Goal: Task Accomplishment & Management: Complete application form

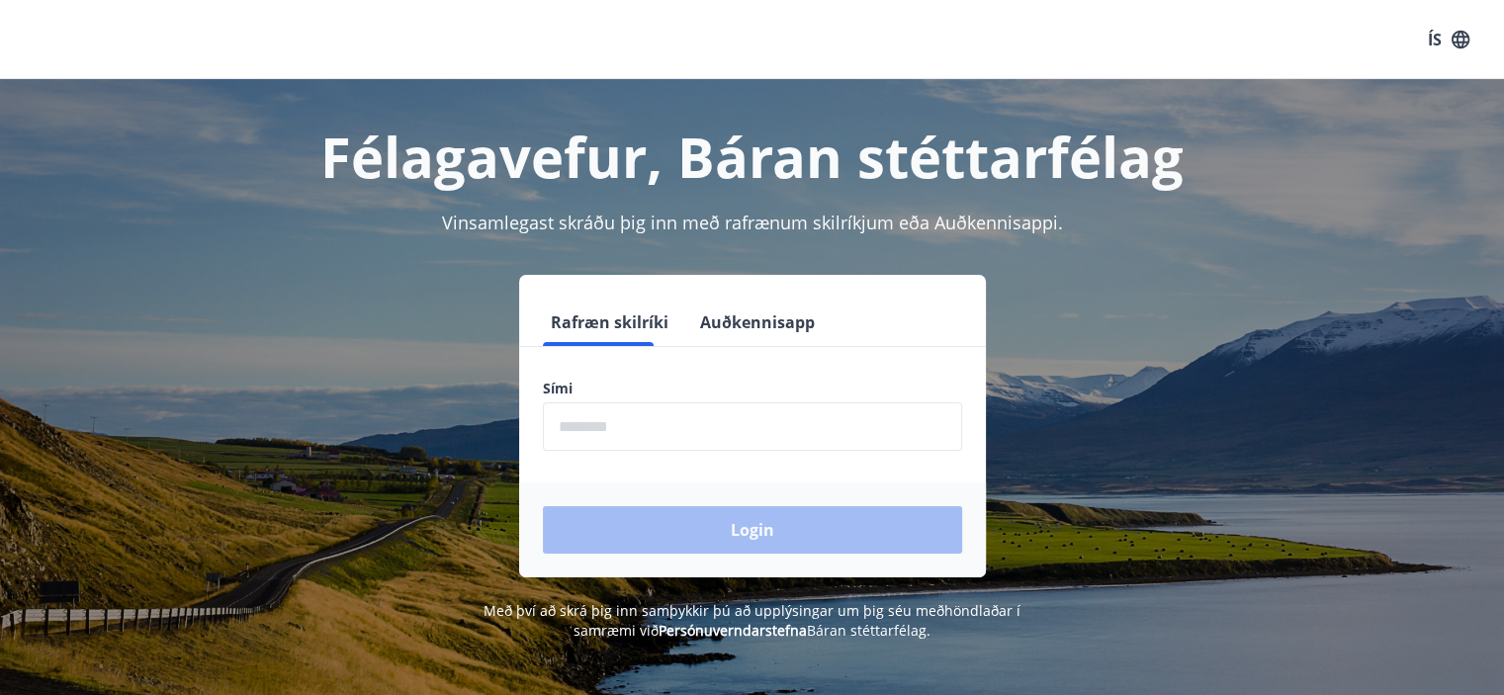
scroll to position [396, 0]
click at [605, 442] on input "phone" at bounding box center [752, 426] width 419 height 48
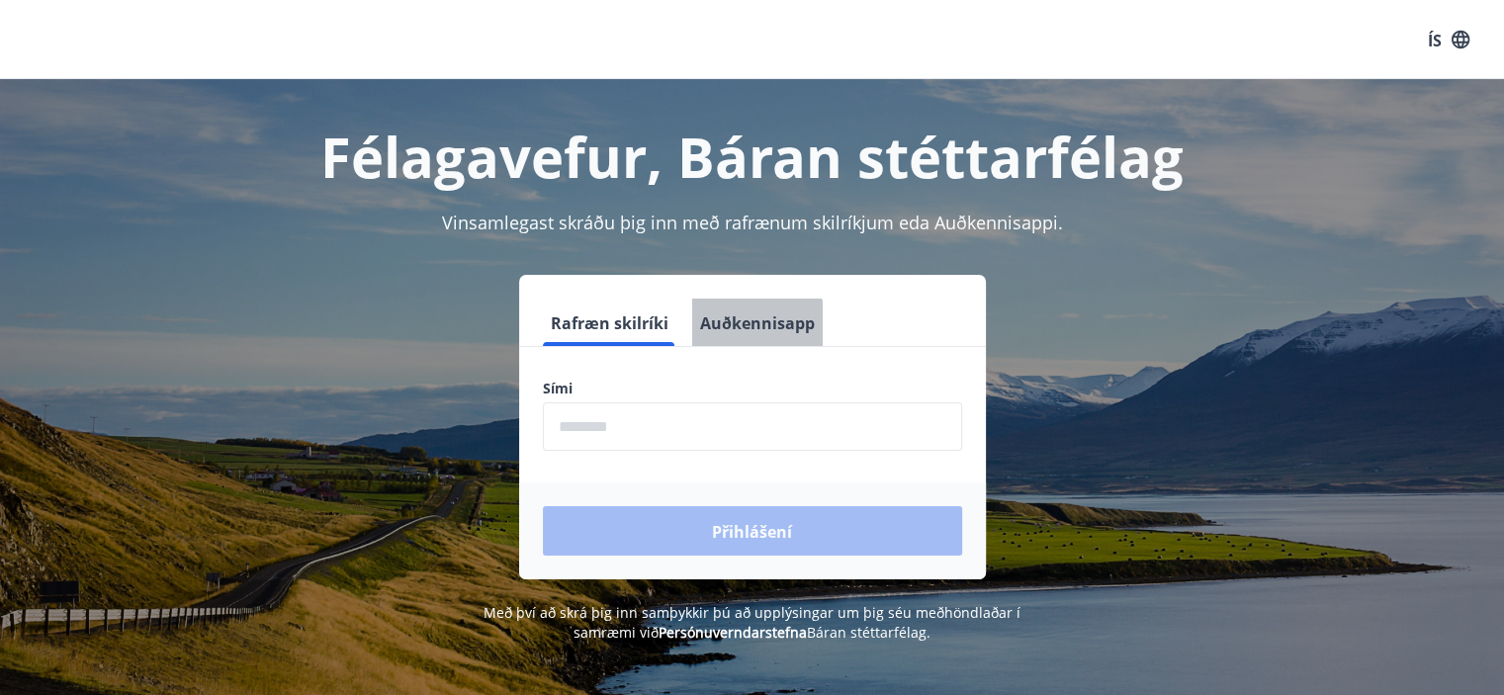
click at [716, 334] on button "Auðkennisapp" at bounding box center [757, 322] width 130 height 47
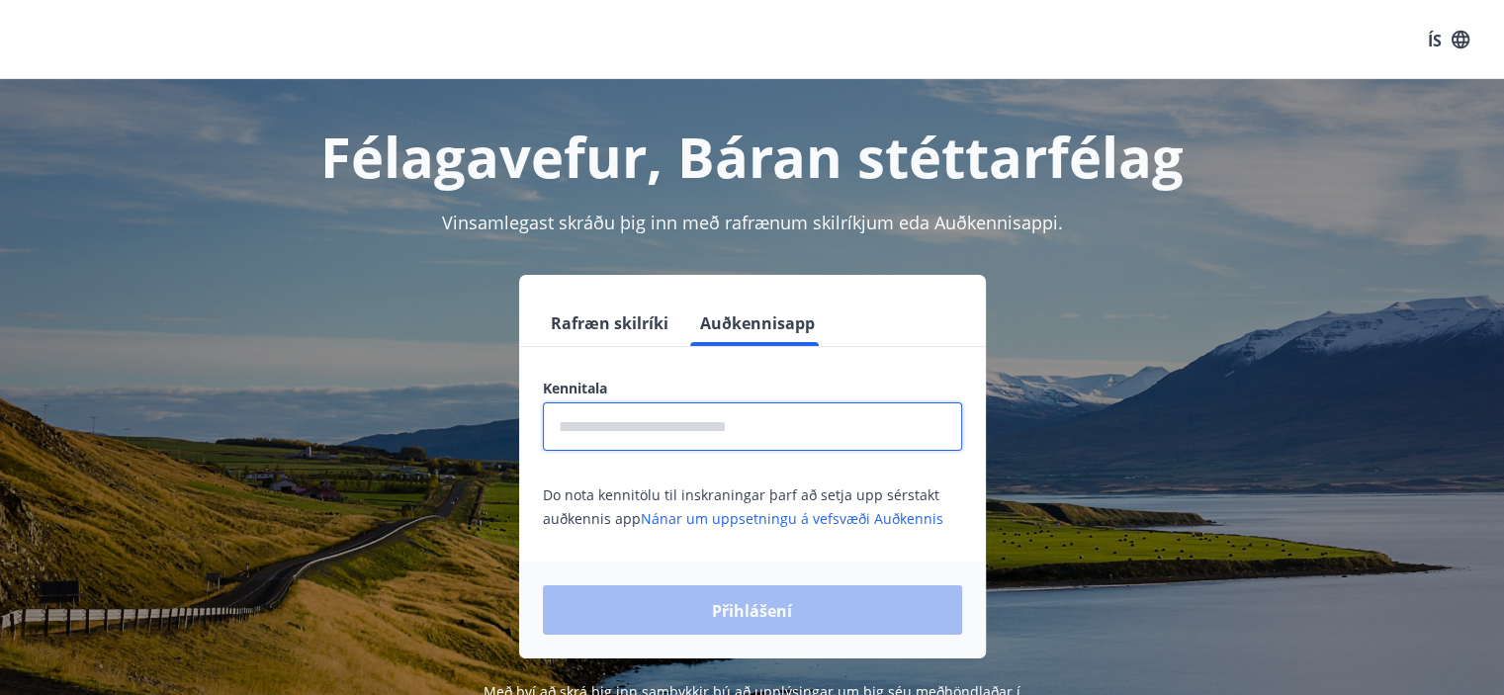
click at [637, 445] on input "text" at bounding box center [752, 426] width 419 height 48
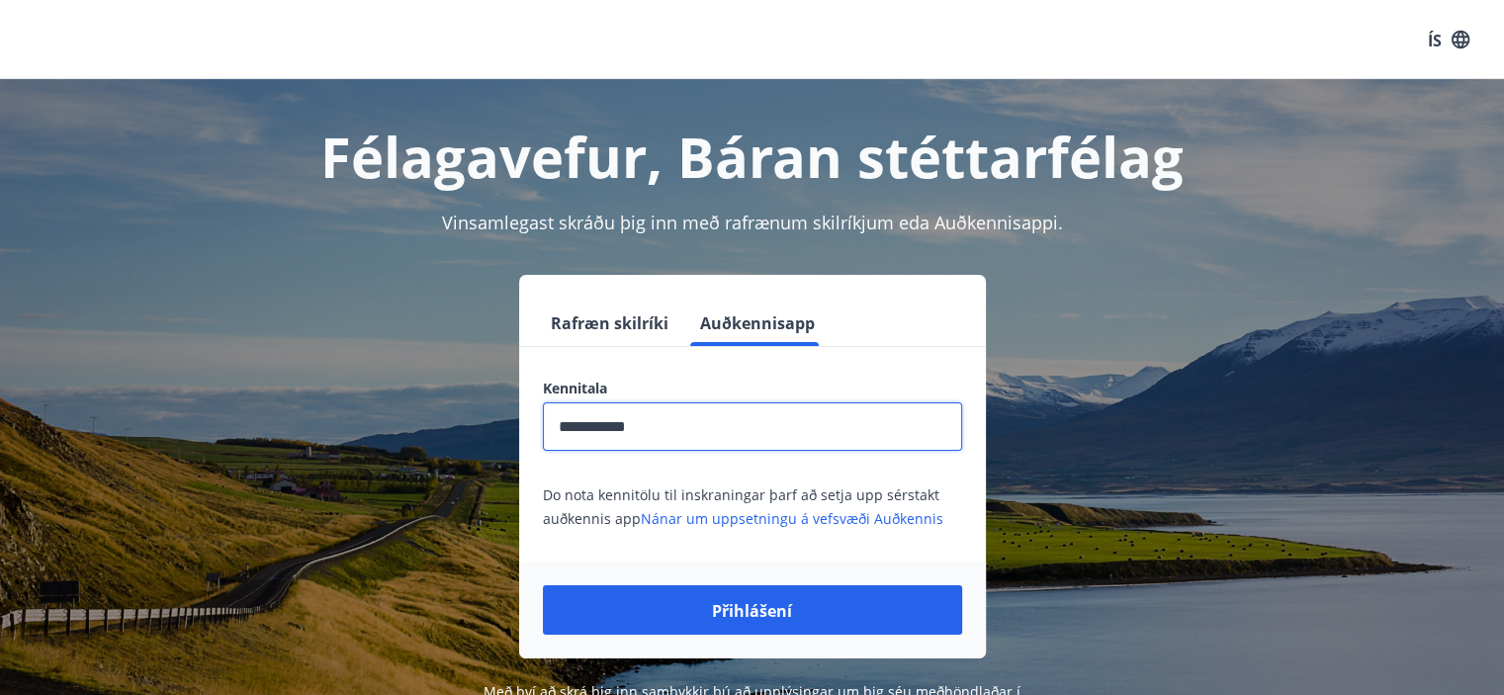
type input "**********"
click at [543, 585] on button "Přihlášení" at bounding box center [752, 609] width 419 height 49
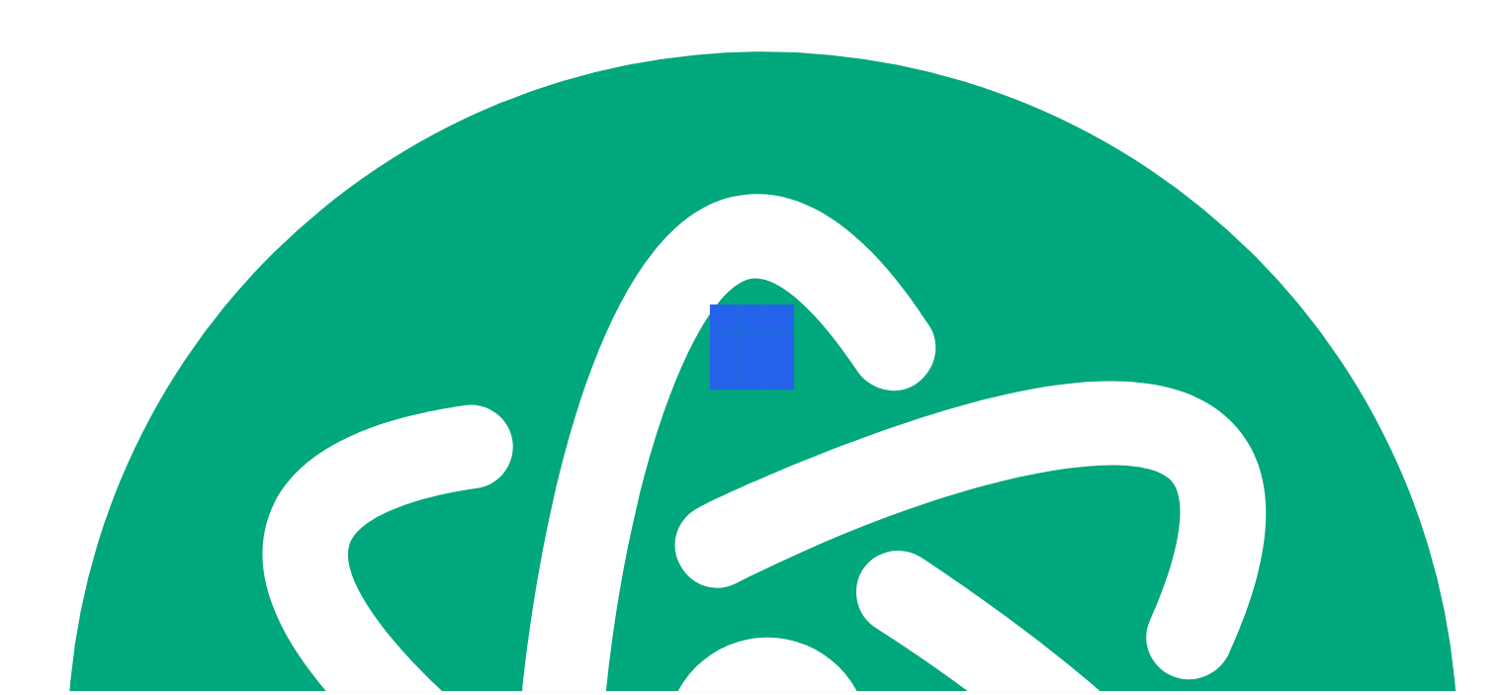
scroll to position [396, 0]
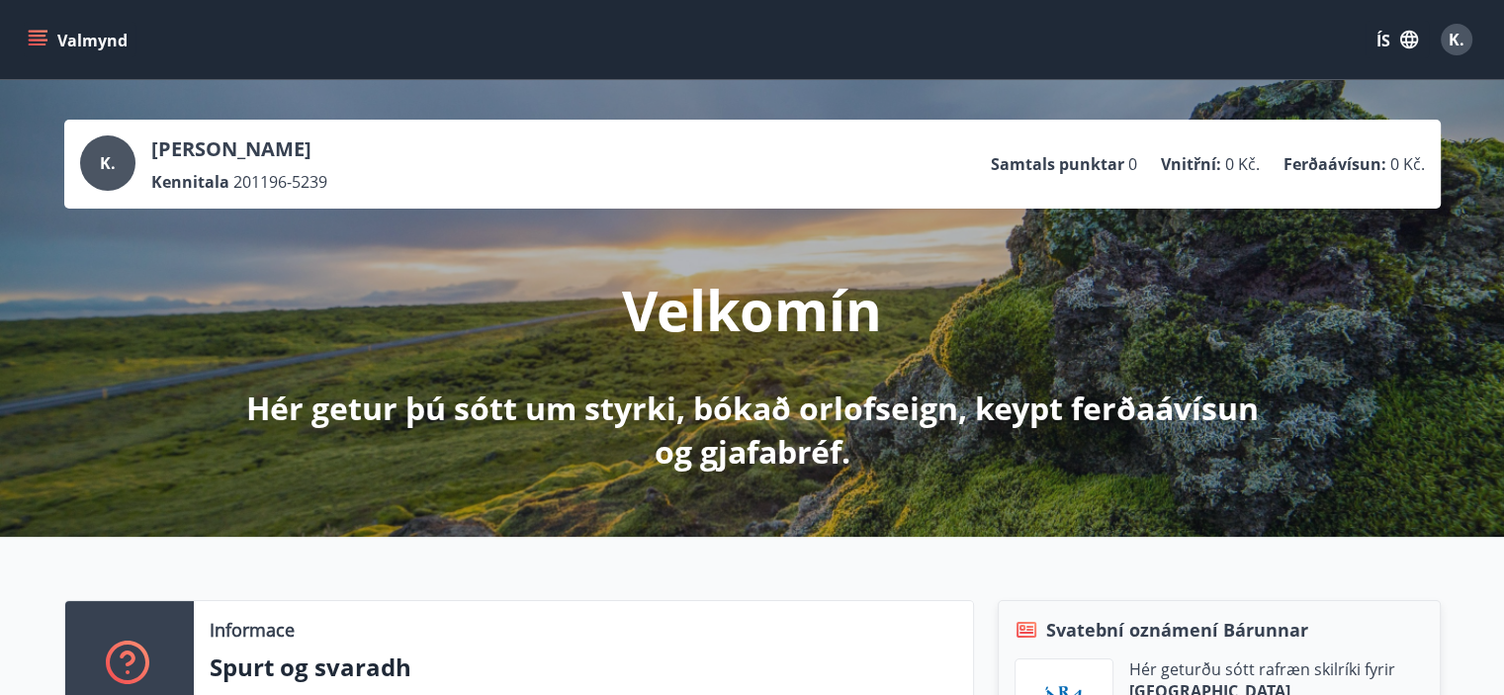
click at [34, 32] on icon "menu" at bounding box center [40, 32] width 22 height 2
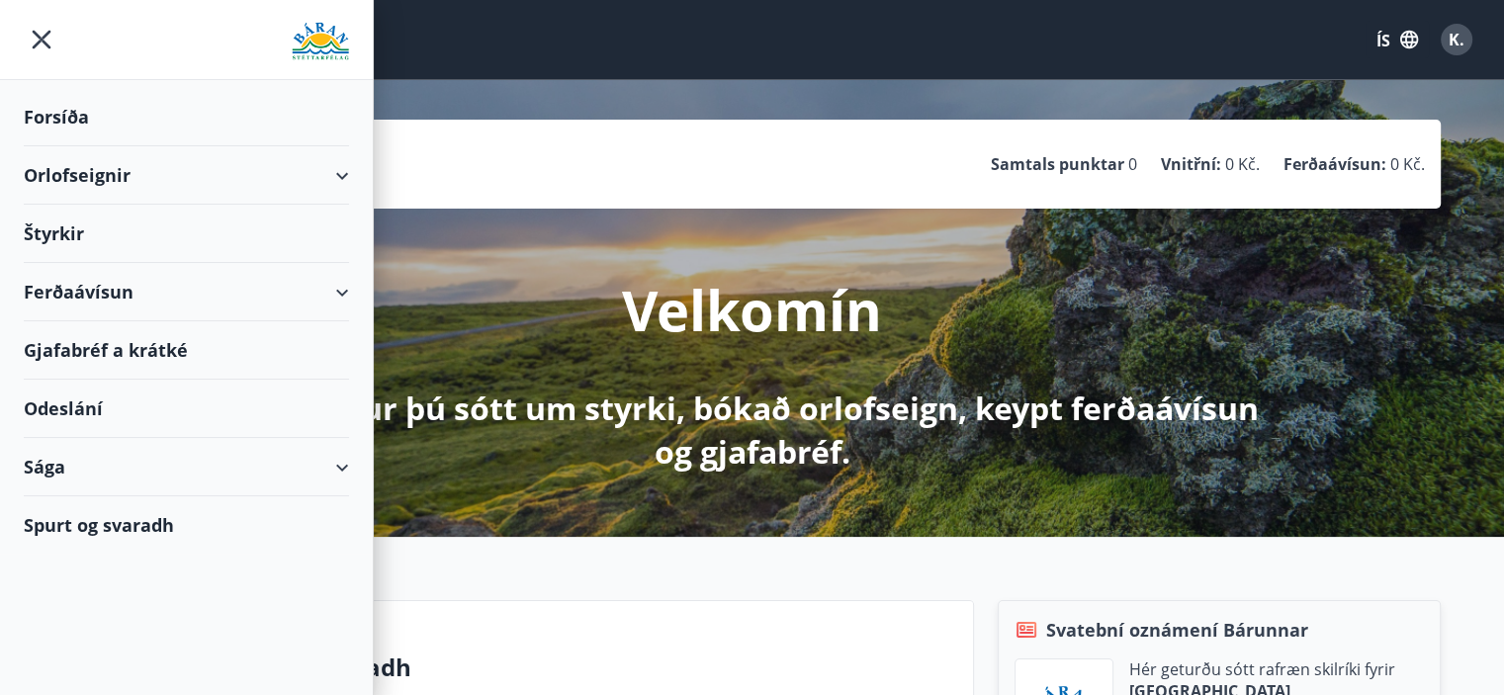
click at [93, 167] on font "Orlofseignir" at bounding box center [77, 175] width 107 height 24
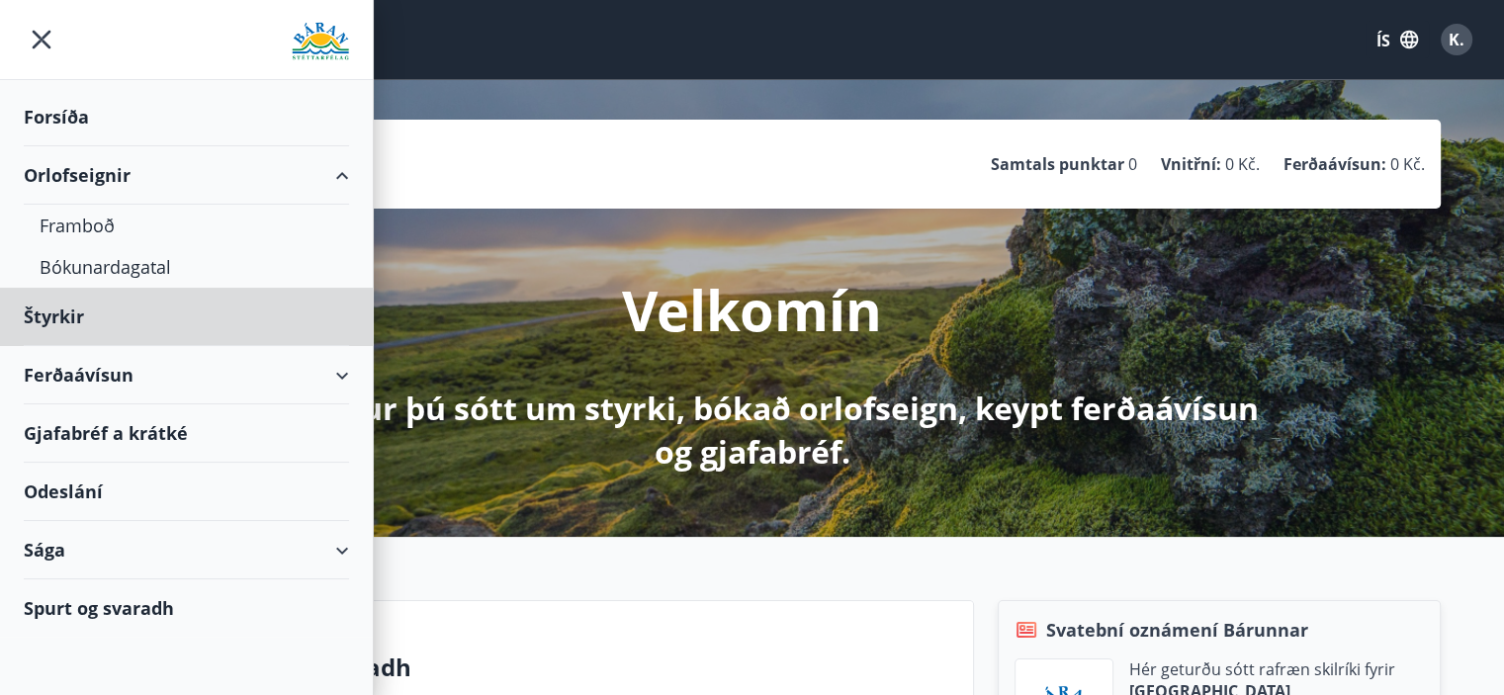
click at [87, 130] on div "Forsíða" at bounding box center [186, 117] width 325 height 58
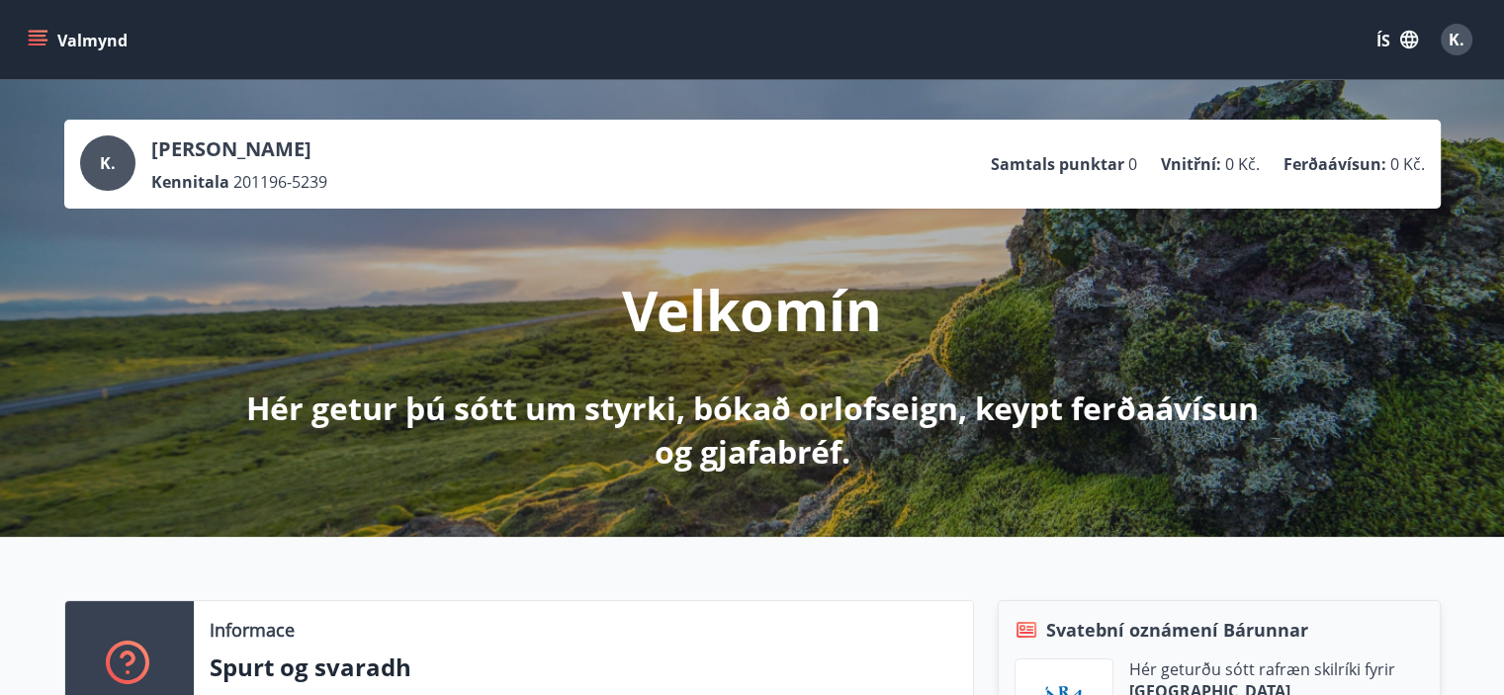
click at [22, 50] on div "Valmynd ÍS K." at bounding box center [752, 39] width 1504 height 79
click at [25, 46] on button "Valmynd" at bounding box center [80, 40] width 112 height 36
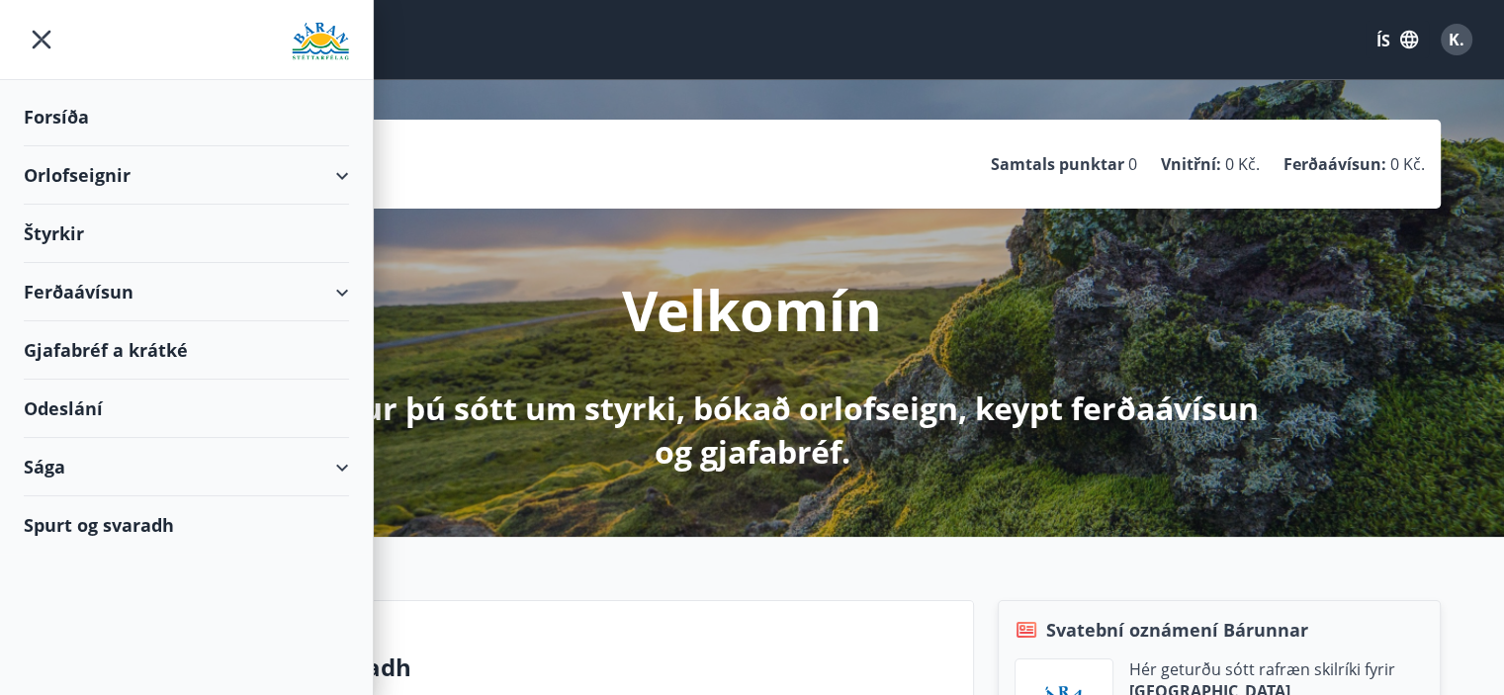
click at [155, 300] on div "Ferðaávísun" at bounding box center [186, 292] width 325 height 58
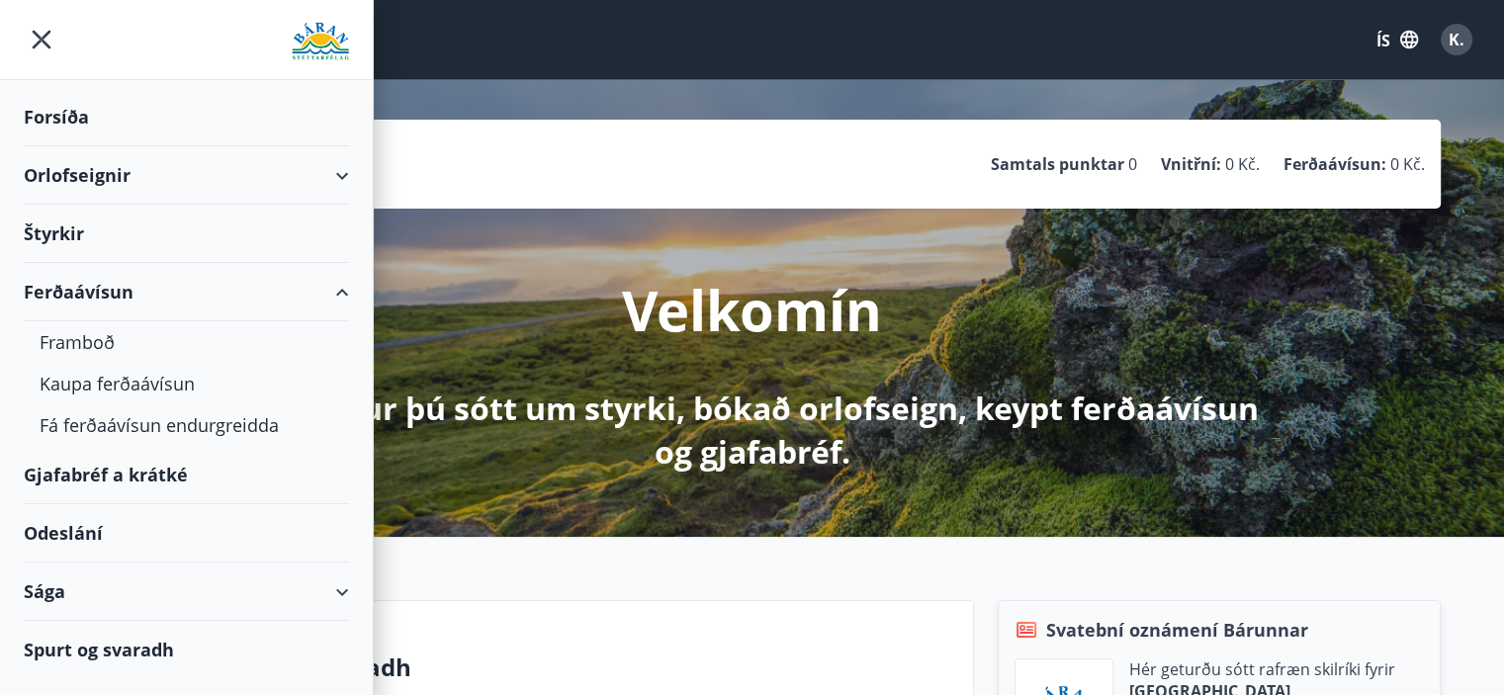
click at [159, 479] on font "Gjafabréf a krátké" at bounding box center [106, 475] width 164 height 24
click at [143, 612] on div "Sága" at bounding box center [186, 592] width 325 height 58
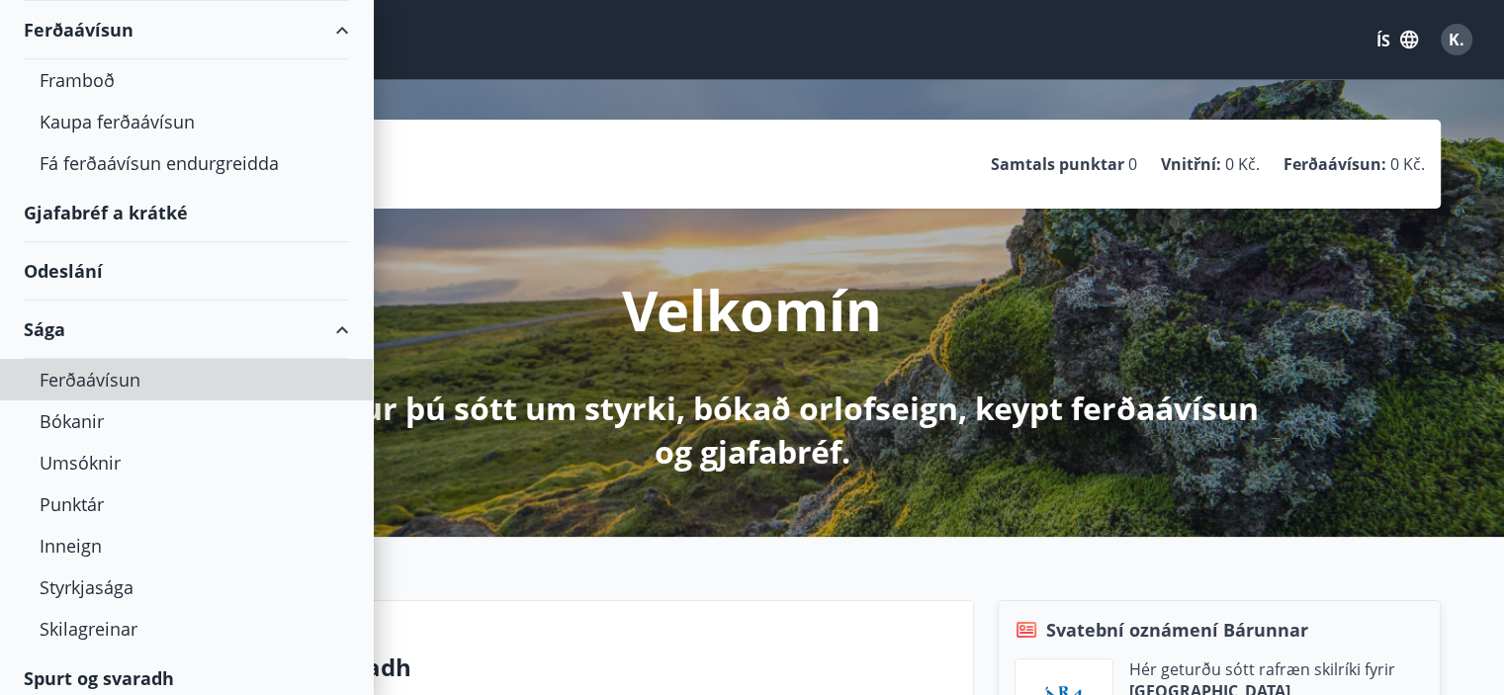
scroll to position [272, 0]
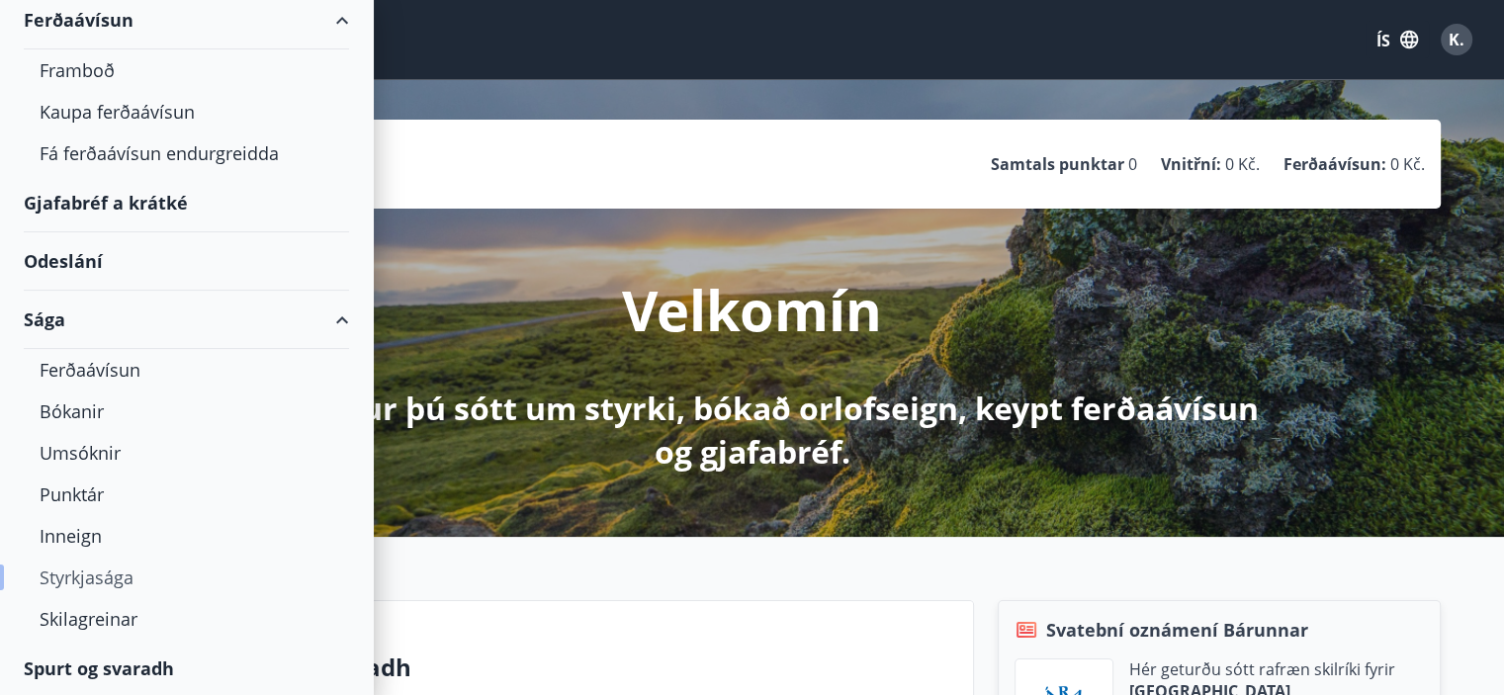
click at [111, 585] on font "Styrkjasága" at bounding box center [87, 577] width 94 height 24
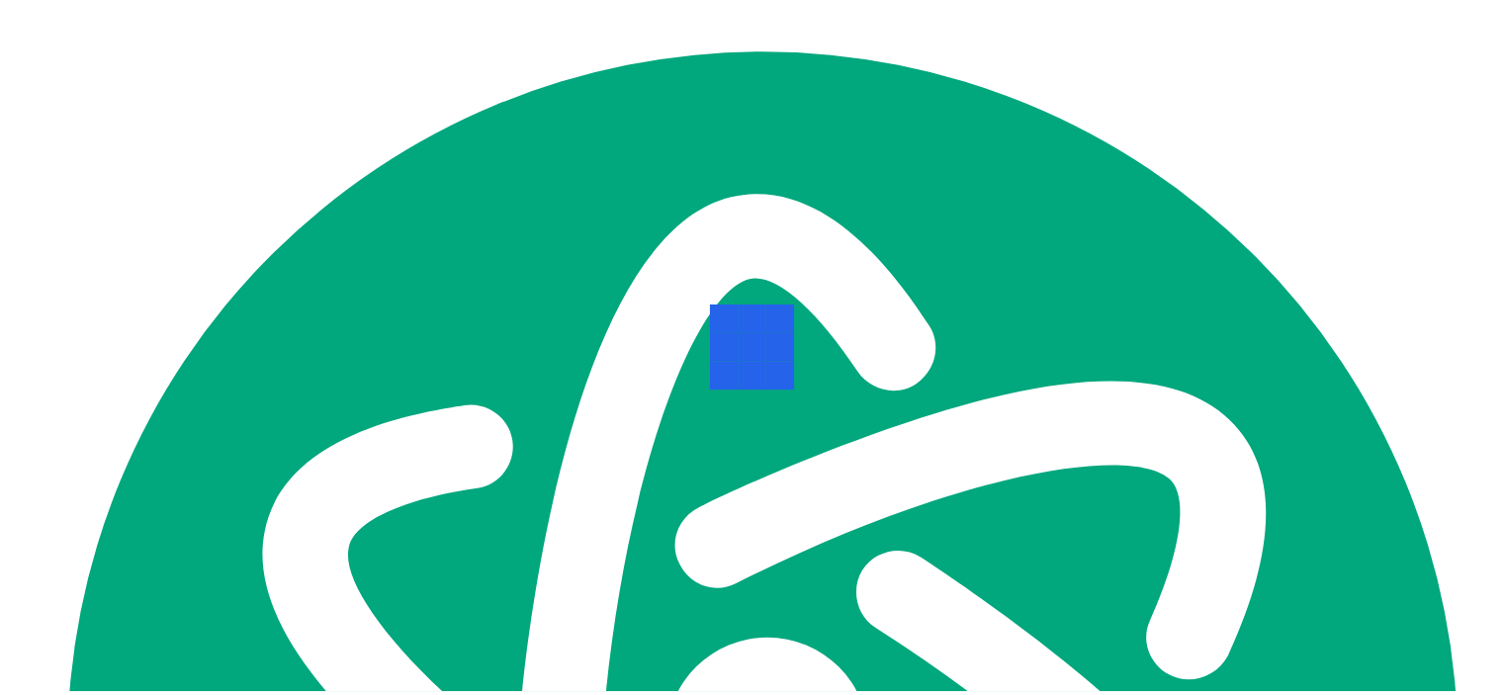
scroll to position [396, 0]
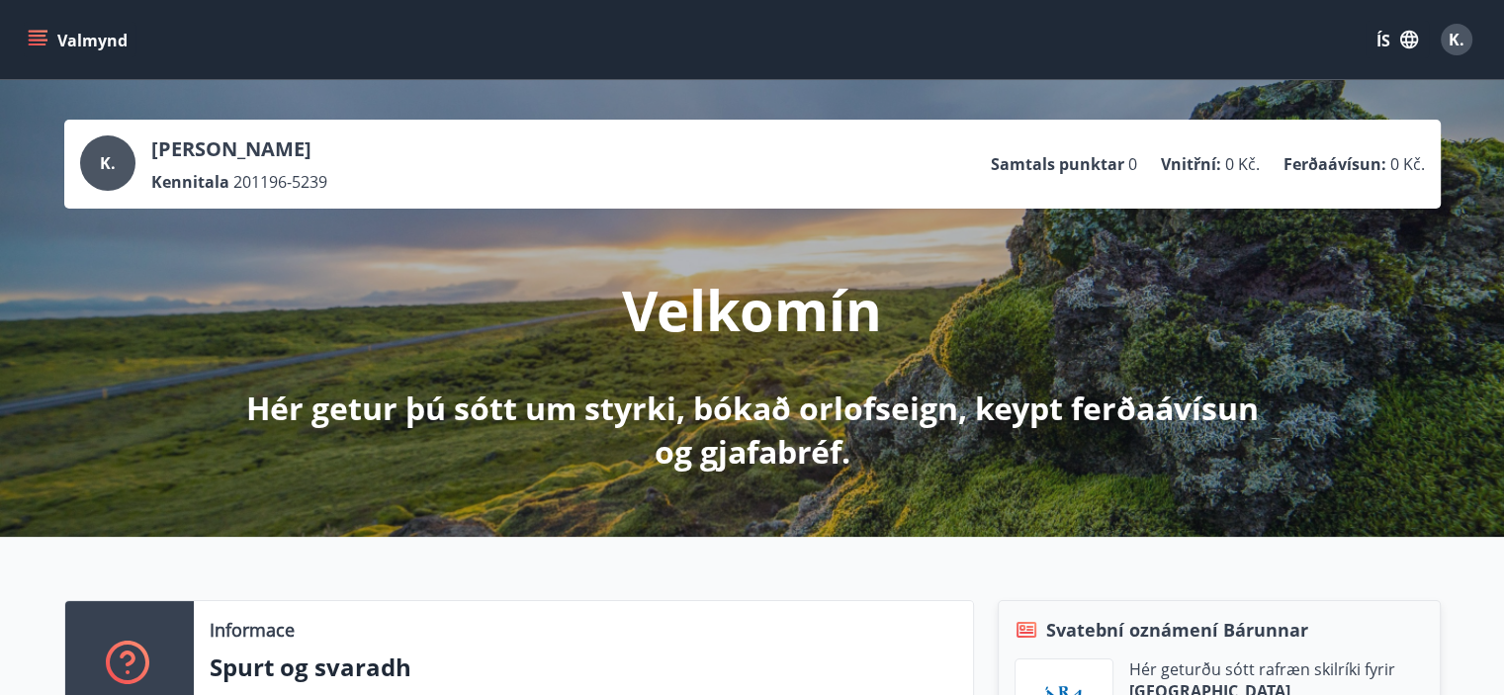
click at [1474, 38] on button "K." at bounding box center [1455, 39] width 47 height 47
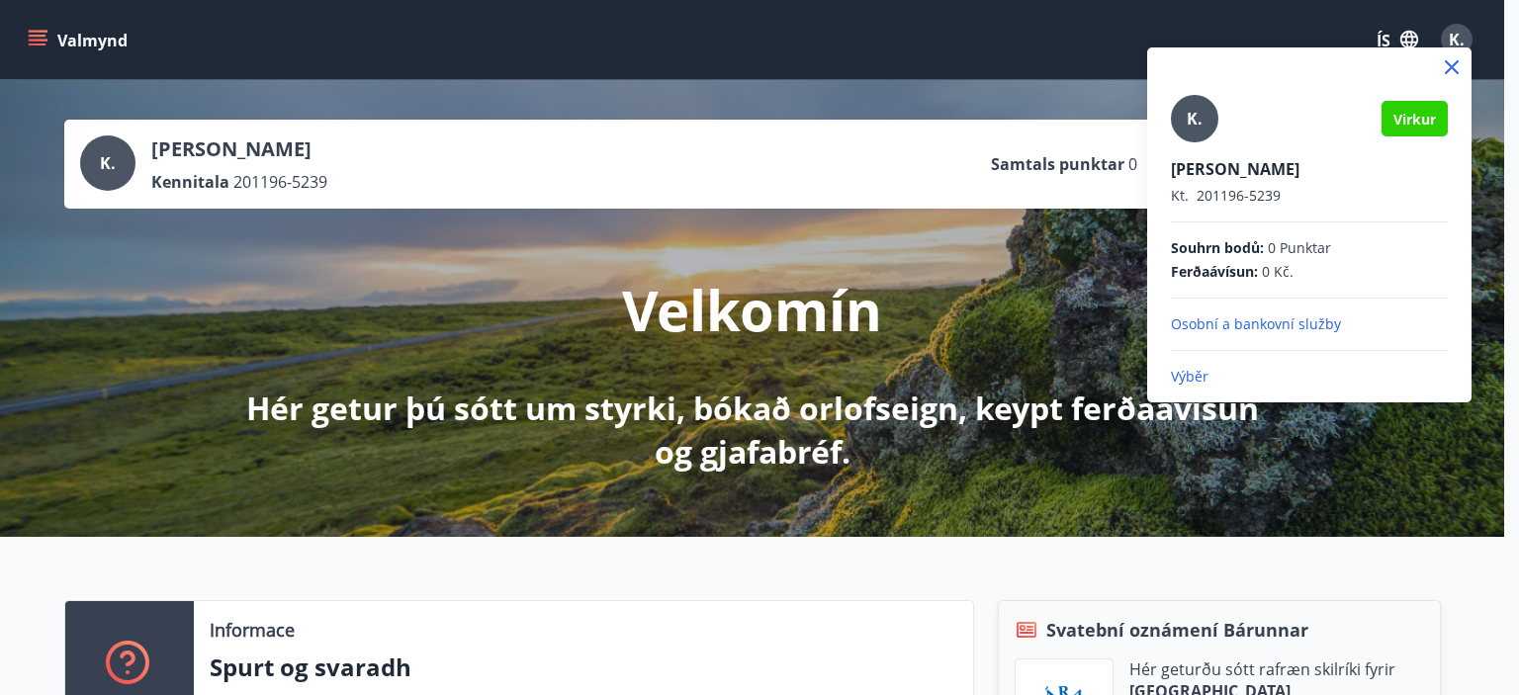
click at [1474, 38] on div at bounding box center [759, 347] width 1519 height 695
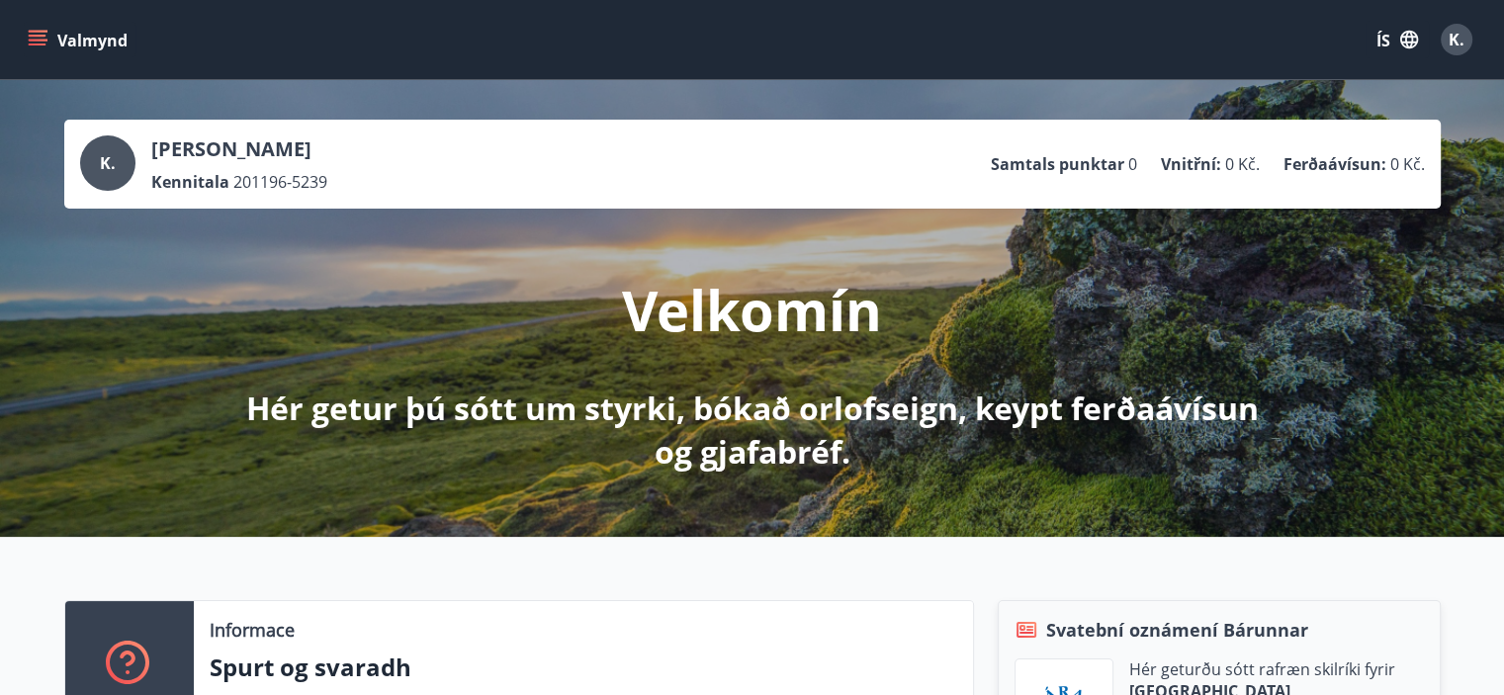
click at [1334, 170] on font "Ferðaávísun" at bounding box center [1332, 164] width 98 height 22
click at [1468, 47] on div "K." at bounding box center [1456, 40] width 32 height 32
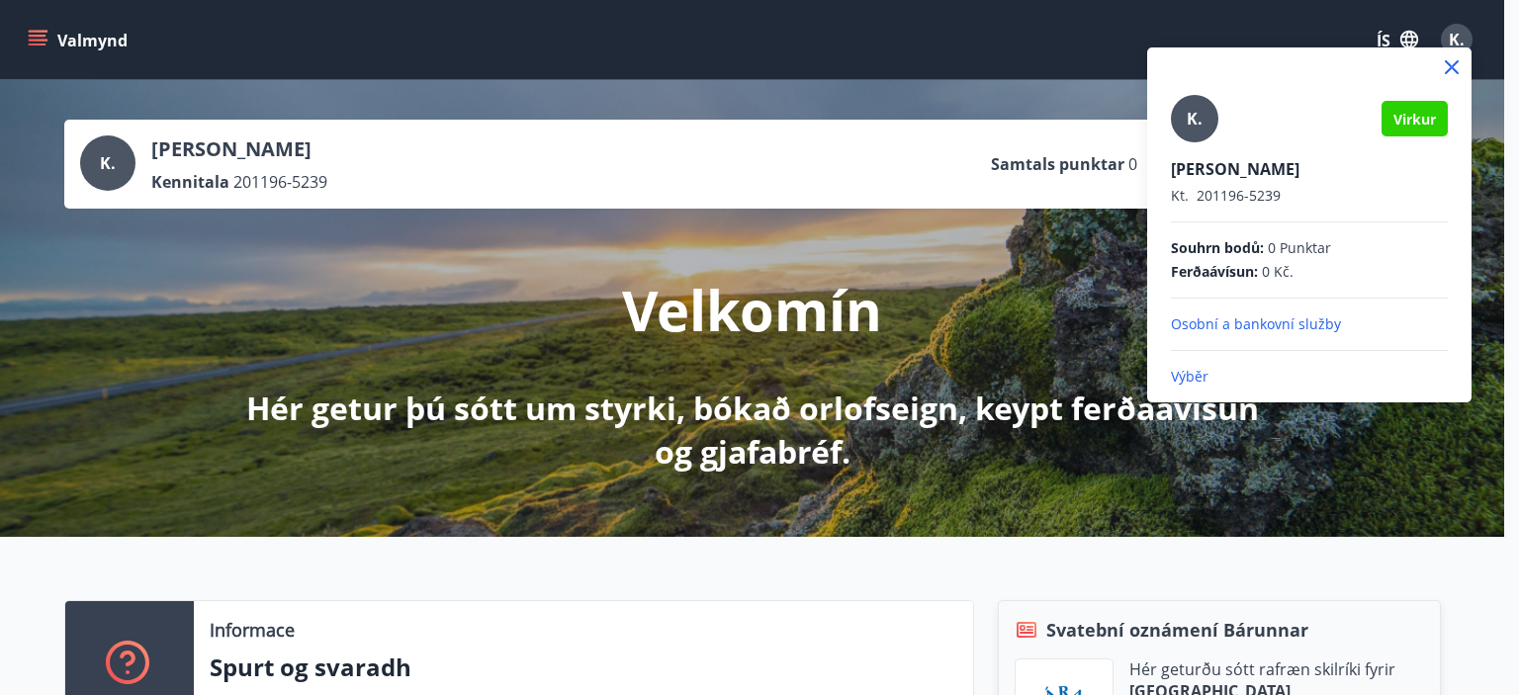
click at [1244, 328] on font "Osobní a bankovní služby" at bounding box center [1256, 323] width 170 height 19
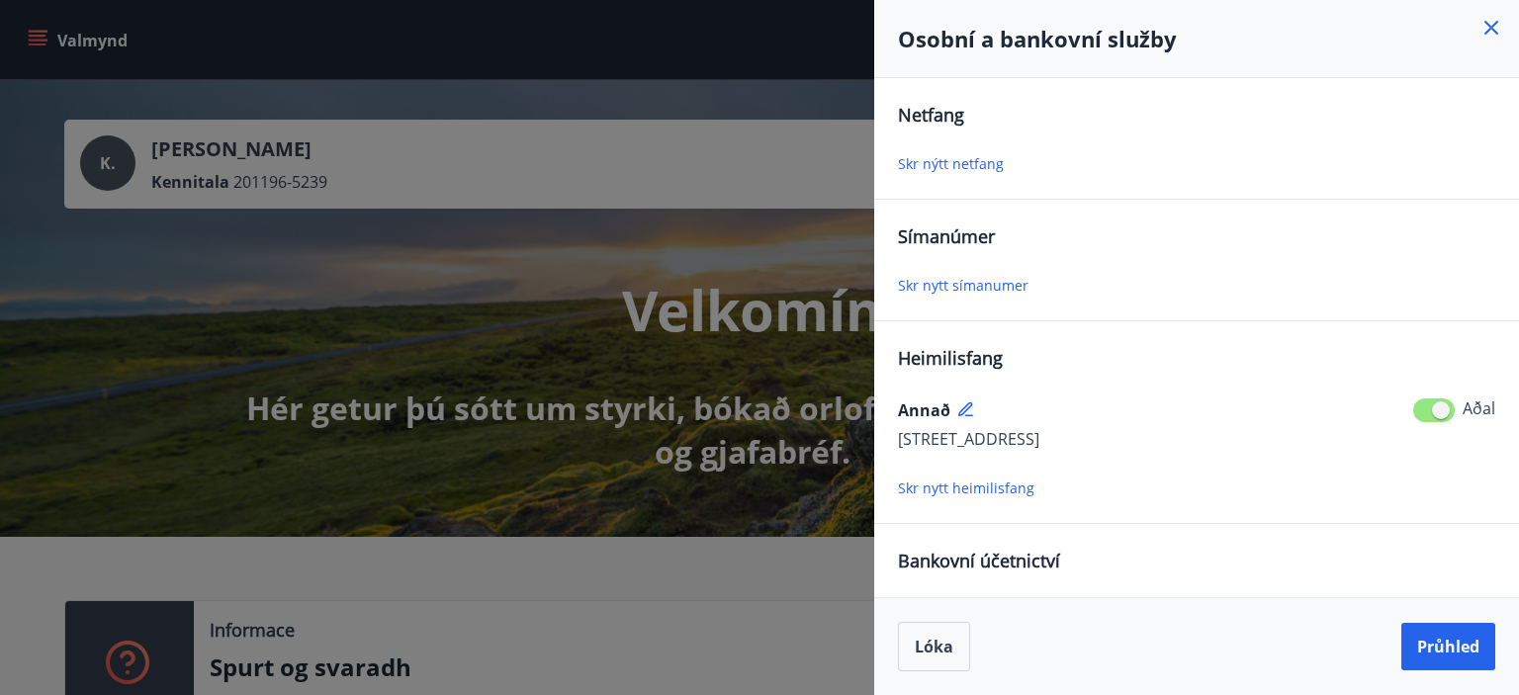
click at [879, 624] on div "Lóka Průhled" at bounding box center [1196, 646] width 645 height 98
click at [574, 52] on div at bounding box center [759, 347] width 1519 height 695
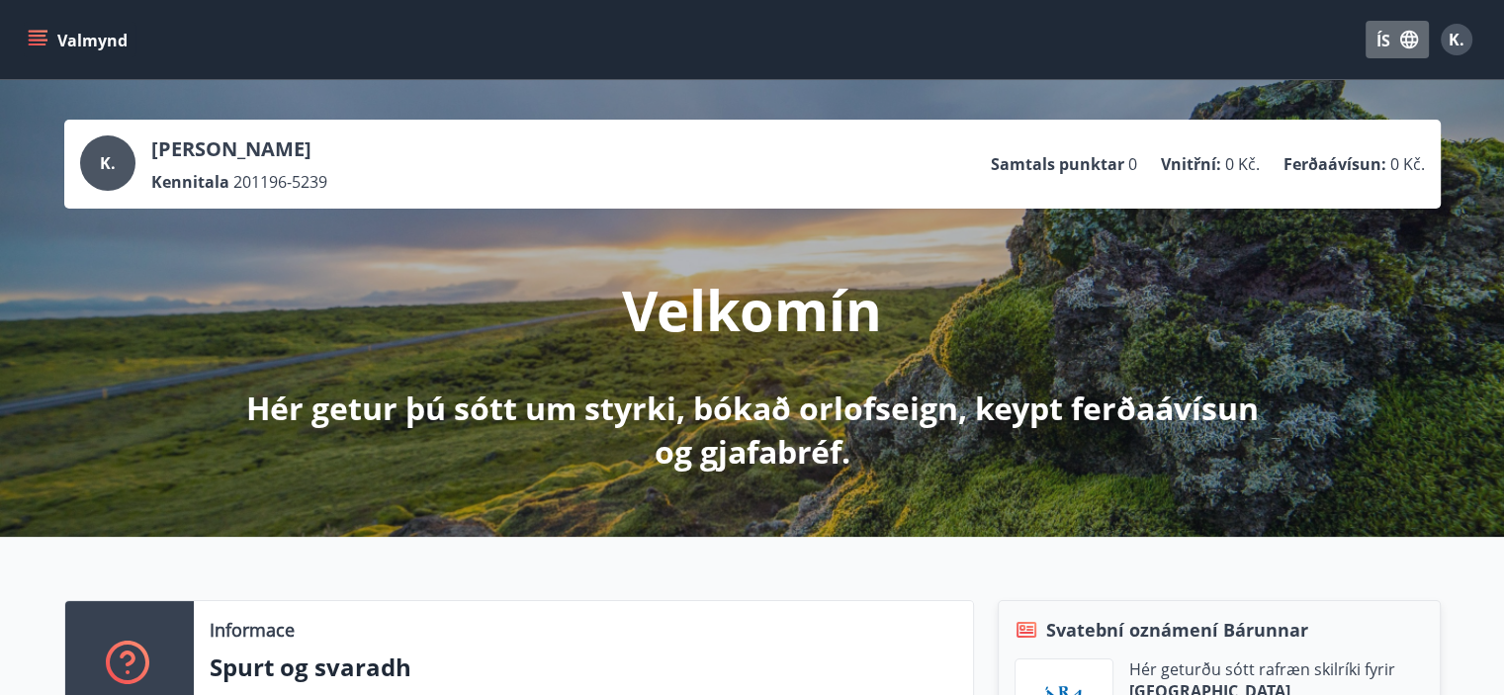
click at [1381, 35] on font "ÍS" at bounding box center [1383, 41] width 14 height 22
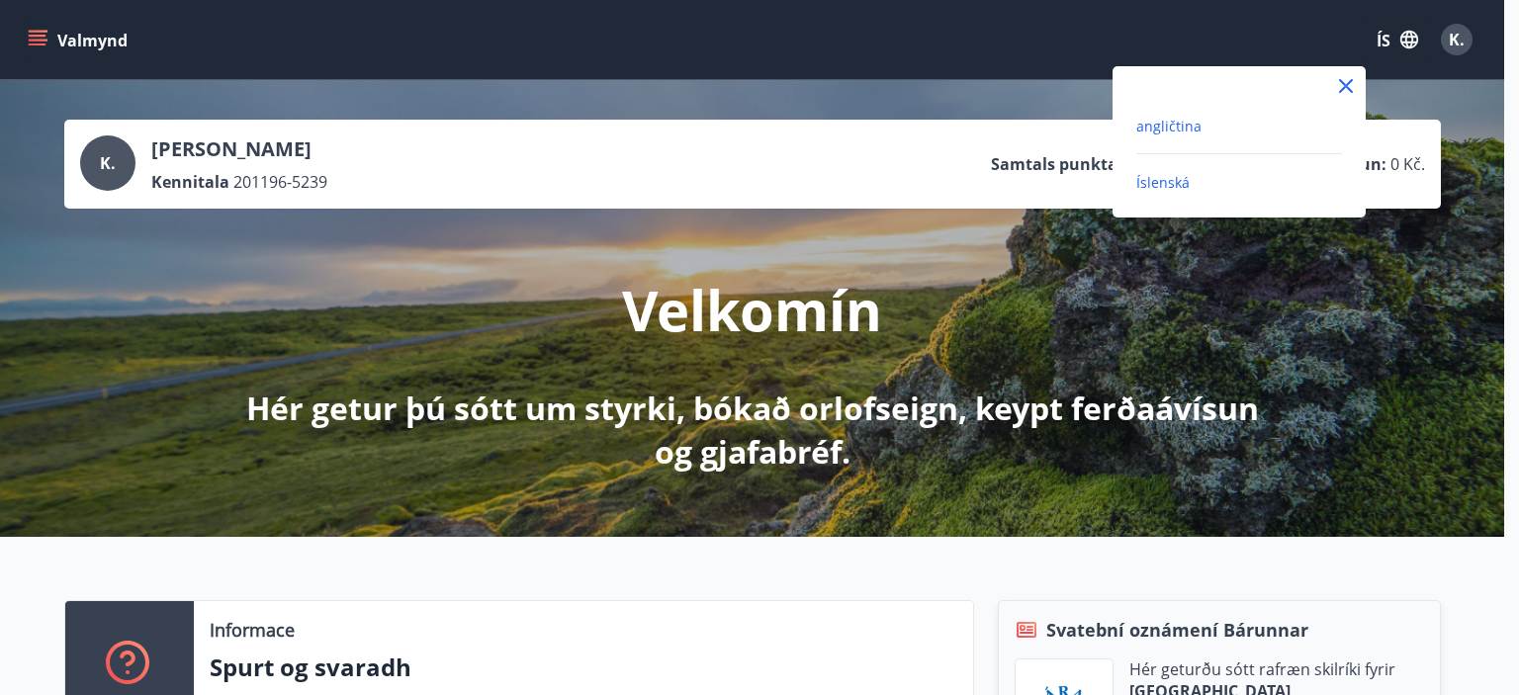
click at [1195, 125] on font "angličtina" at bounding box center [1168, 126] width 65 height 19
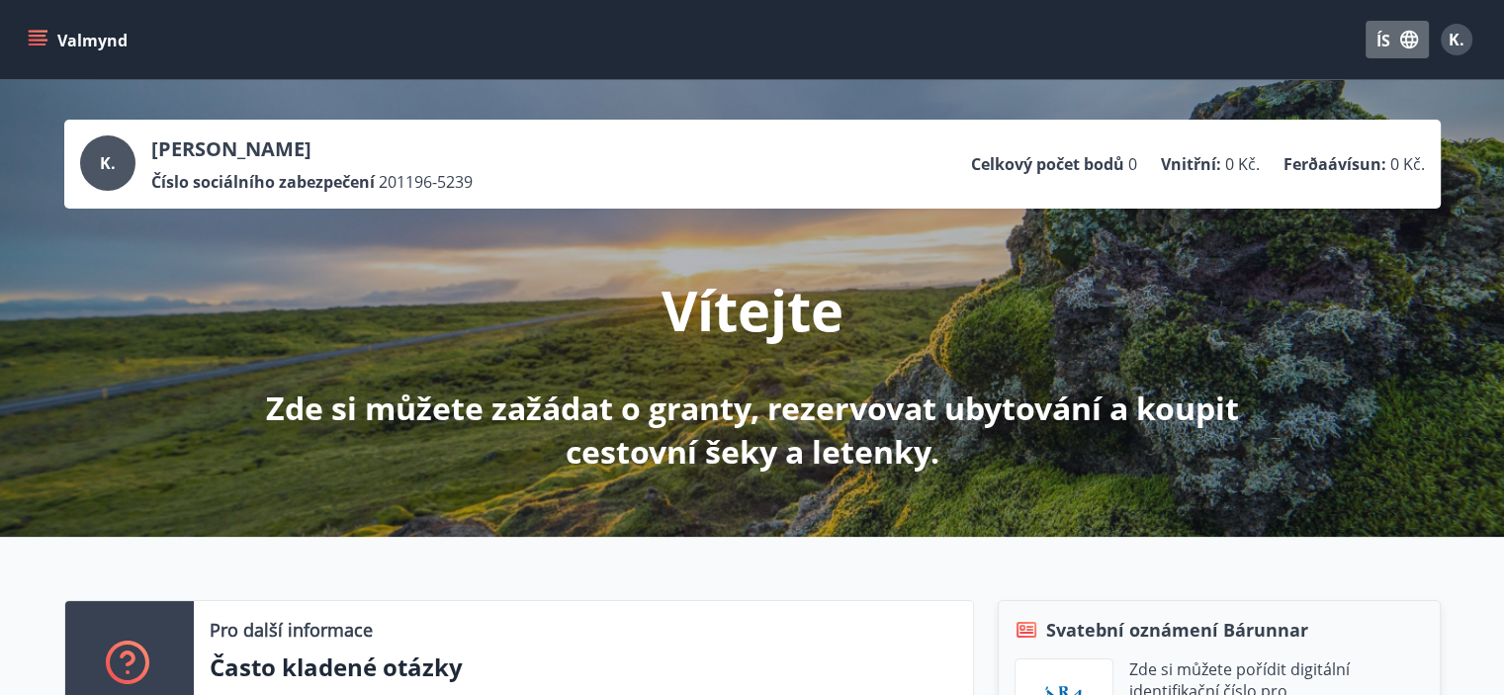
click at [1416, 47] on icon "button" at bounding box center [1409, 40] width 22 height 22
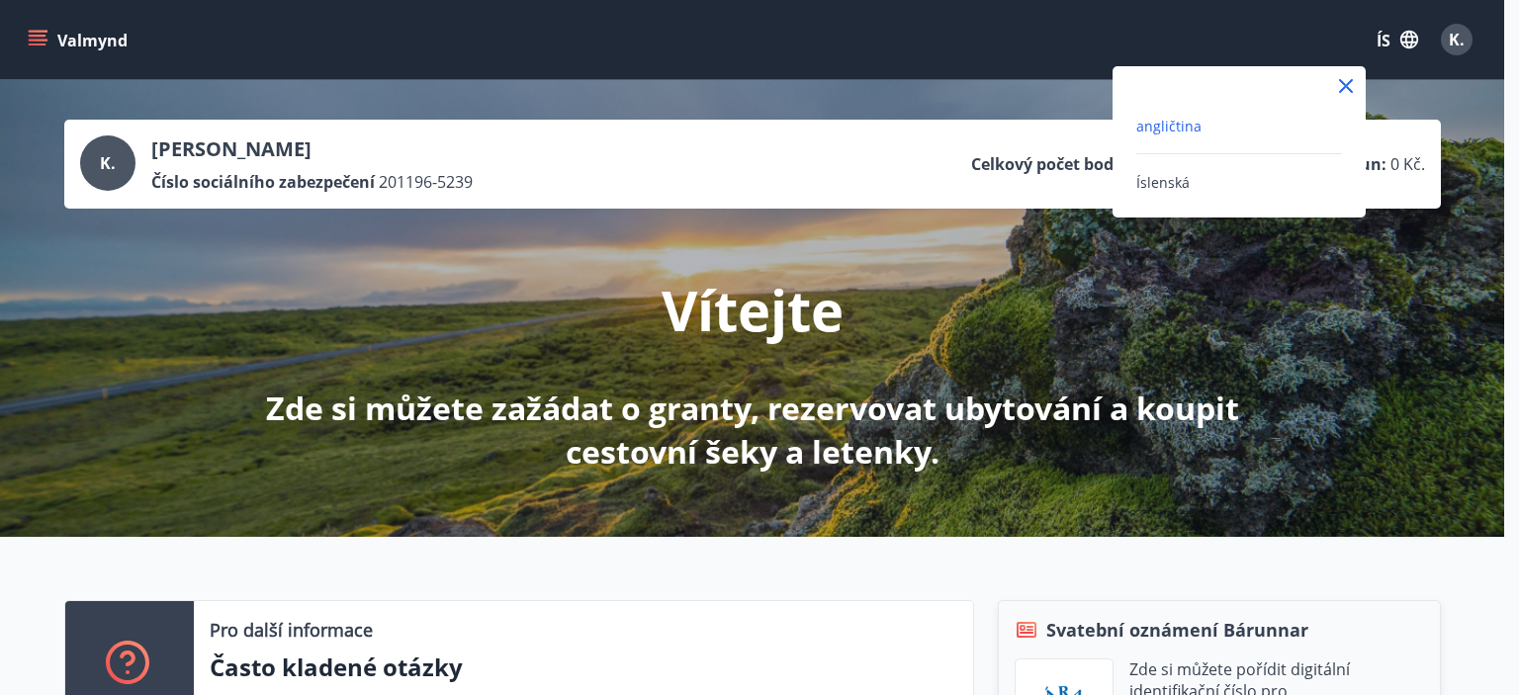
click at [38, 26] on div at bounding box center [759, 347] width 1519 height 695
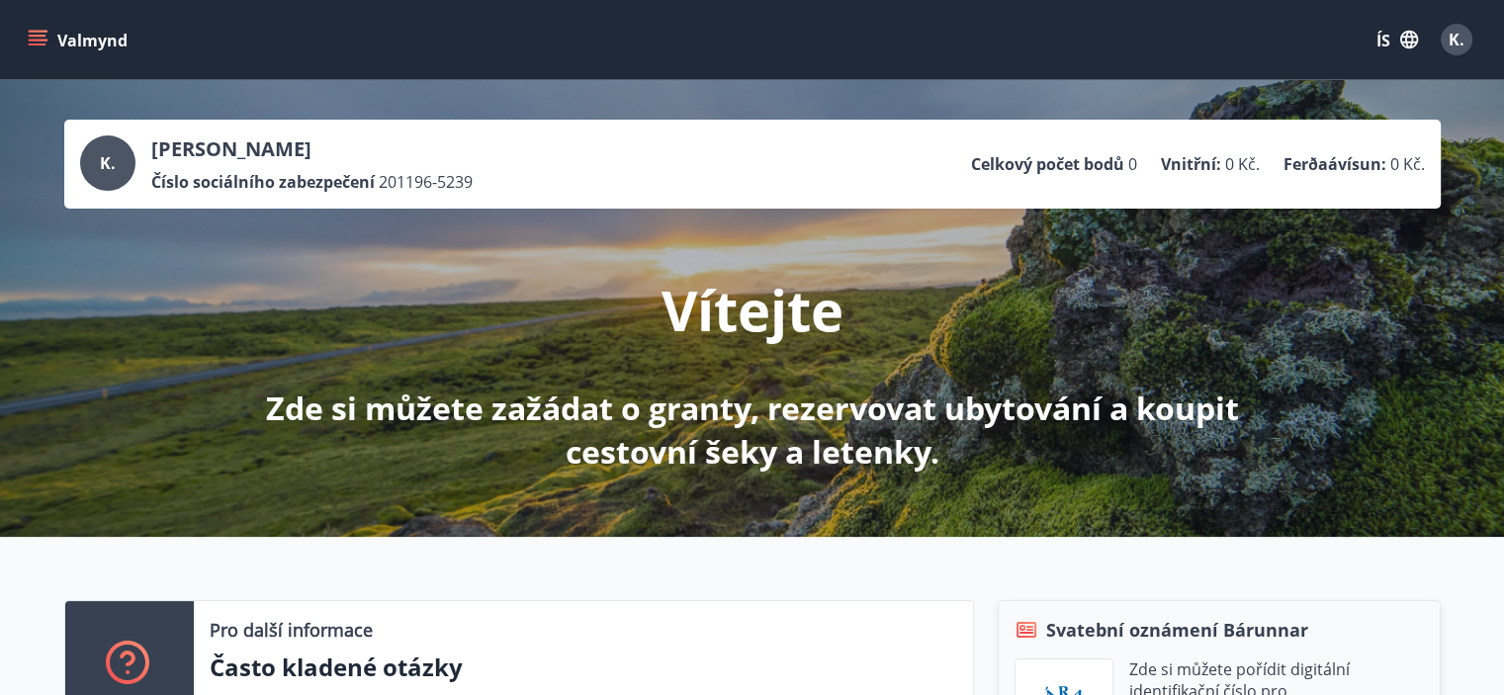
click at [38, 26] on button "Valmynd" at bounding box center [80, 40] width 112 height 36
click at [1377, 39] on font "ÍS" at bounding box center [1383, 41] width 14 height 22
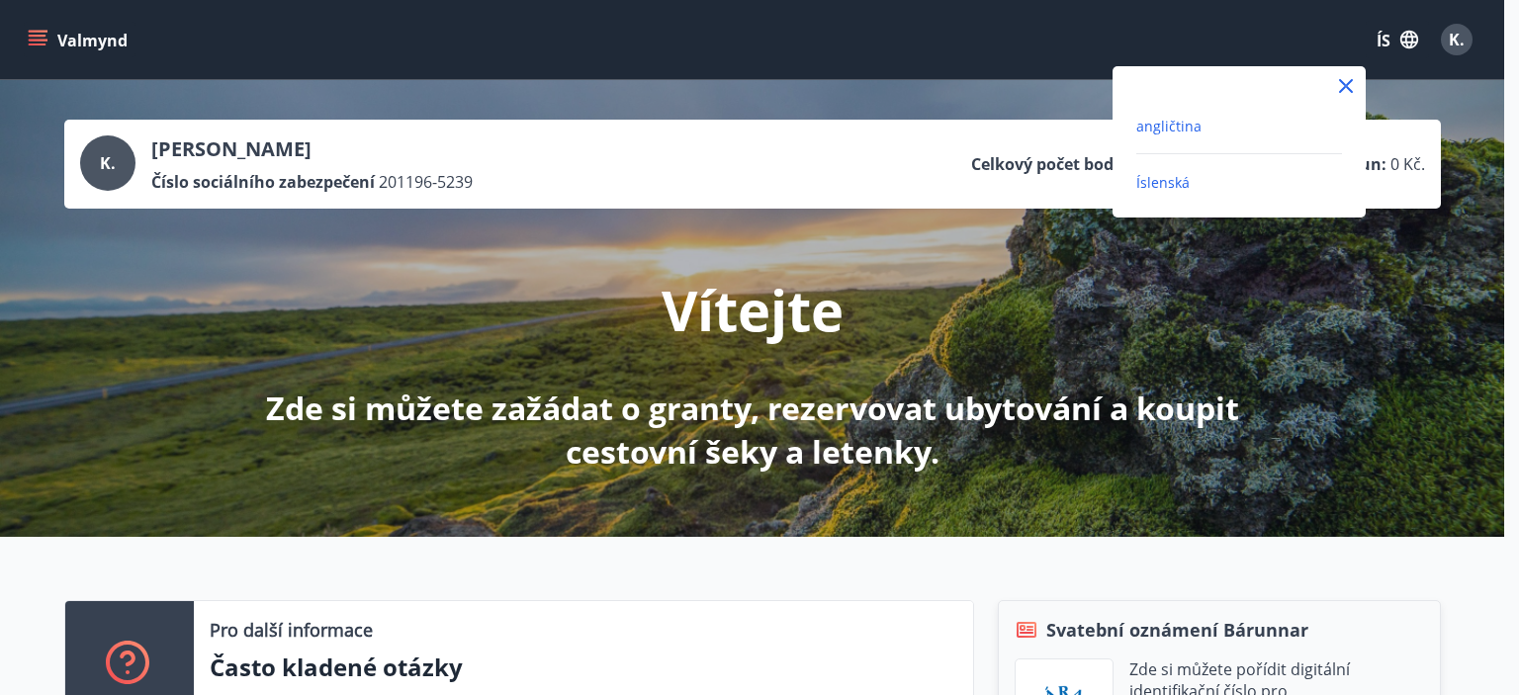
click at [1160, 189] on font "Íslenská" at bounding box center [1162, 182] width 53 height 19
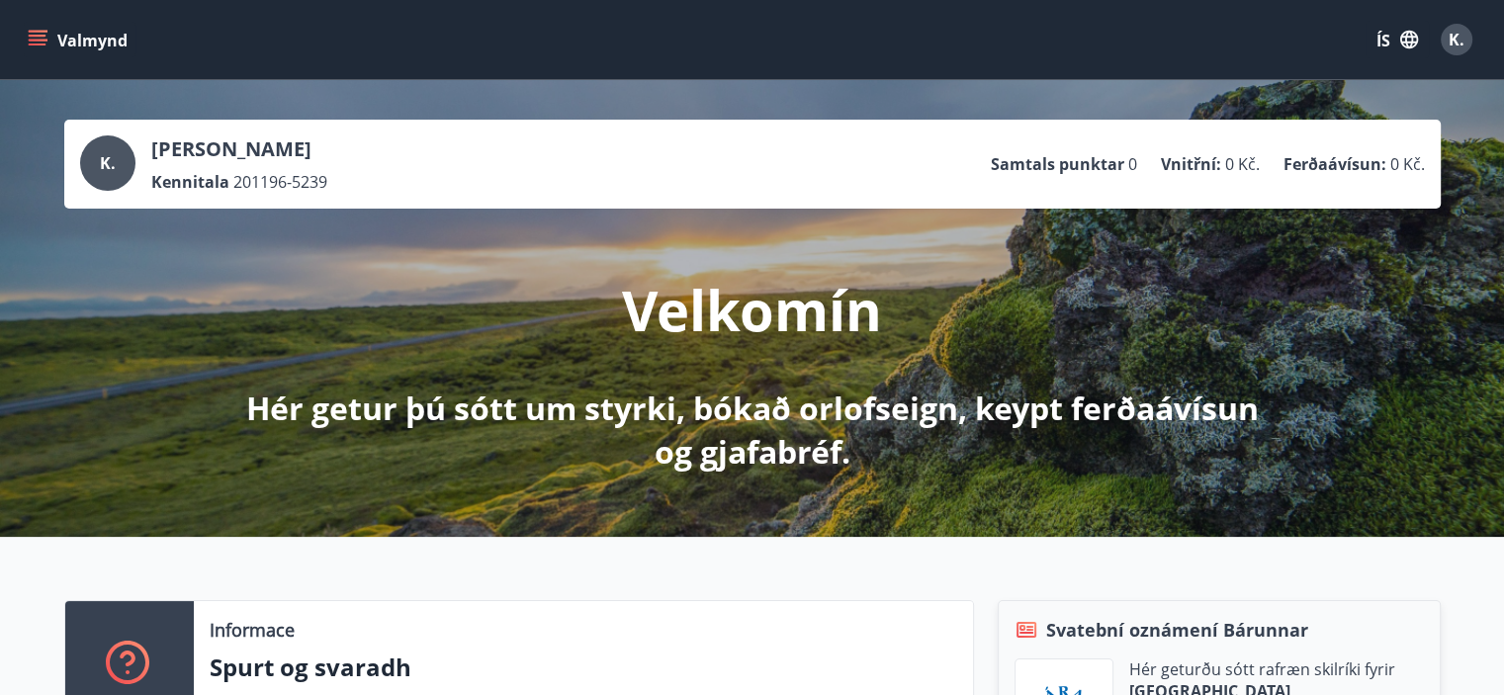
click at [26, 41] on button "Valmynd" at bounding box center [80, 40] width 112 height 36
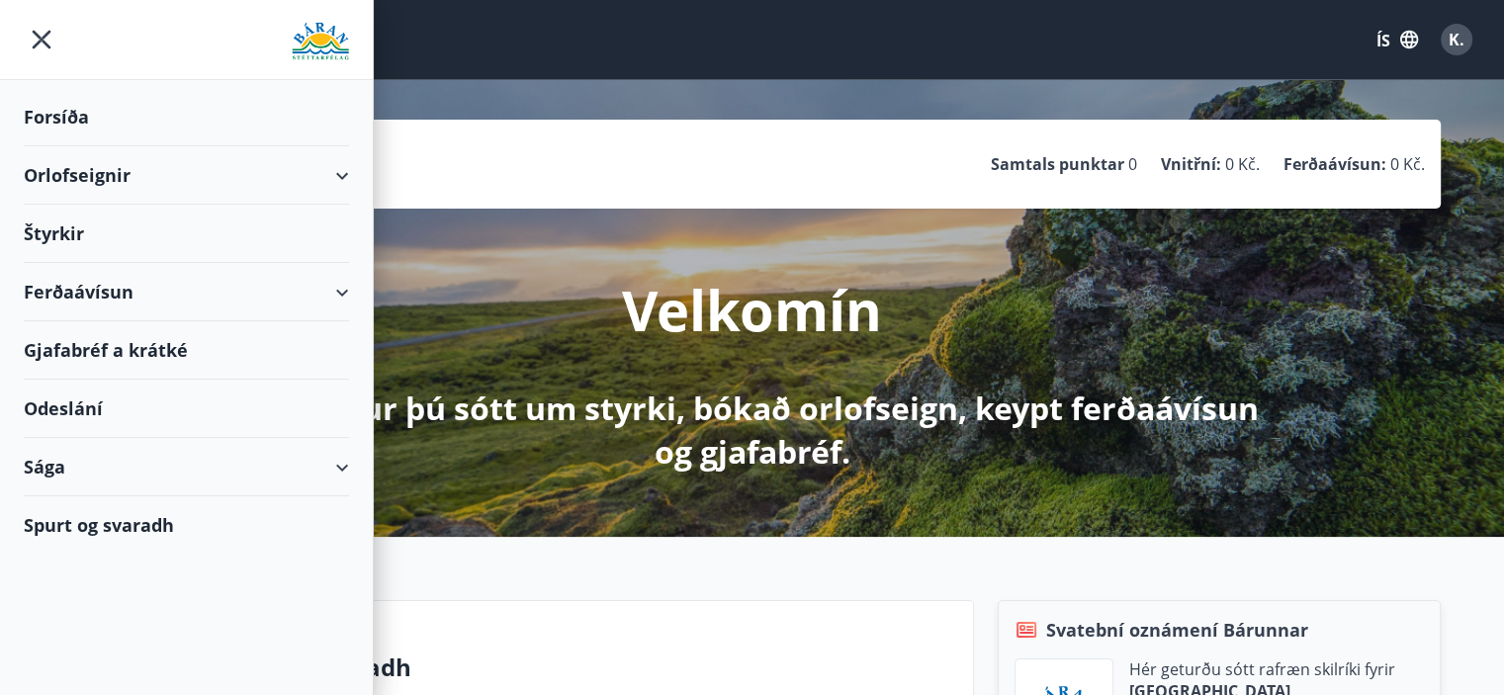
click at [1461, 40] on font "K." at bounding box center [1456, 40] width 16 height 22
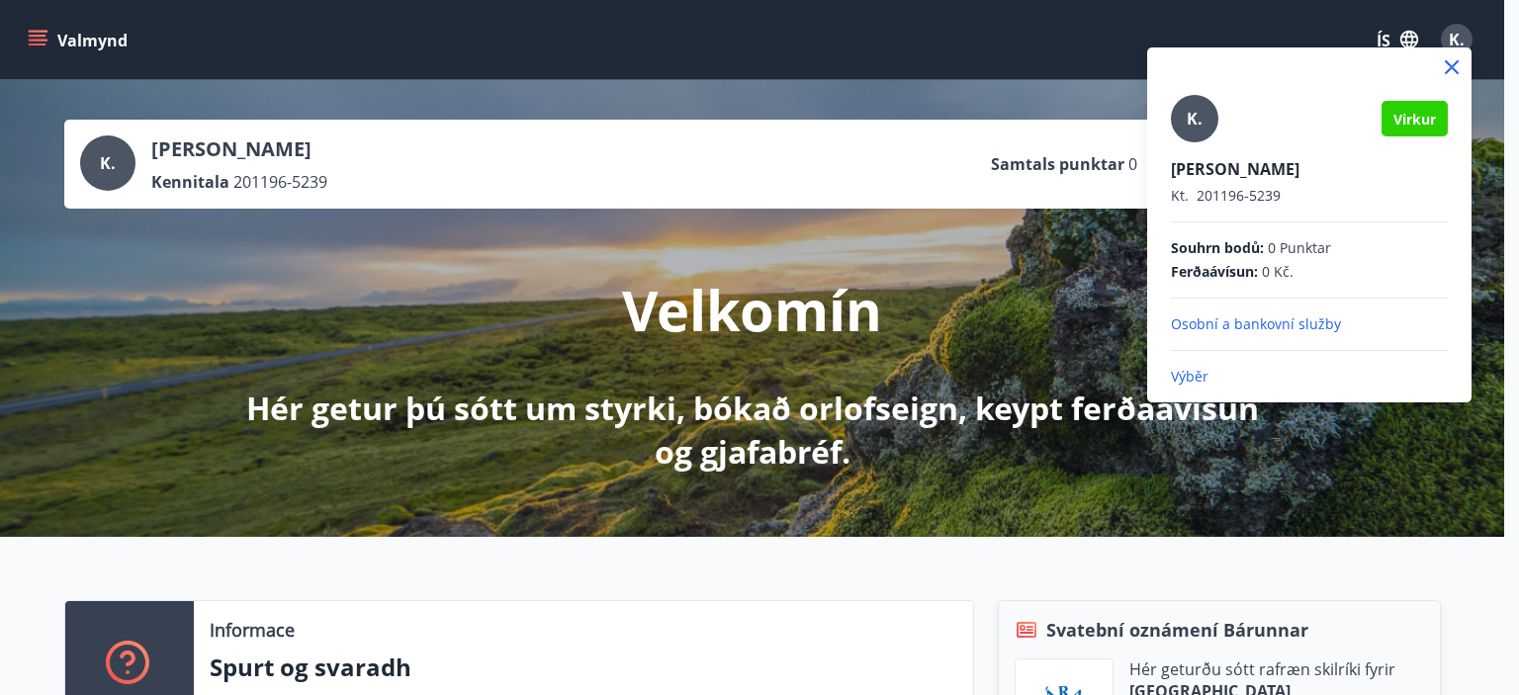
click at [1458, 33] on div at bounding box center [759, 347] width 1519 height 695
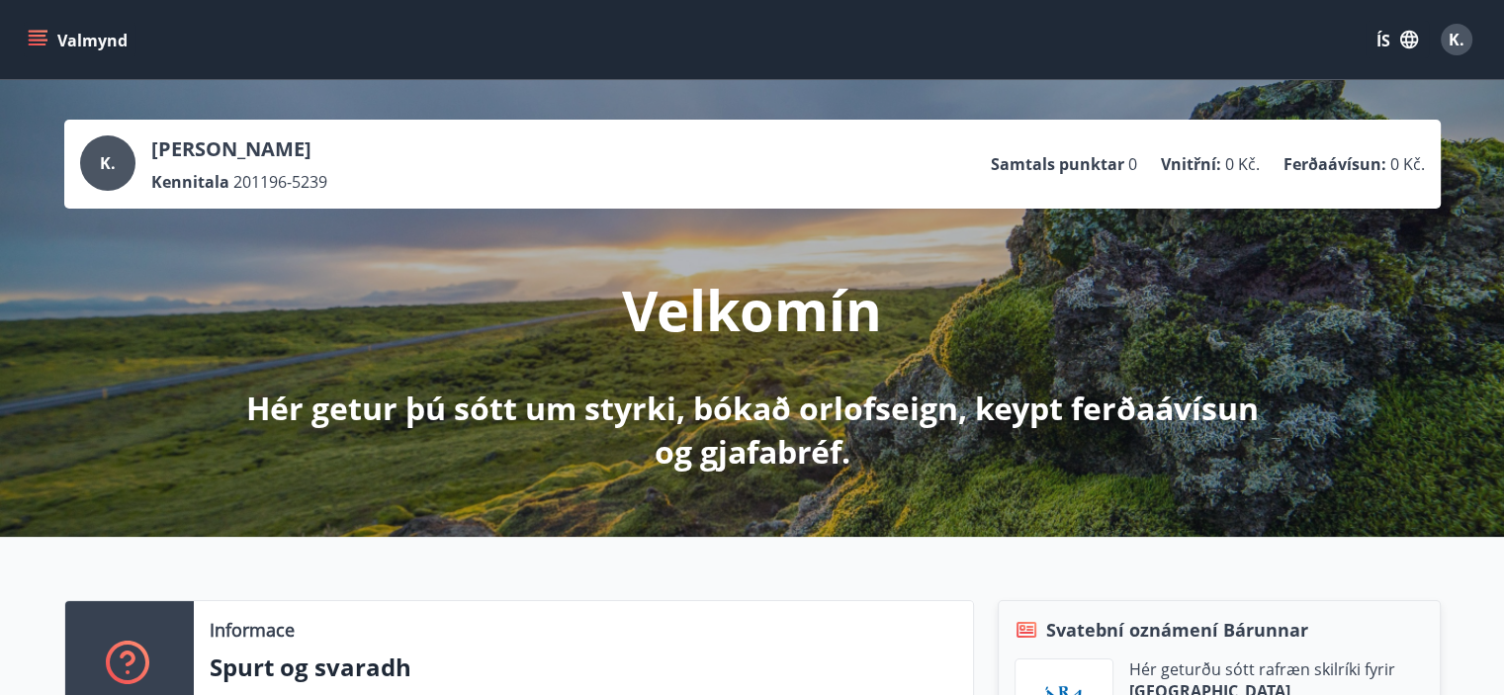
click at [24, 33] on button "Valmynd" at bounding box center [80, 40] width 112 height 36
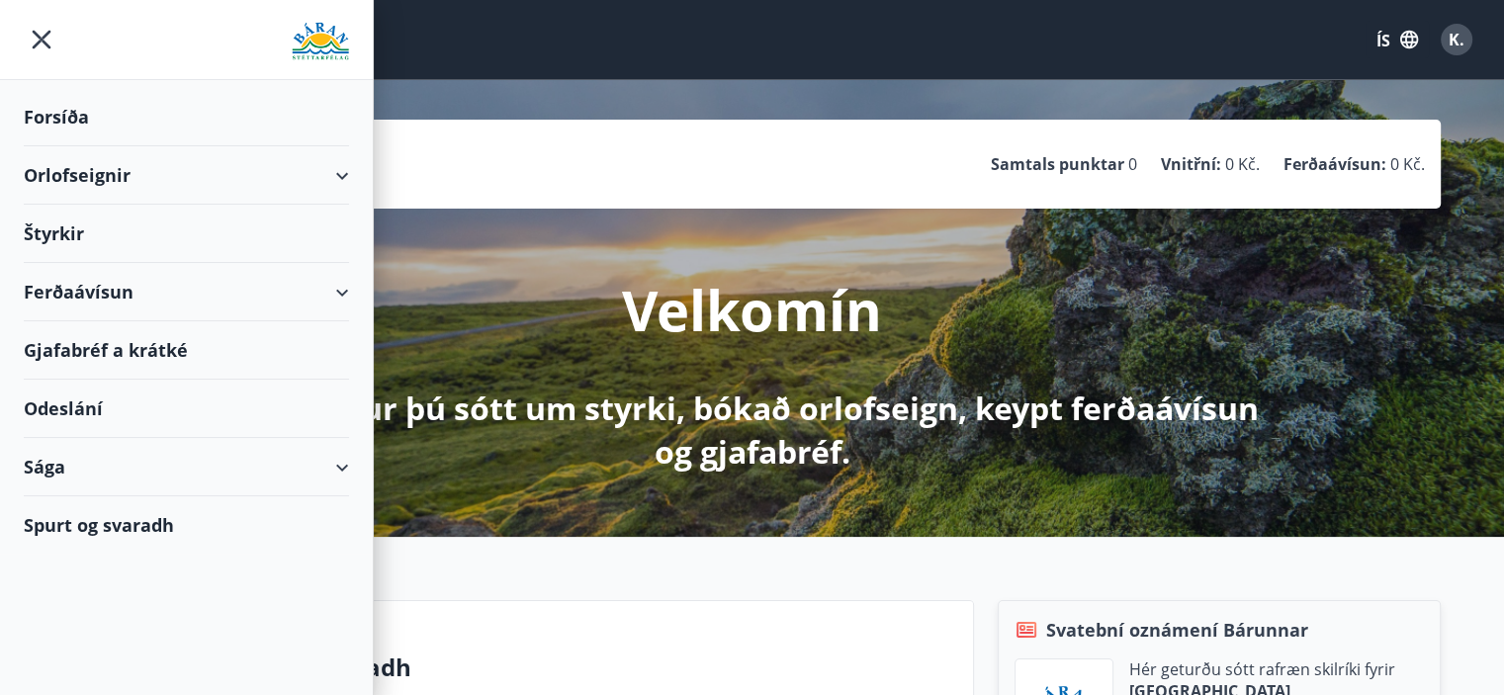
click at [248, 172] on div "Orlofseignir" at bounding box center [186, 175] width 325 height 58
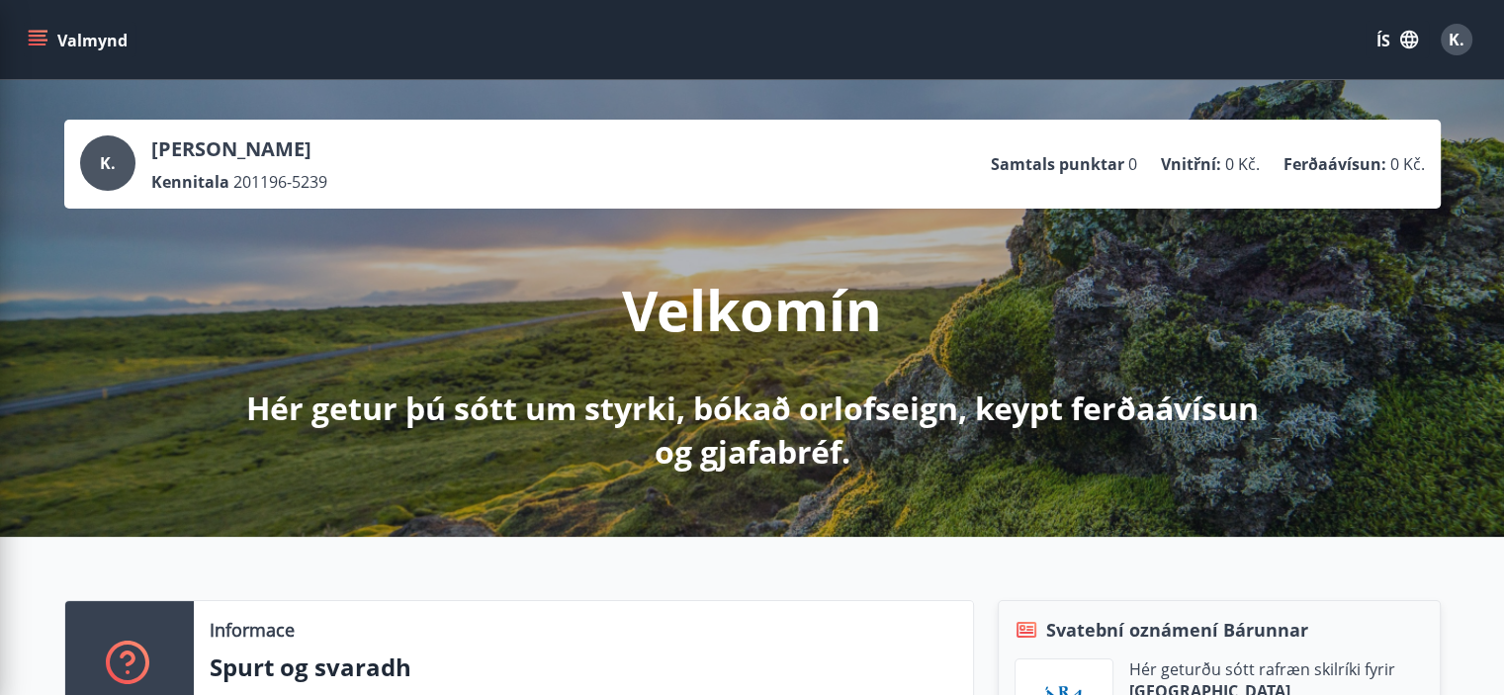
click at [1119, 20] on div "Valmynd ÍS K." at bounding box center [752, 39] width 1456 height 47
click at [328, 170] on div "K. Klára Bordačová Kennitala 201196-5239 Samtals punktar 0 Vnitřní : 0 Kč. Ferð…" at bounding box center [752, 163] width 1345 height 57
click at [40, 40] on icon "menu" at bounding box center [40, 40] width 22 height 2
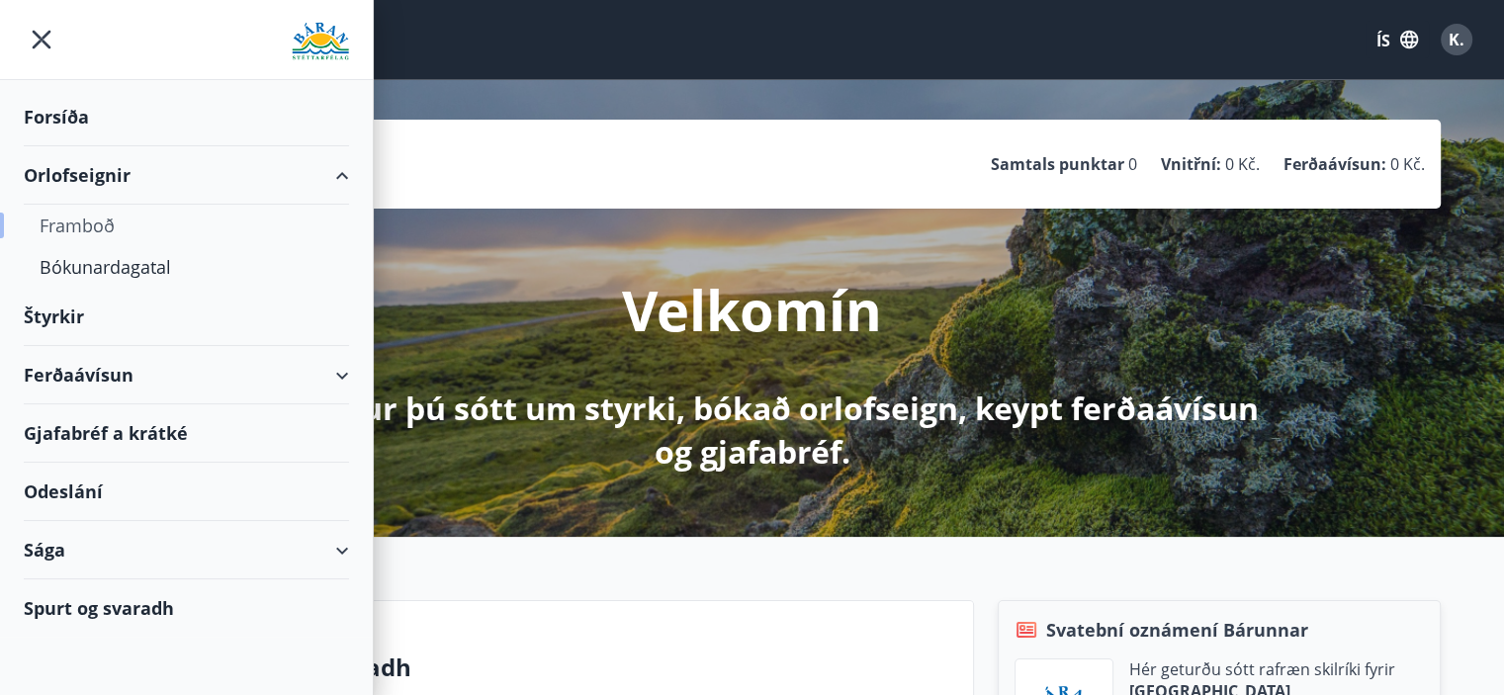
click at [100, 222] on font "Framboð" at bounding box center [77, 226] width 75 height 24
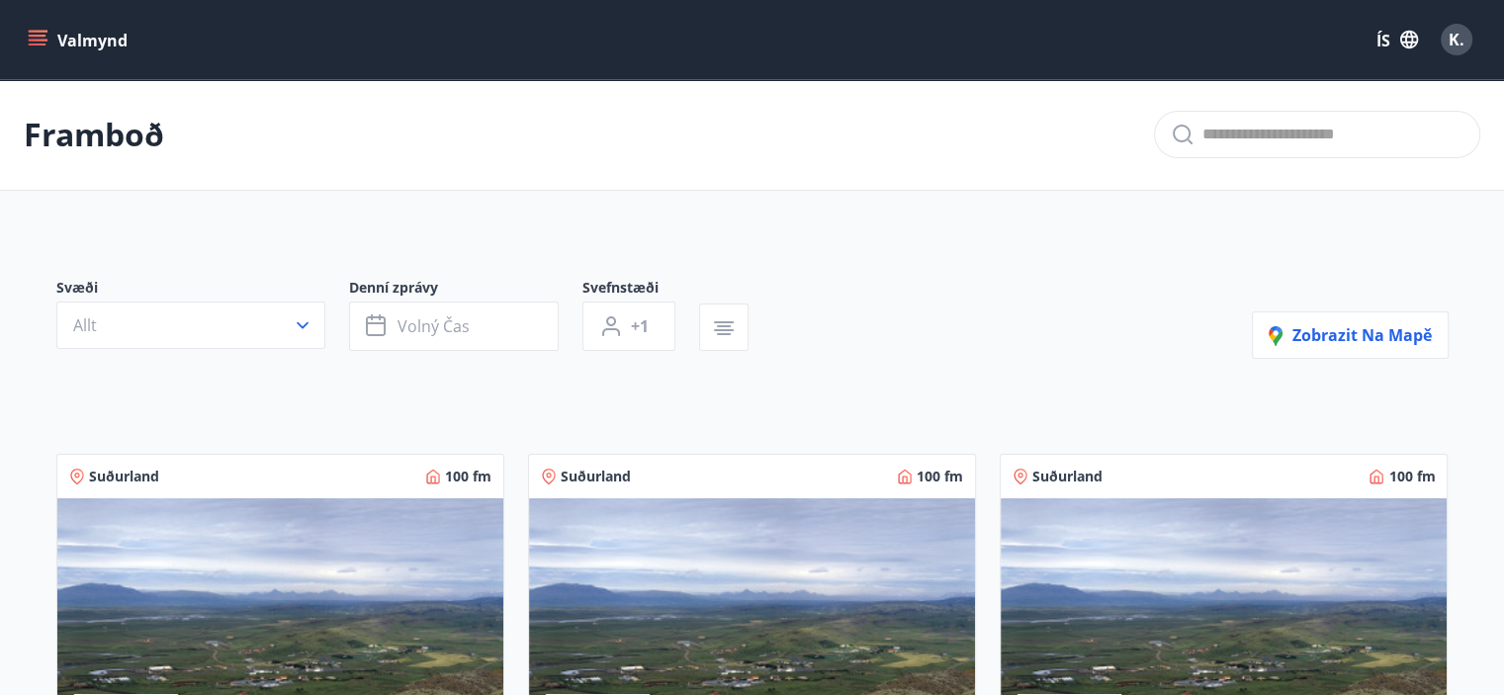
click at [39, 35] on icon "menu" at bounding box center [38, 36] width 18 height 2
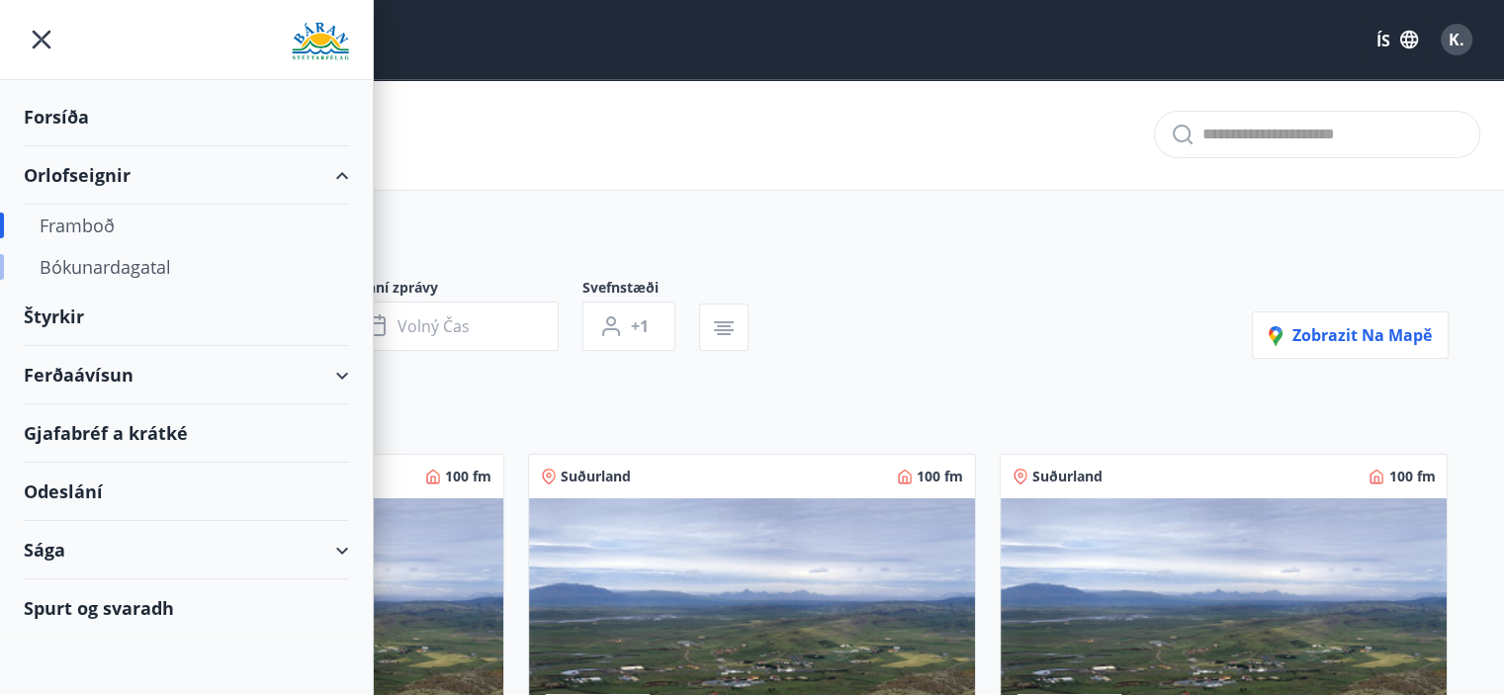
click at [91, 268] on font "Bókunardagatal" at bounding box center [105, 267] width 131 height 24
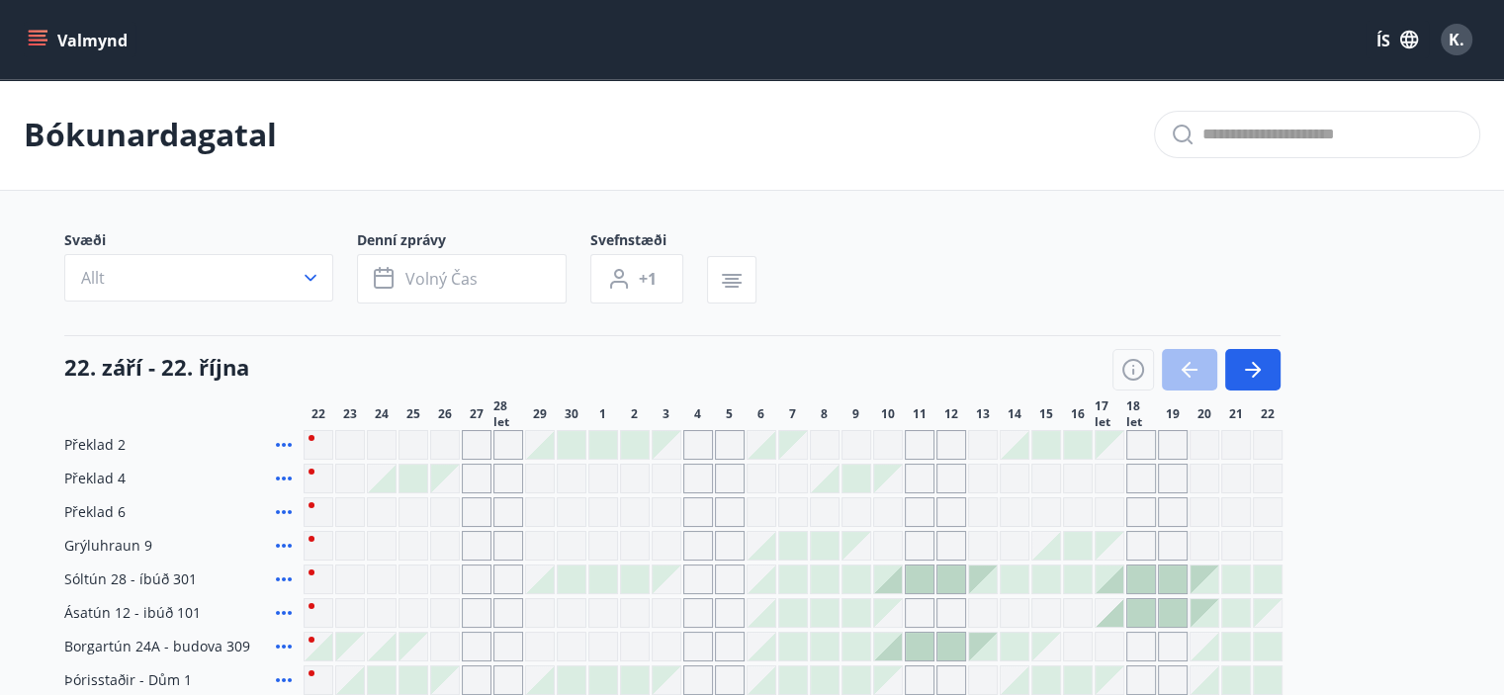
click at [28, 41] on icon "menu" at bounding box center [38, 40] width 20 height 20
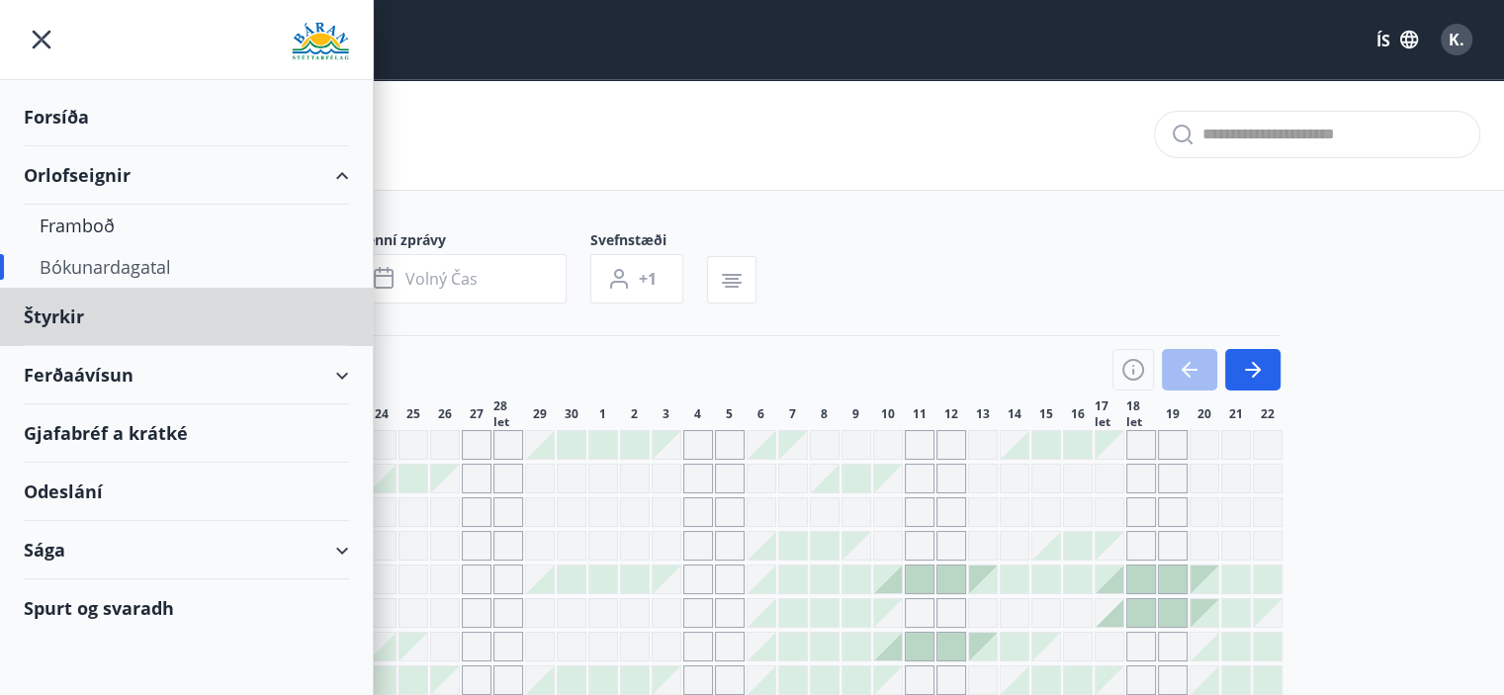
click at [68, 118] on font "Forsíða" at bounding box center [56, 117] width 65 height 24
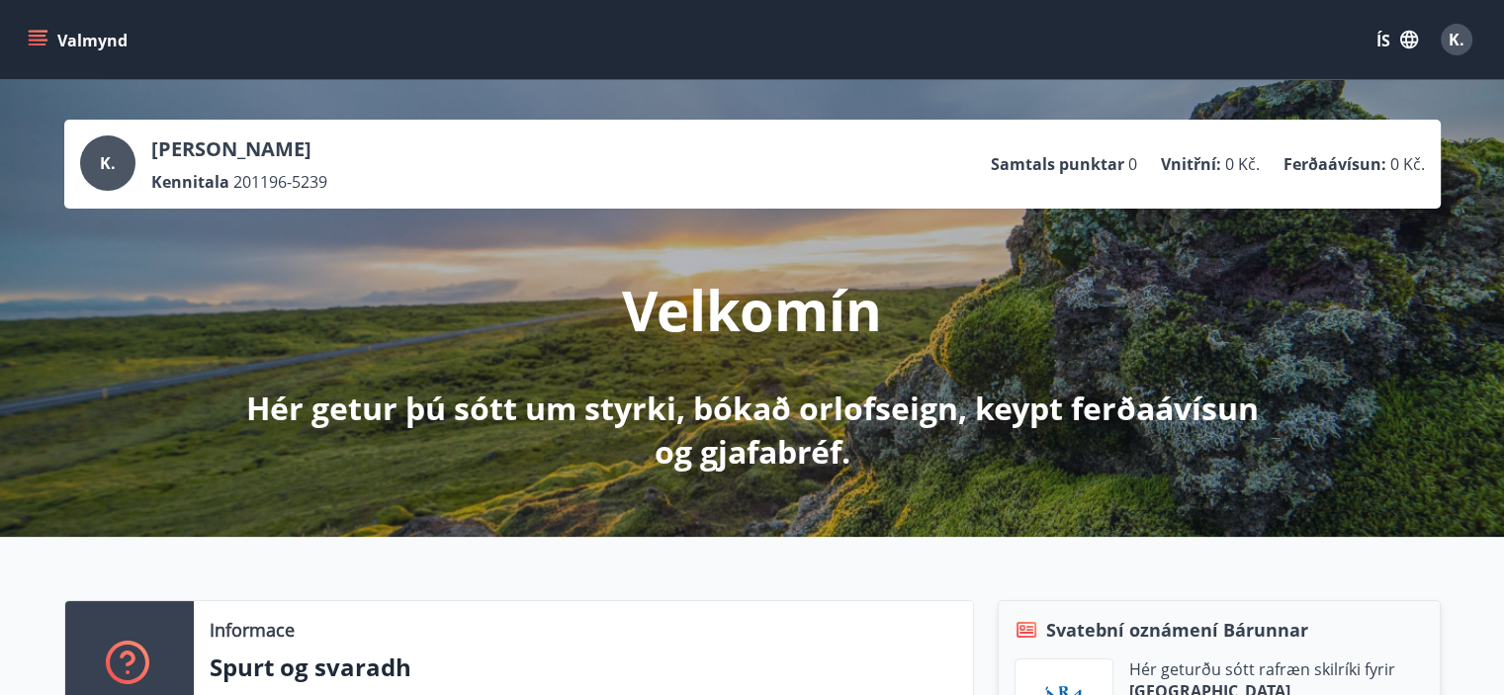
click at [32, 32] on icon "menu" at bounding box center [40, 32] width 22 height 2
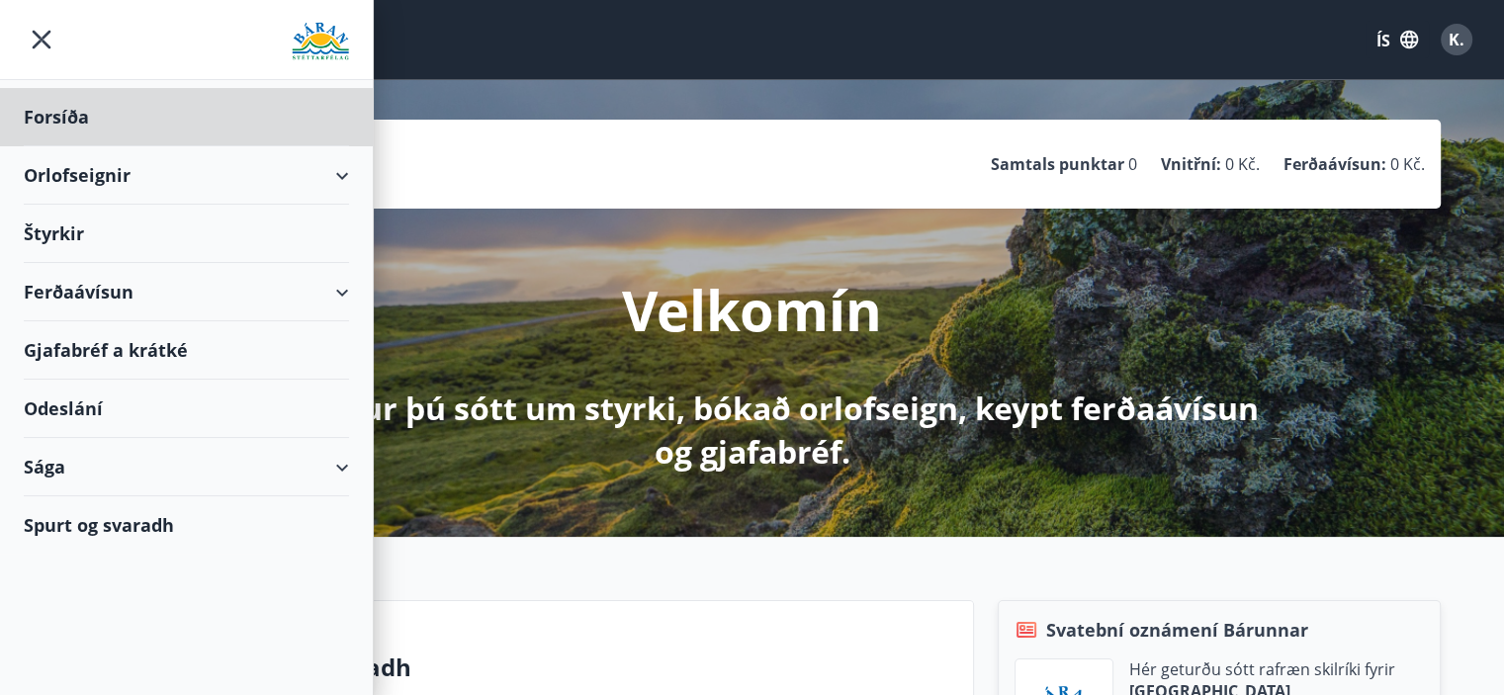
click at [110, 257] on div "Štyrkir" at bounding box center [186, 234] width 325 height 58
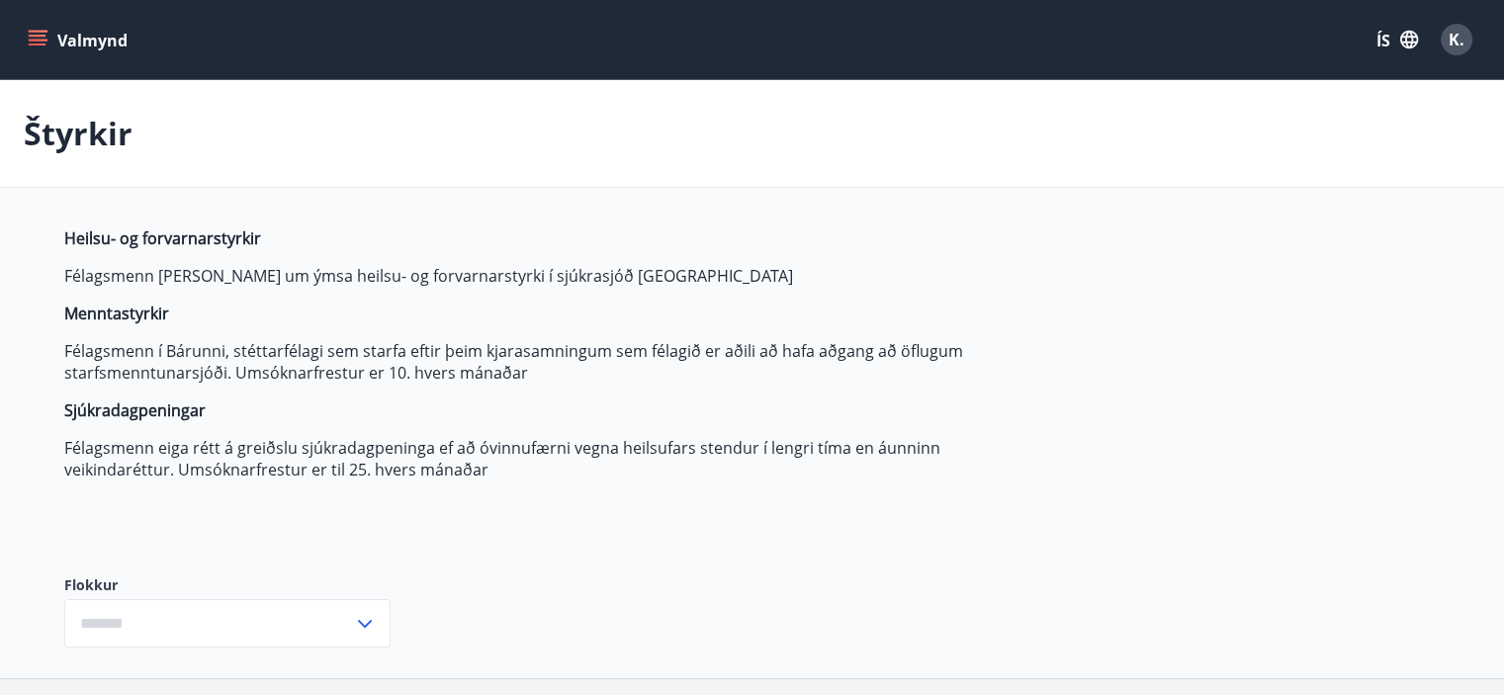
type input "***"
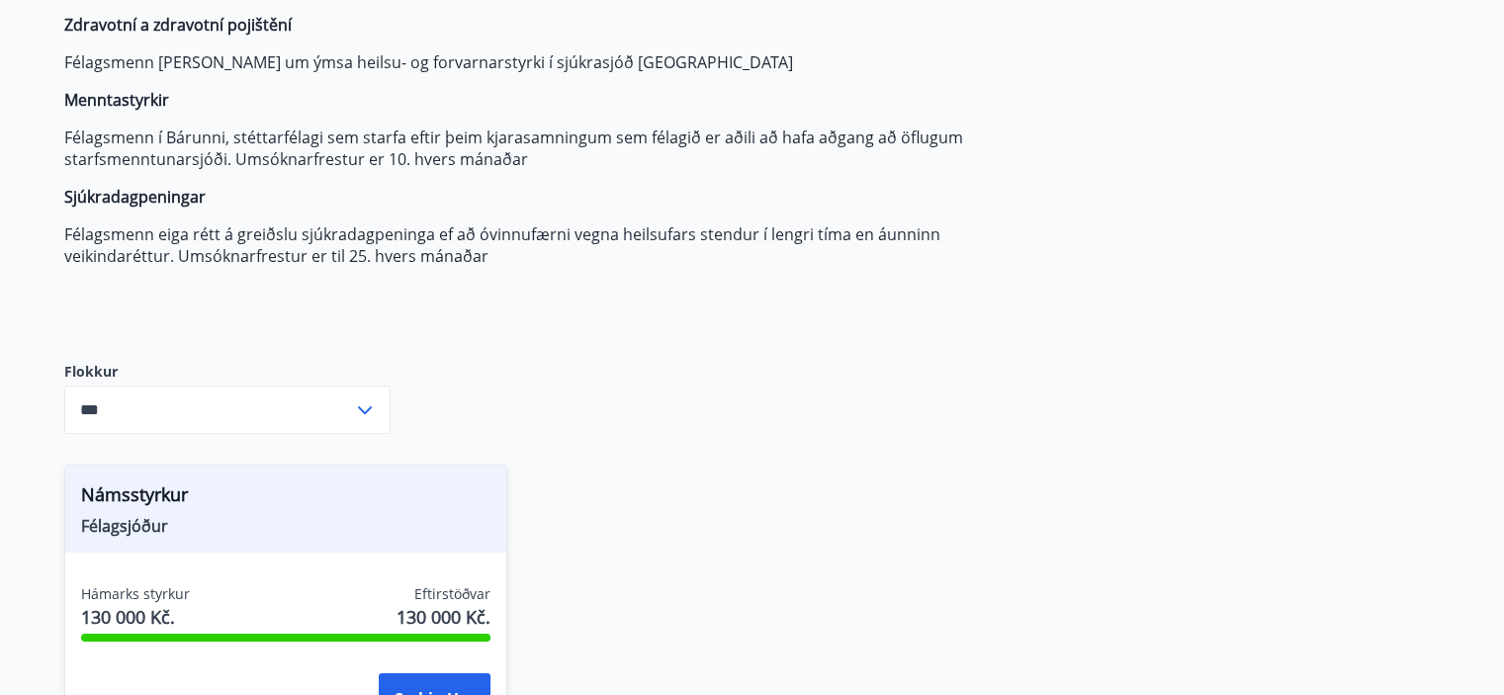
scroll to position [395, 0]
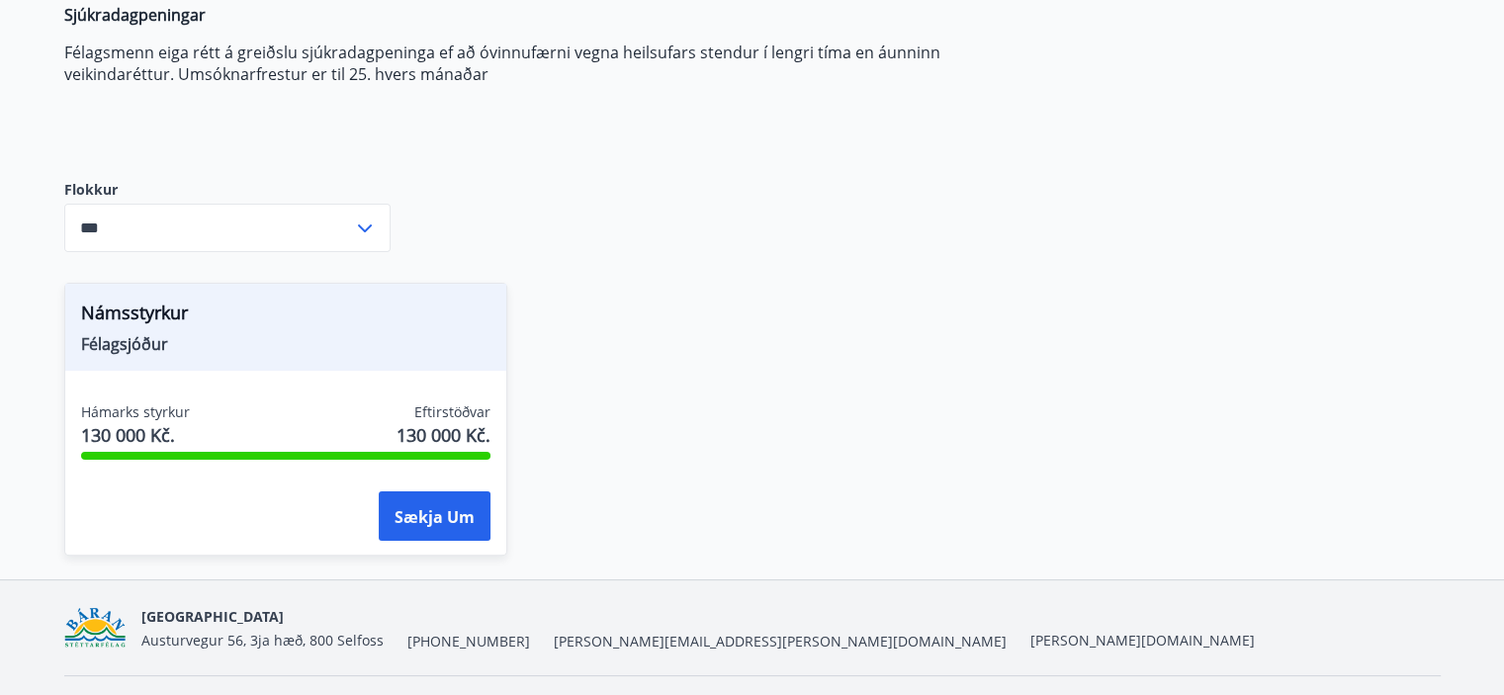
click at [1001, 197] on div "Zdravotní a zdravotní pojištění Félagsmenn geta sótt um ýmsa heilsu- og forvarn…" at bounding box center [752, 205] width 1376 height 747
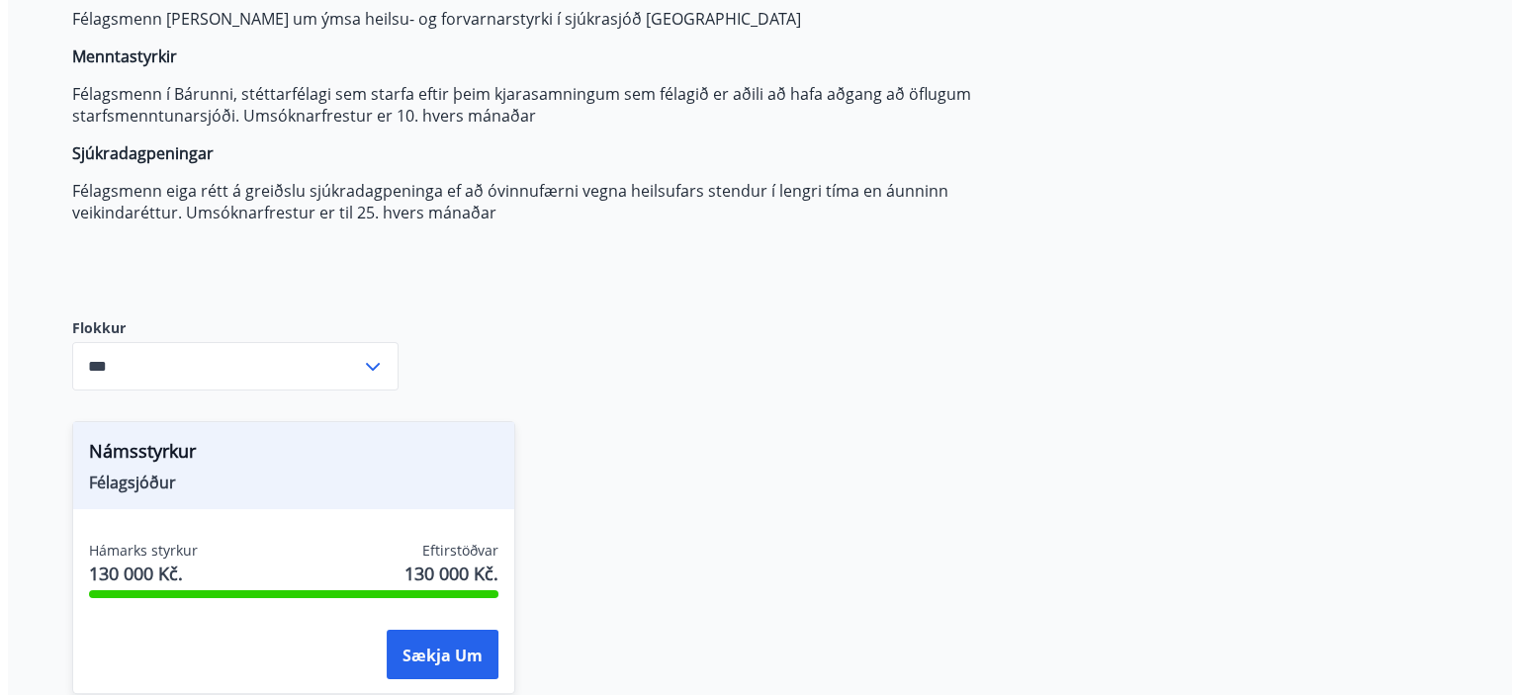
scroll to position [277, 0]
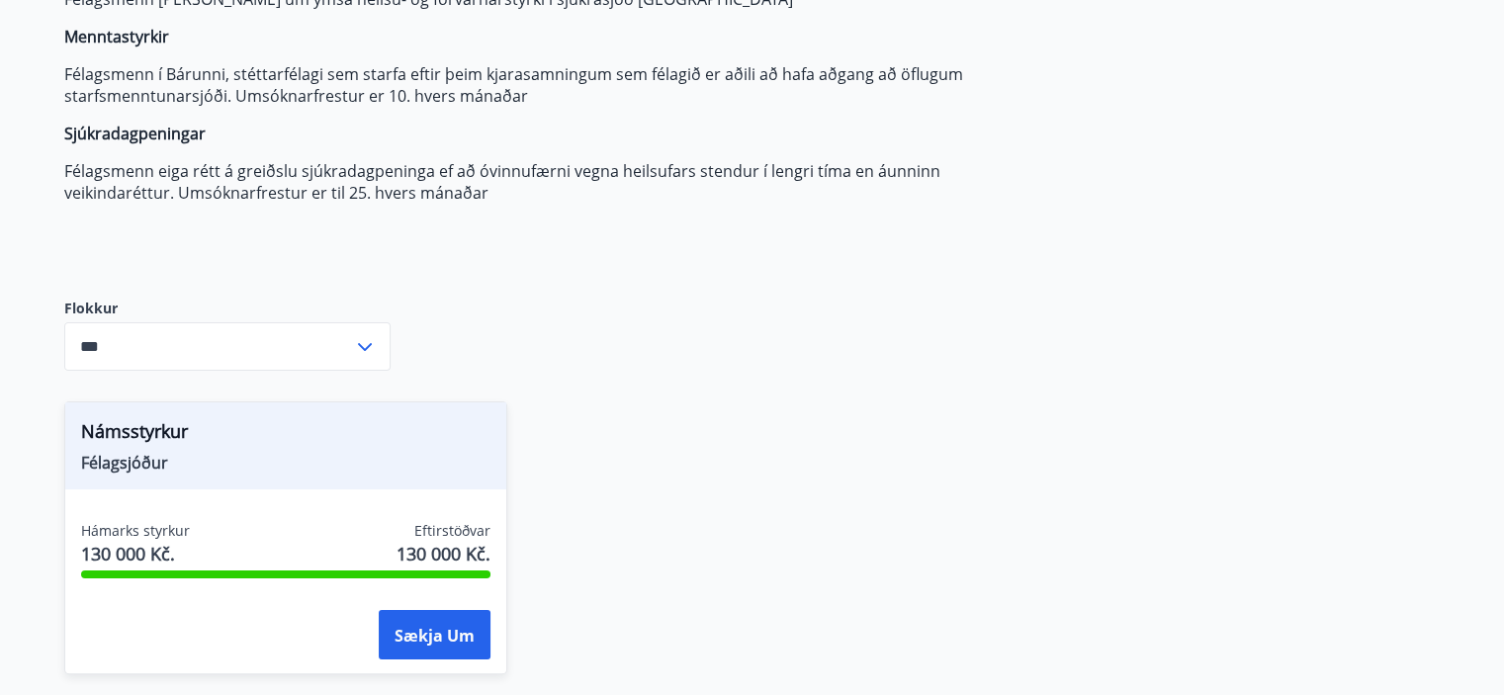
click at [182, 340] on input "***" at bounding box center [208, 346] width 289 height 48
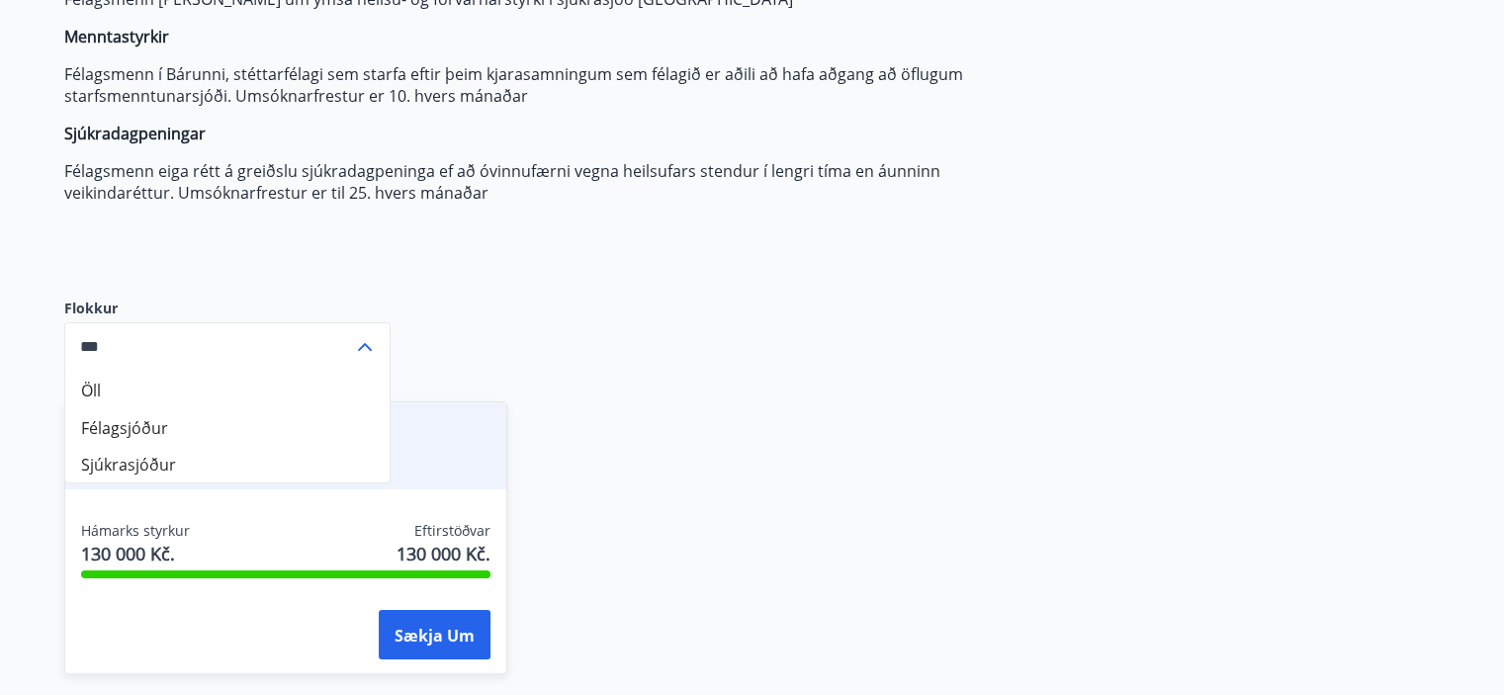
click at [182, 340] on input "***" at bounding box center [208, 346] width 289 height 48
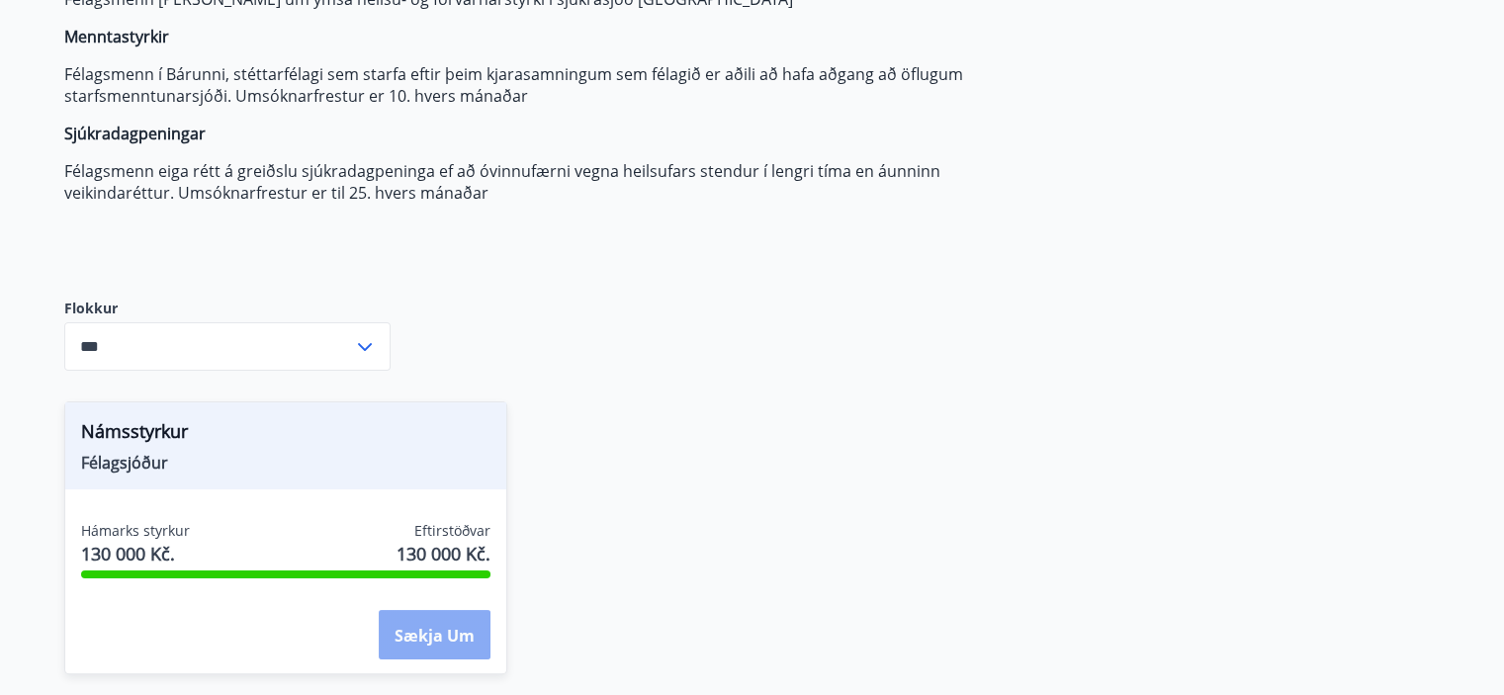
click at [446, 628] on font "Sækja um" at bounding box center [434, 636] width 80 height 22
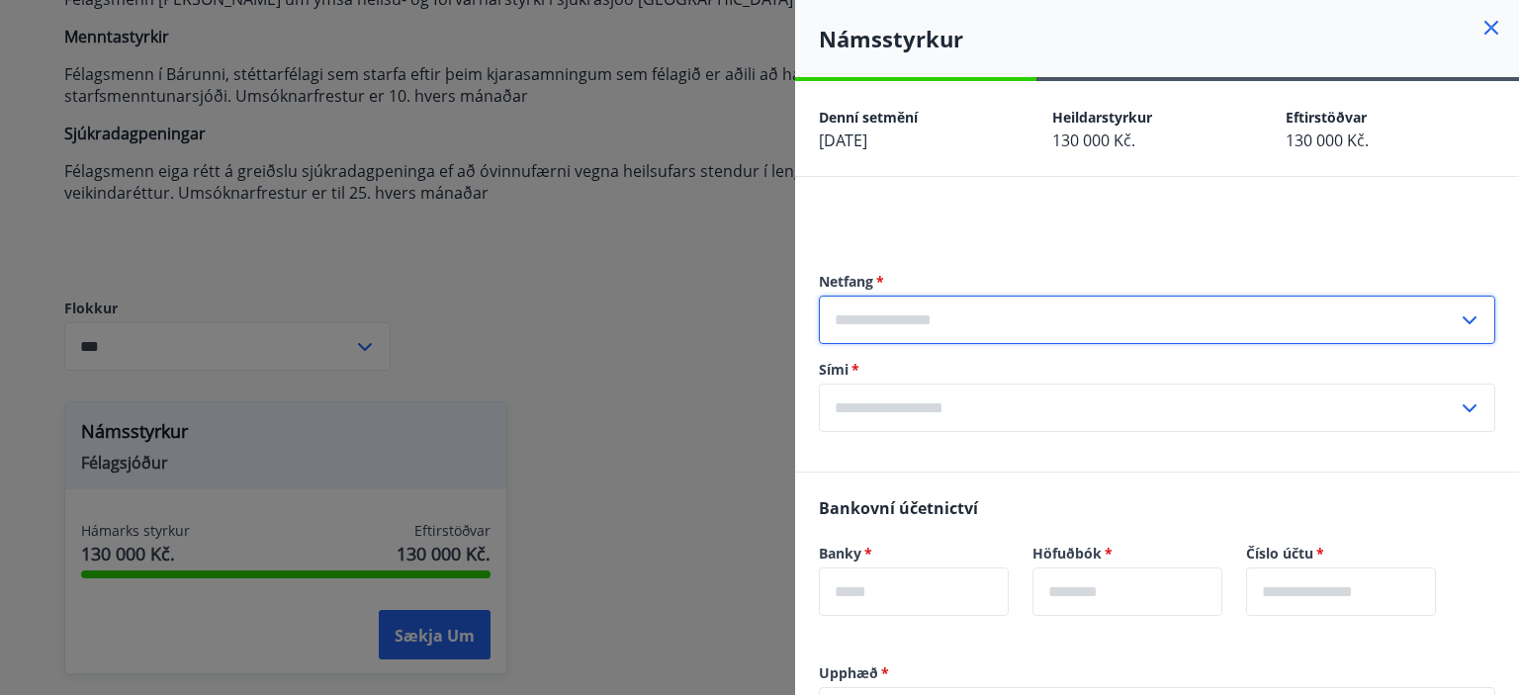
click at [1042, 329] on input "text" at bounding box center [1138, 320] width 639 height 48
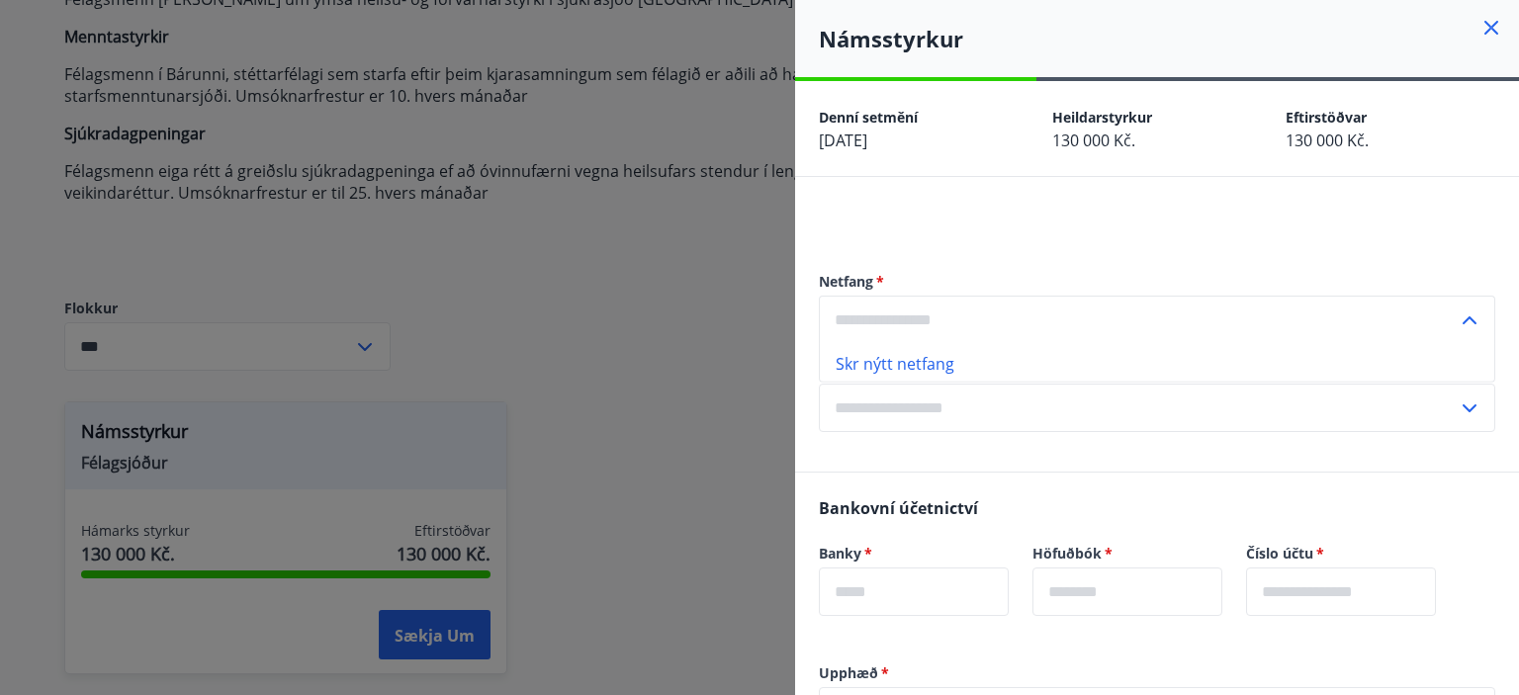
click at [1040, 449] on div "Netfang   * Skr nýtt netfang ​ Sími   * ​" at bounding box center [1157, 351] width 676 height 239
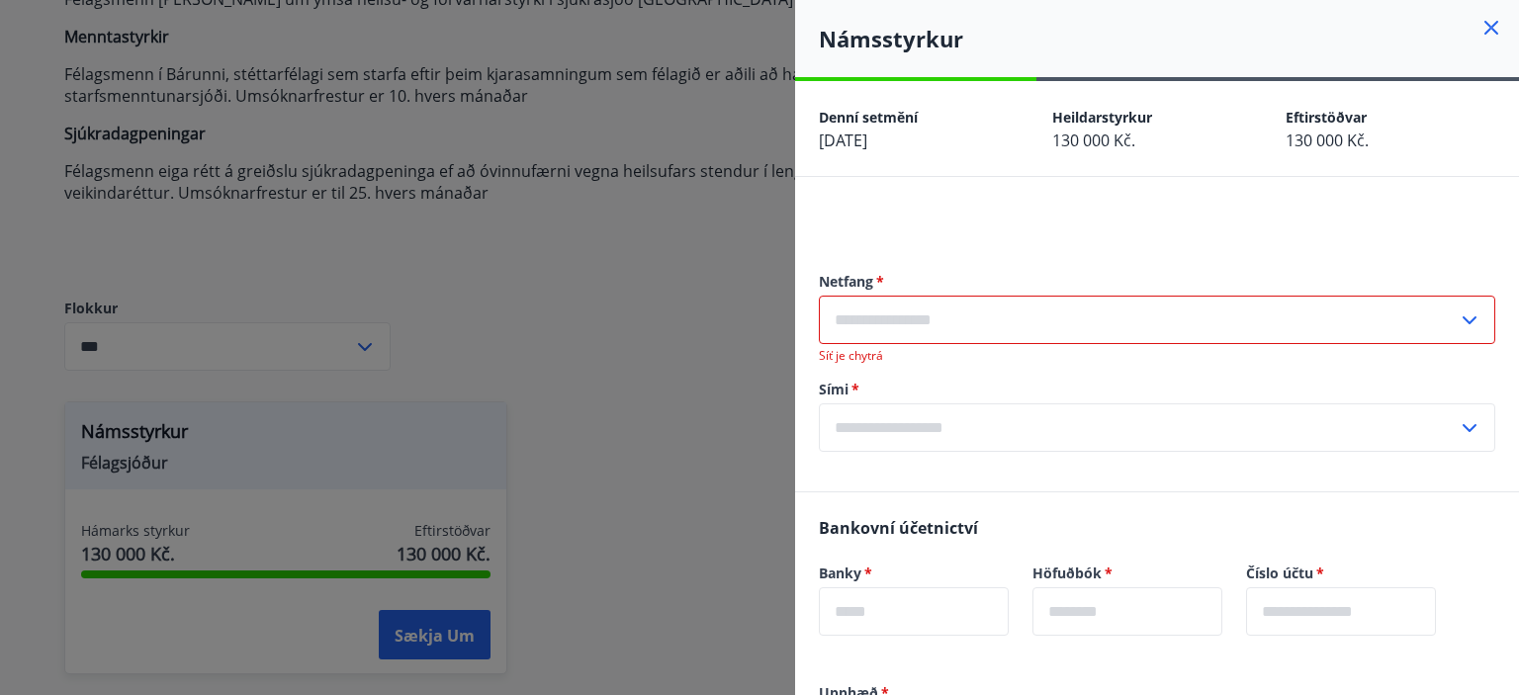
click at [1029, 324] on input "text" at bounding box center [1138, 320] width 639 height 48
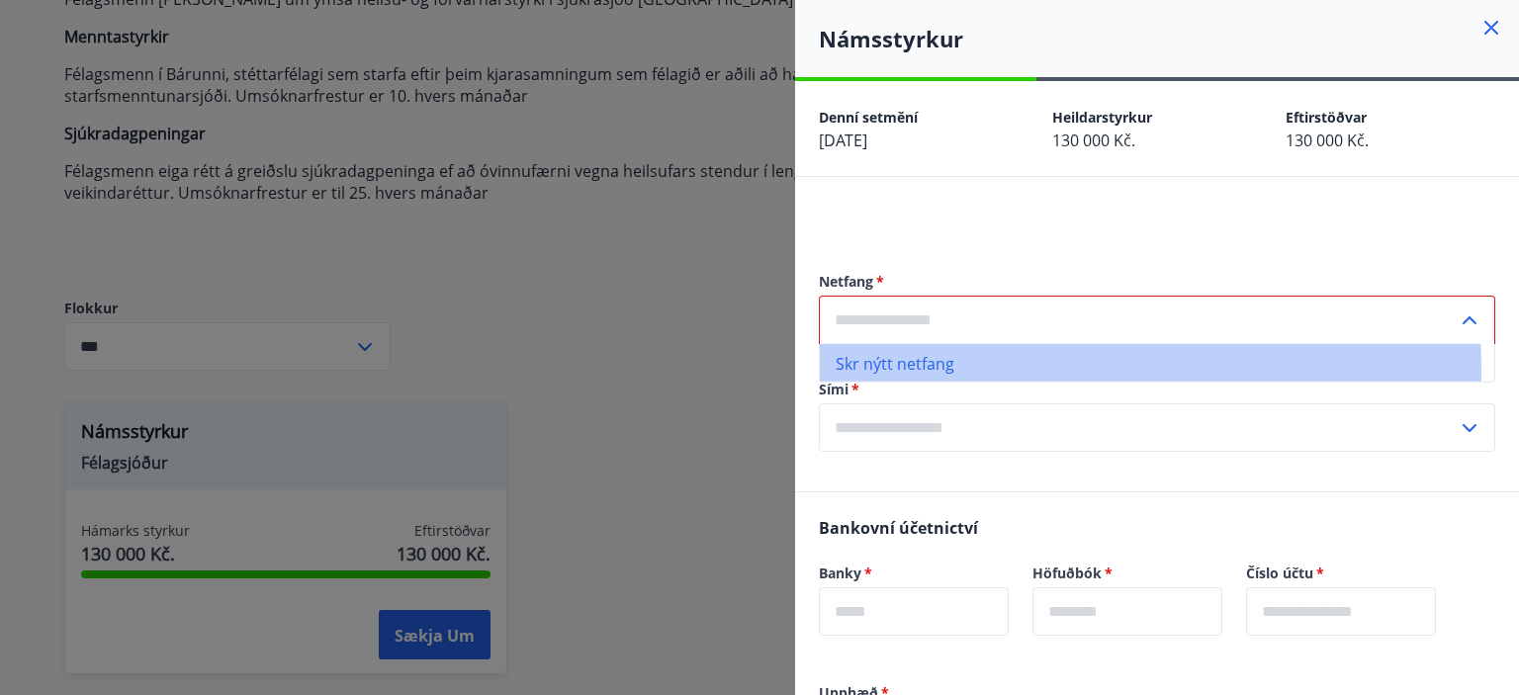
click at [923, 371] on font "Skr nýtt netfang" at bounding box center [894, 364] width 119 height 22
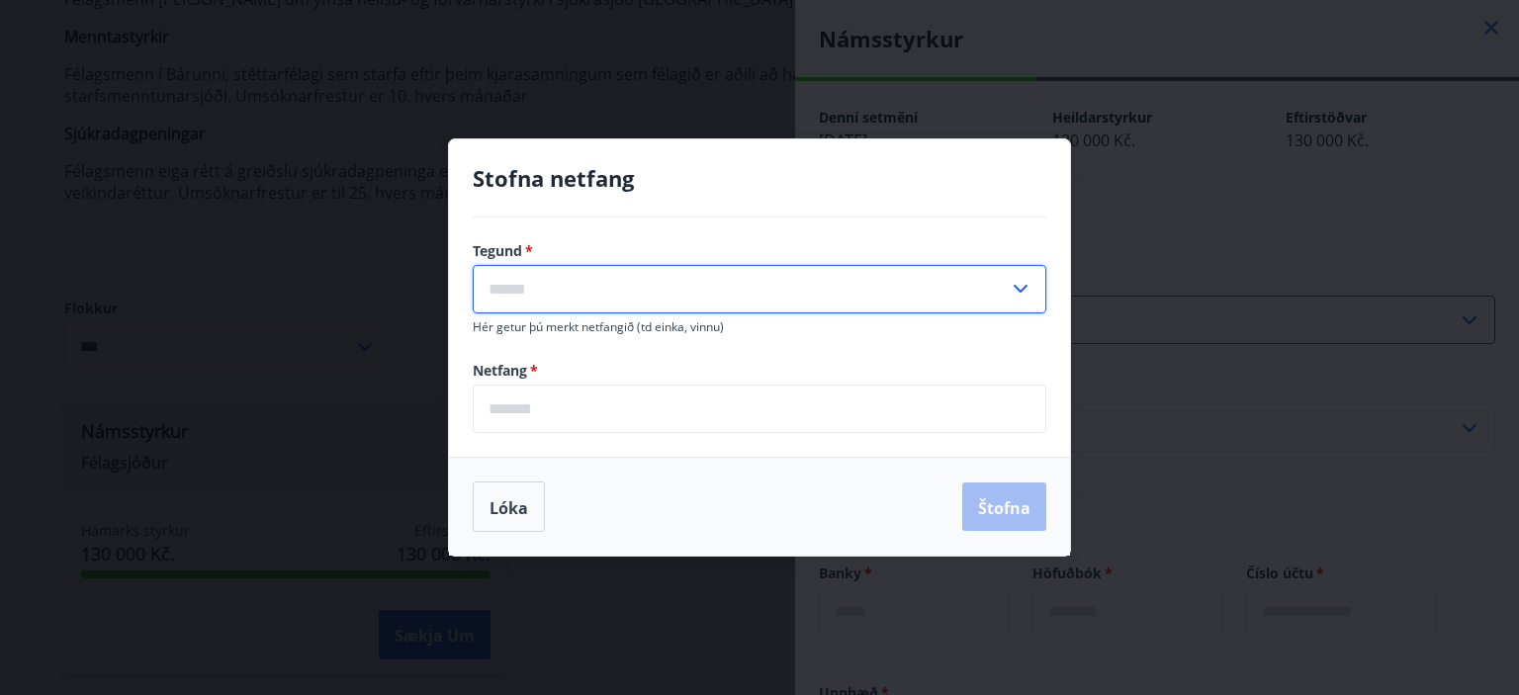
click at [656, 284] on input "text" at bounding box center [741, 289] width 536 height 48
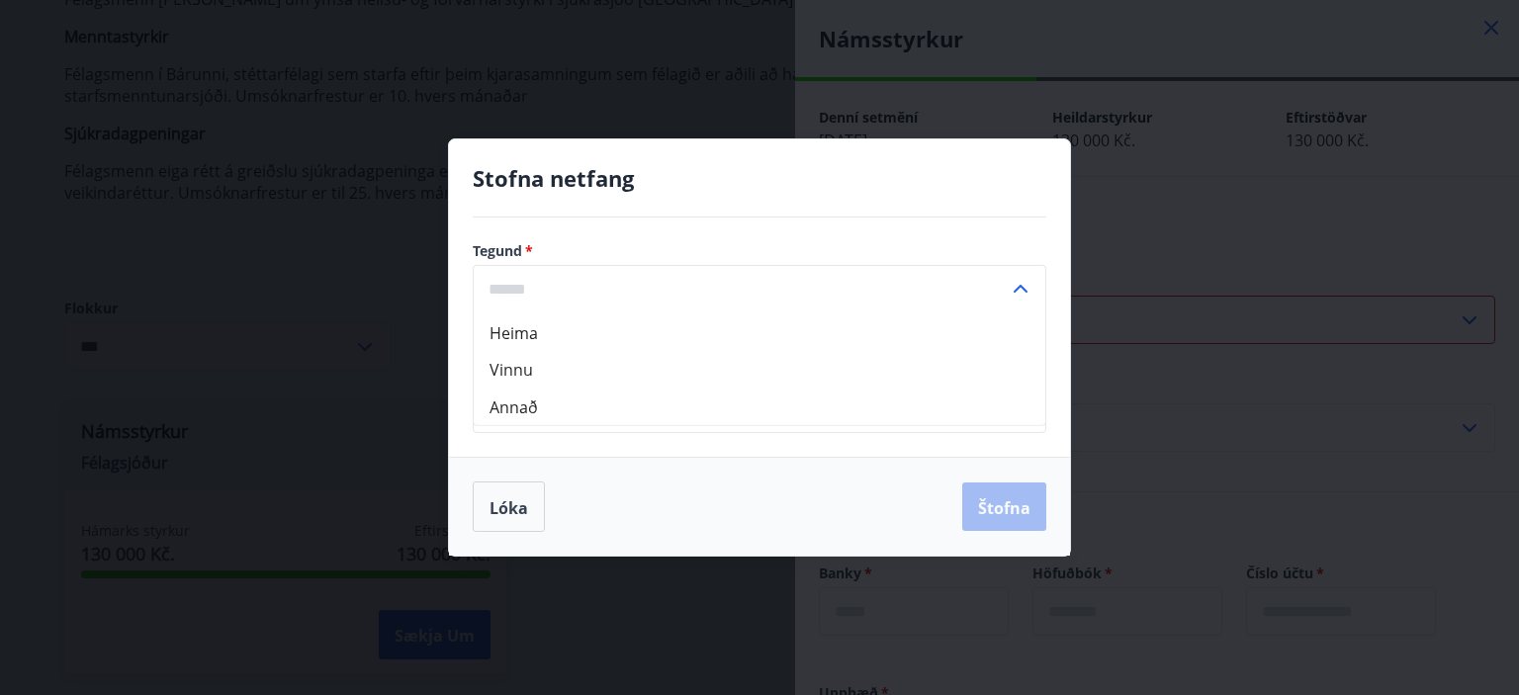
click at [580, 327] on li "Heima" at bounding box center [759, 331] width 571 height 38
type input "*****"
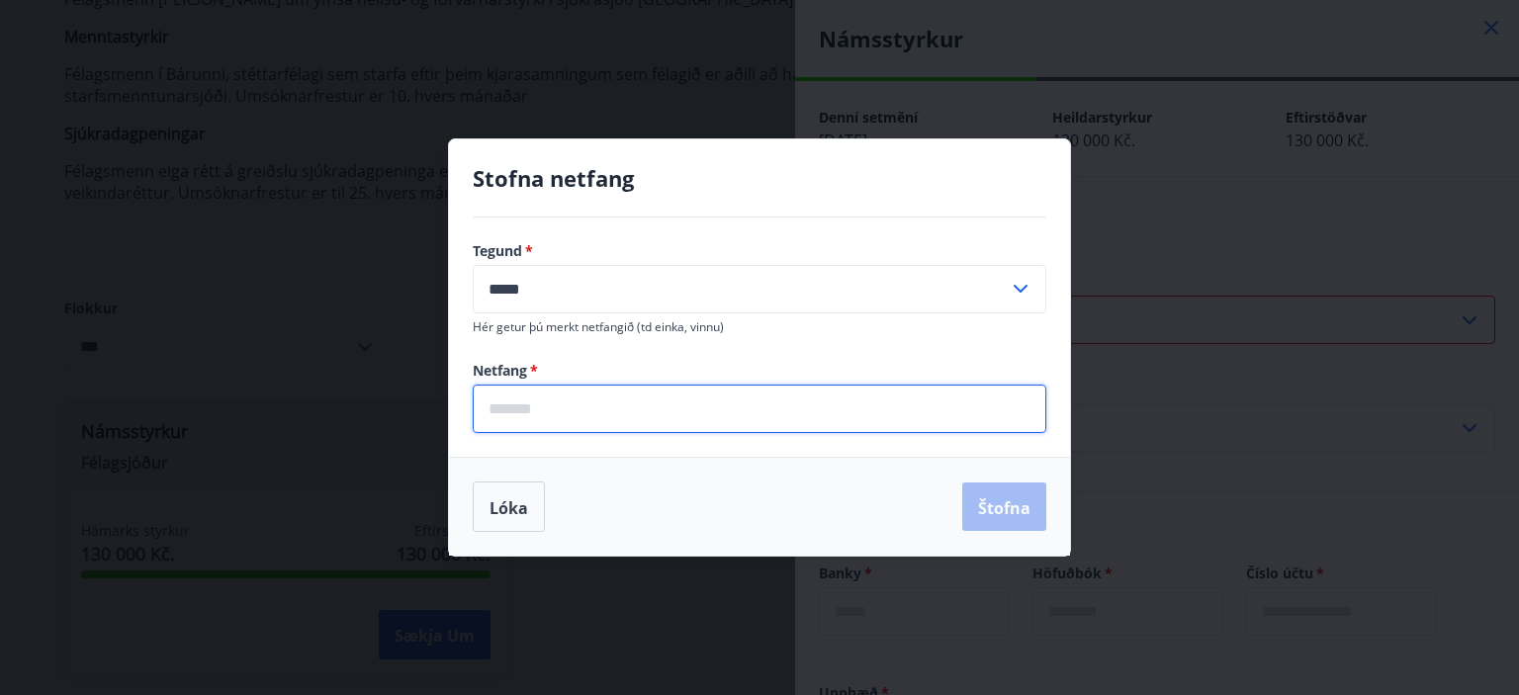
click at [585, 406] on input "email" at bounding box center [759, 409] width 573 height 48
click at [1038, 24] on div "Stofna netfang Tegund   * ***** ​ Hér getur þú merkt netfangið (td einka, vinnu…" at bounding box center [759, 347] width 1519 height 695
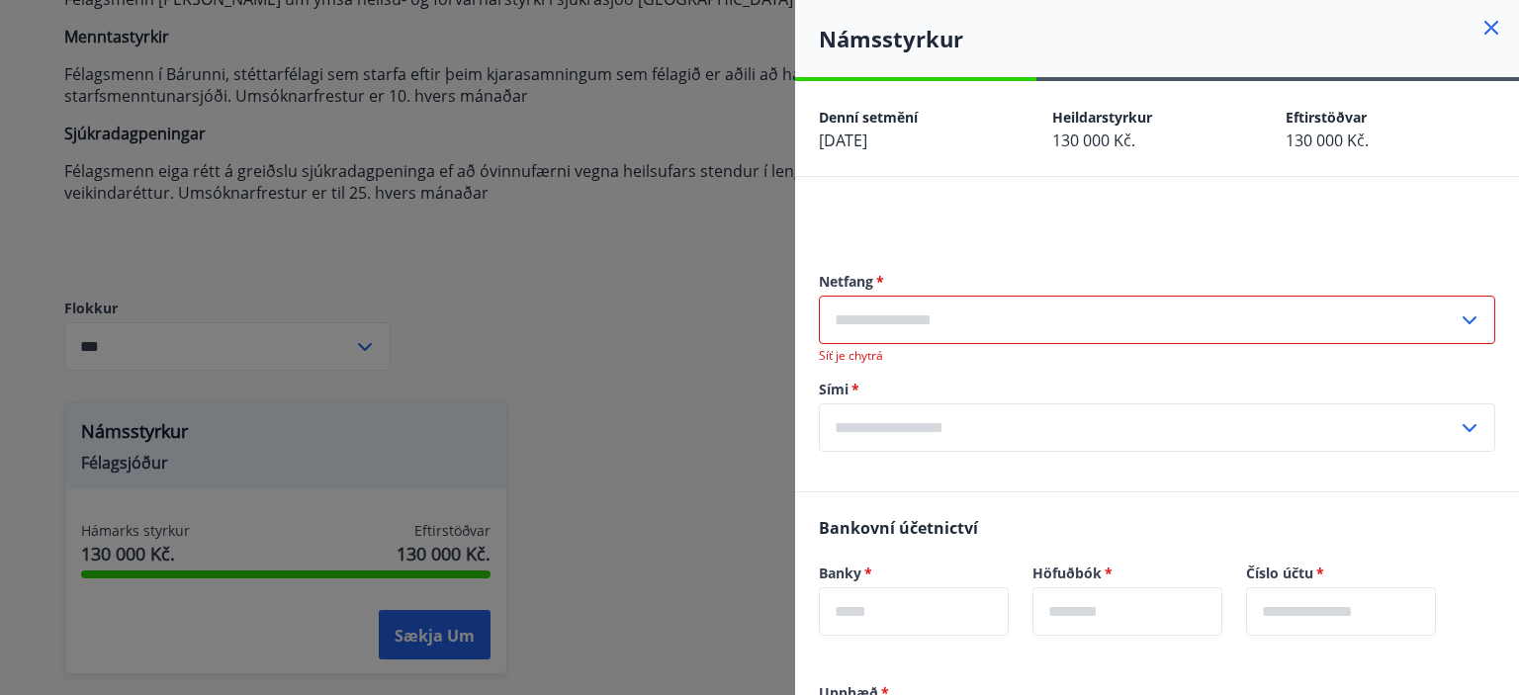
click at [1076, 477] on div "Netfang   * ​ Síť je chytrá Sími   * ​" at bounding box center [1157, 361] width 676 height 259
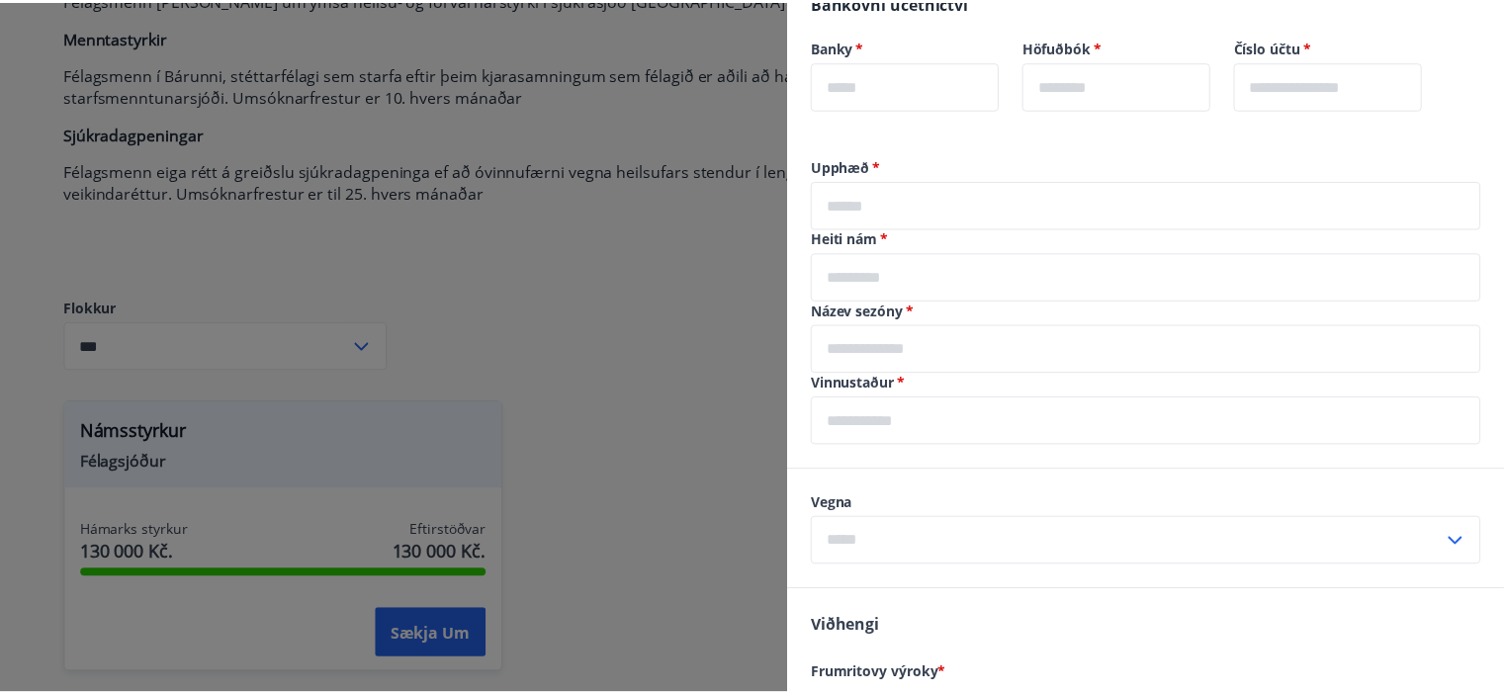
scroll to position [554, 0]
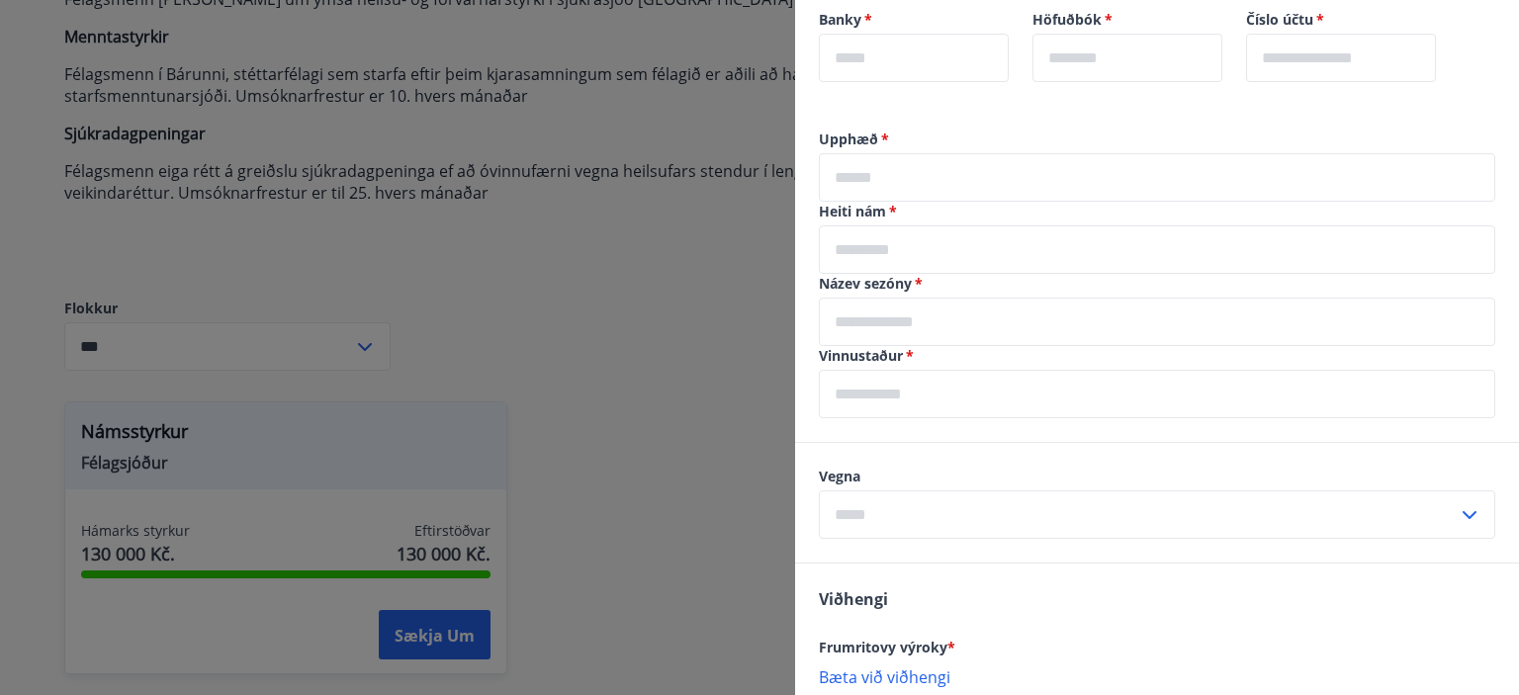
click at [577, 417] on div at bounding box center [759, 347] width 1519 height 695
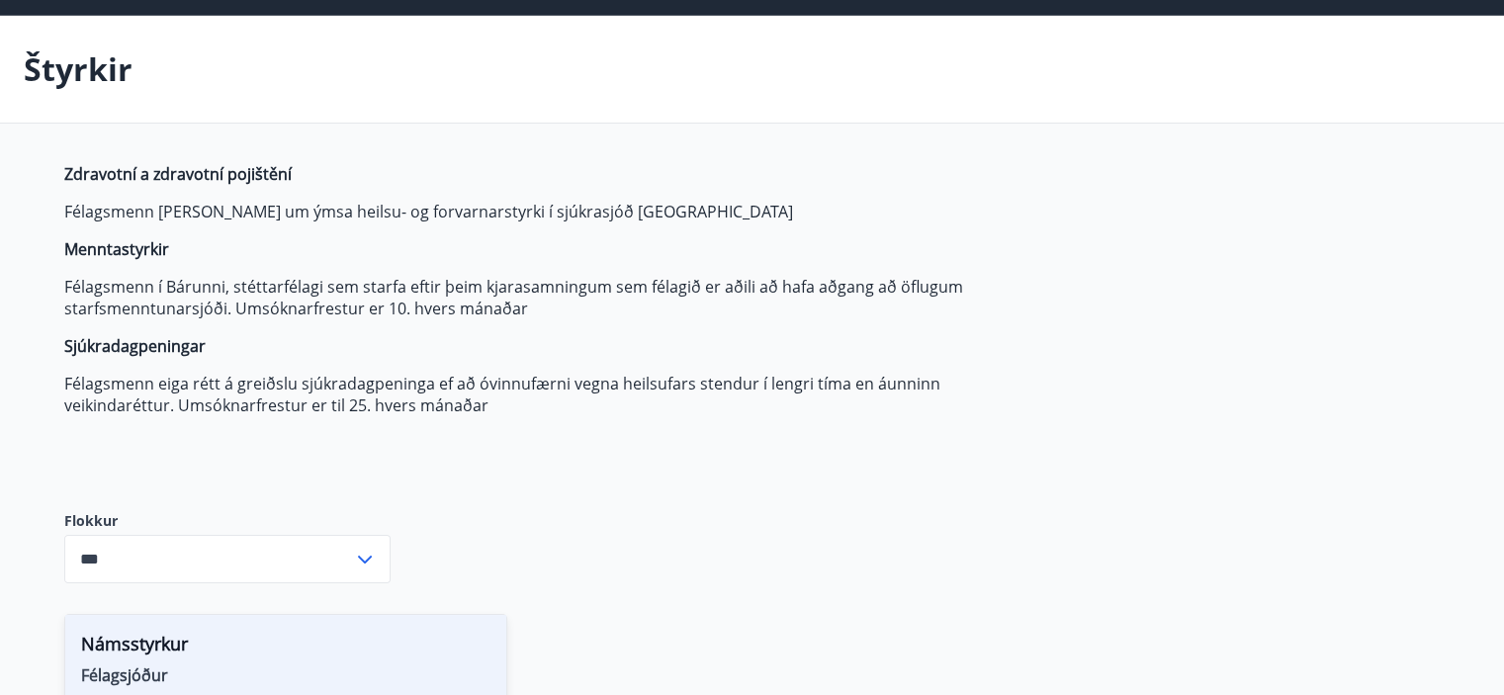
scroll to position [0, 0]
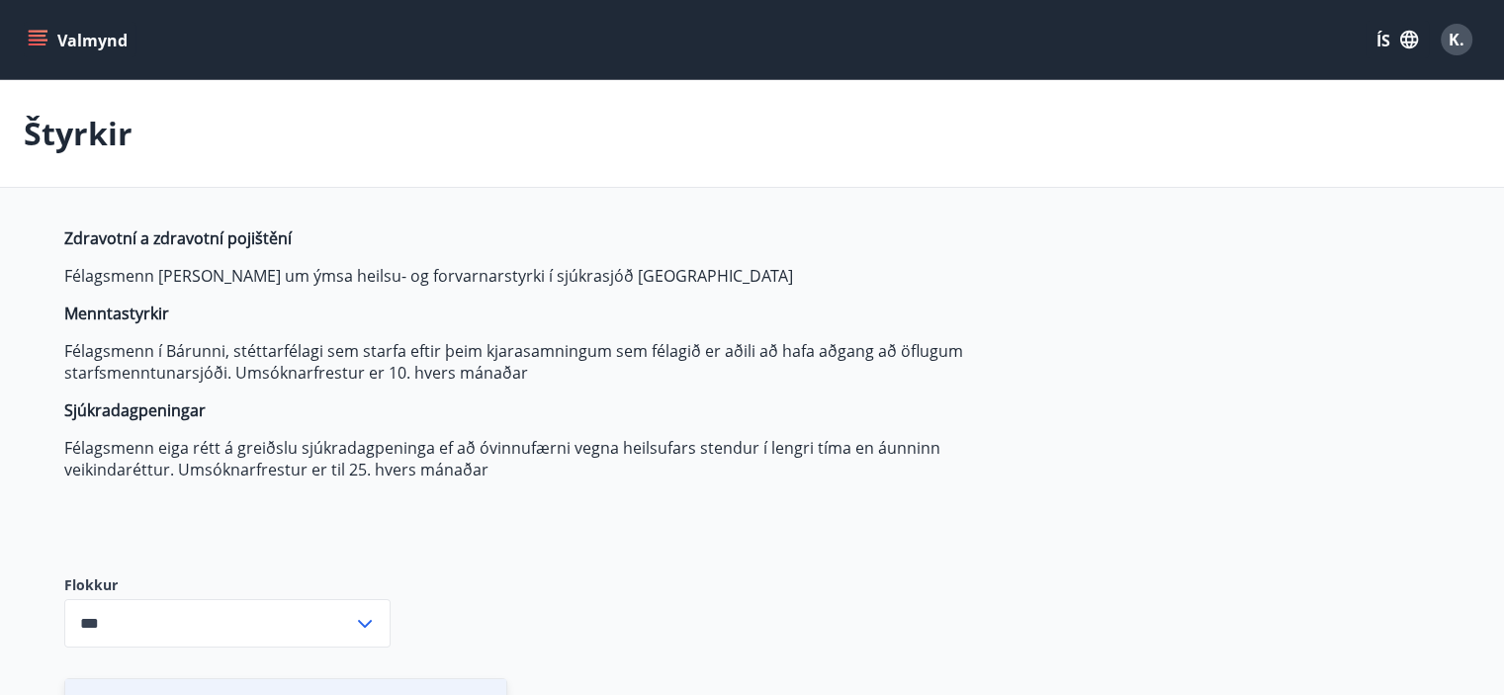
click at [31, 42] on icon "menu" at bounding box center [38, 40] width 20 height 20
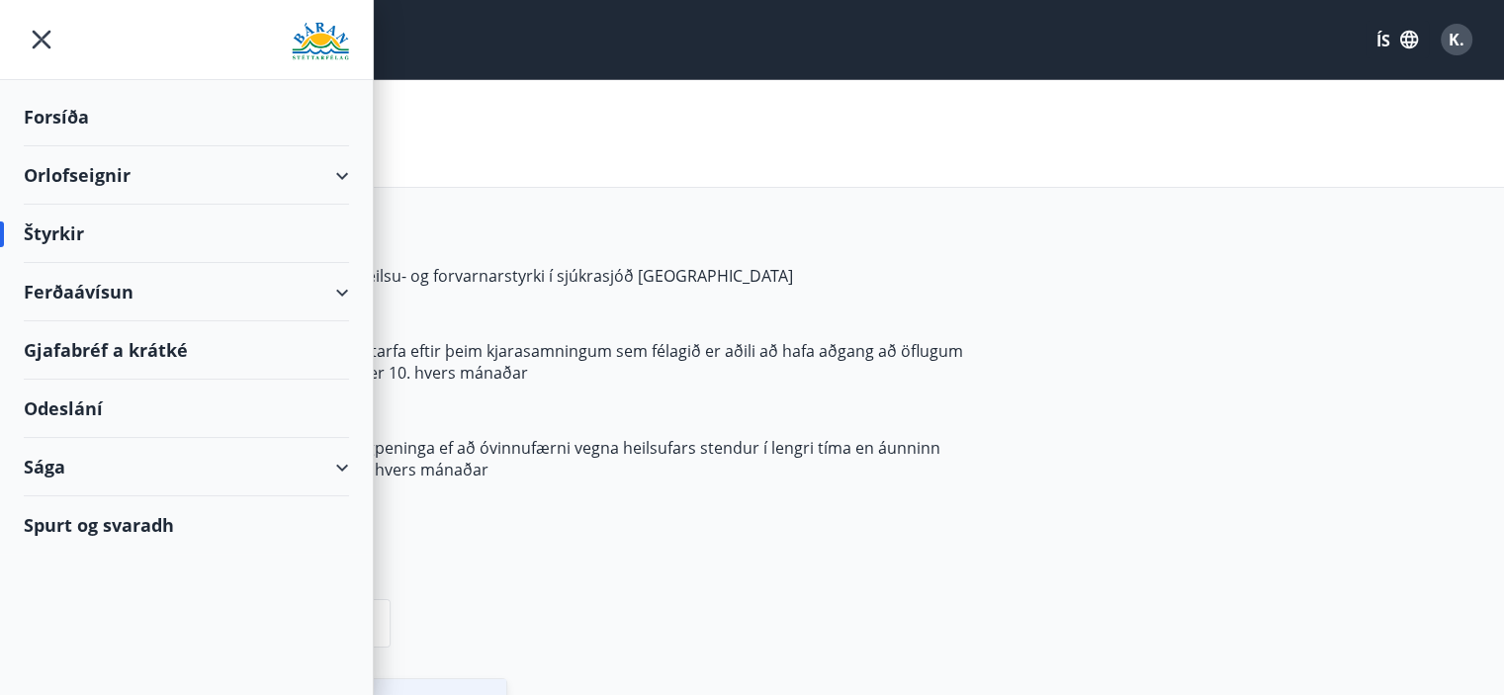
click at [192, 308] on div "Ferðaávísun" at bounding box center [186, 292] width 325 height 58
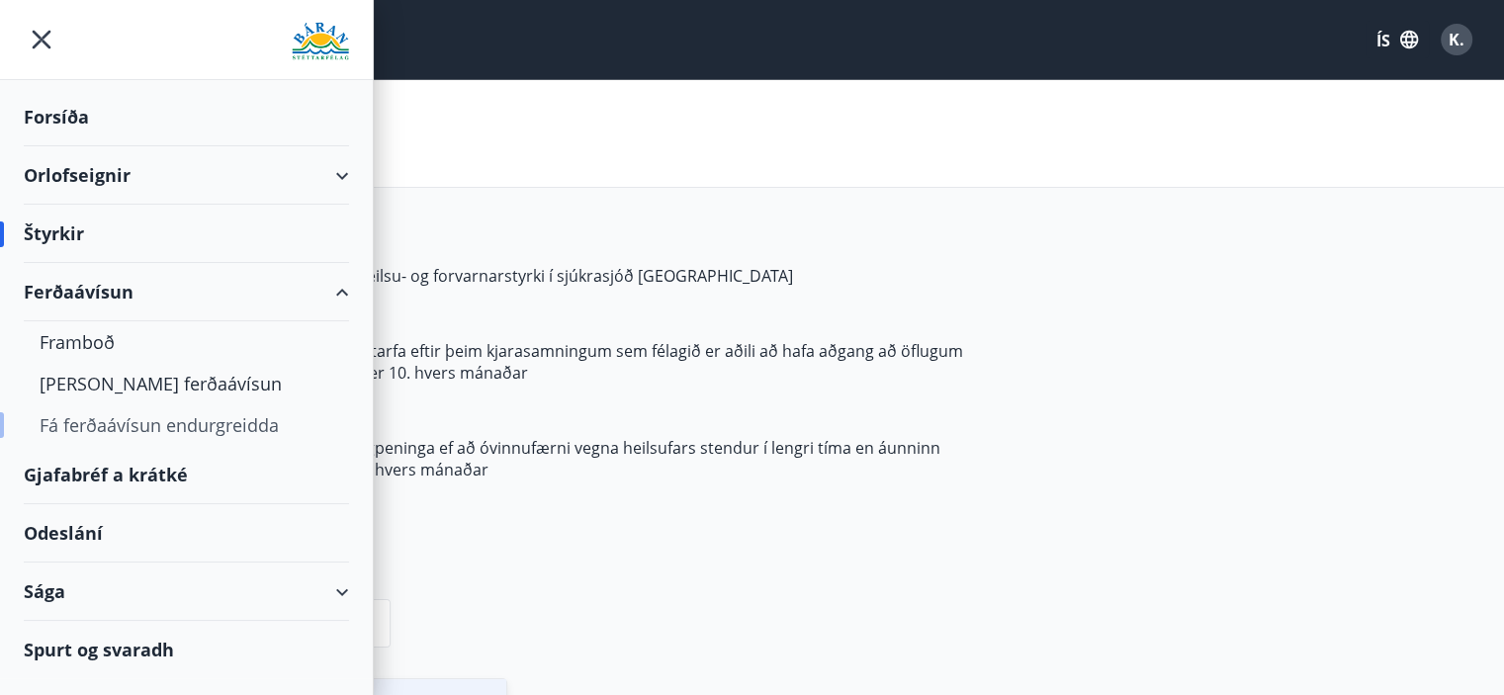
click at [151, 428] on font "Fá ferðaávísun endurgreidda" at bounding box center [159, 425] width 239 height 24
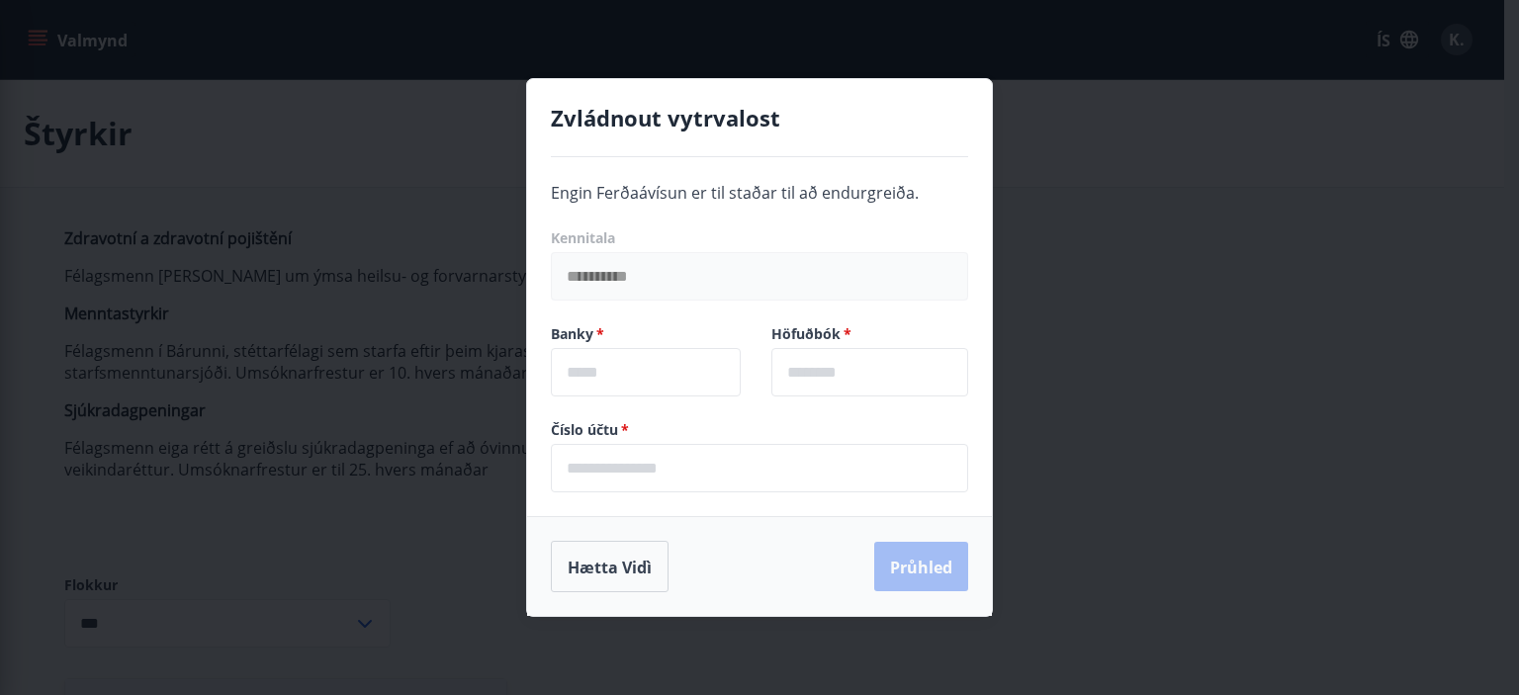
click at [430, 374] on div "**********" at bounding box center [759, 347] width 1519 height 695
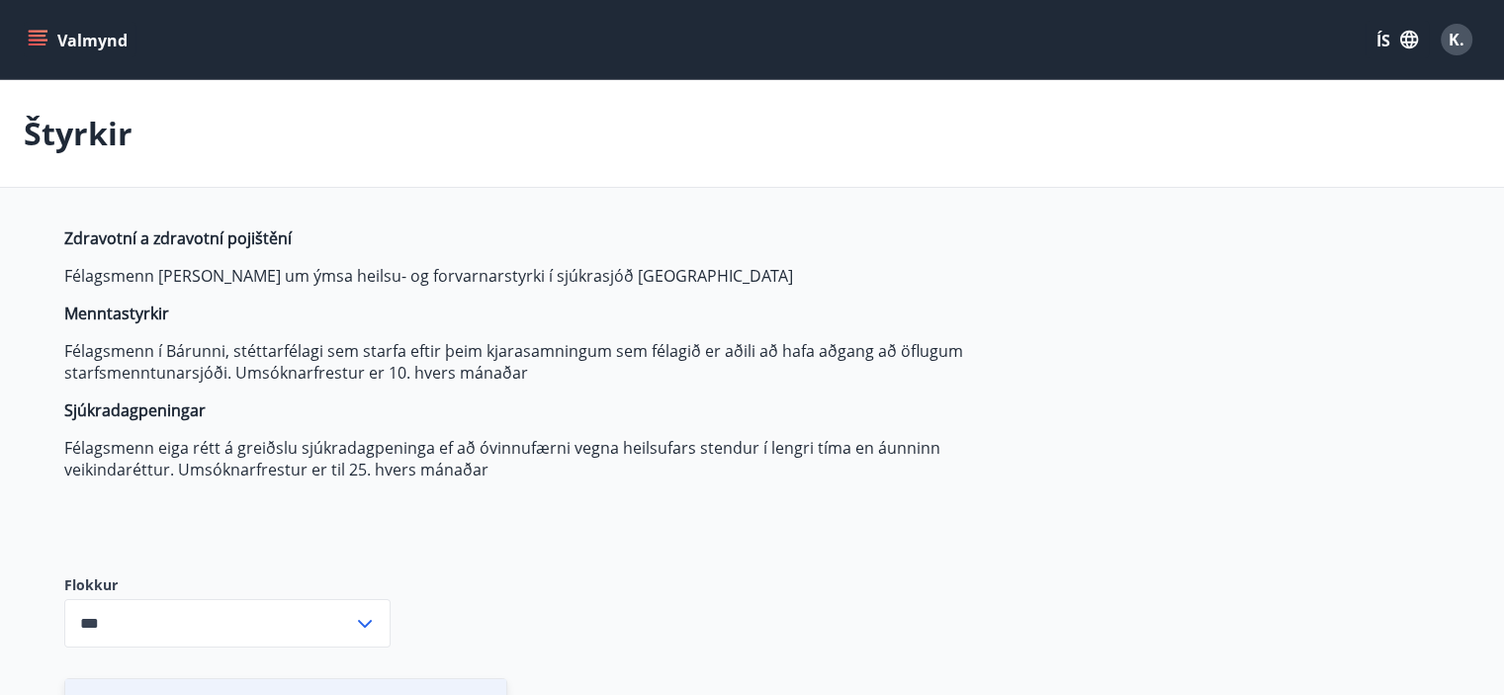
click at [36, 35] on icon "menu" at bounding box center [38, 36] width 18 height 2
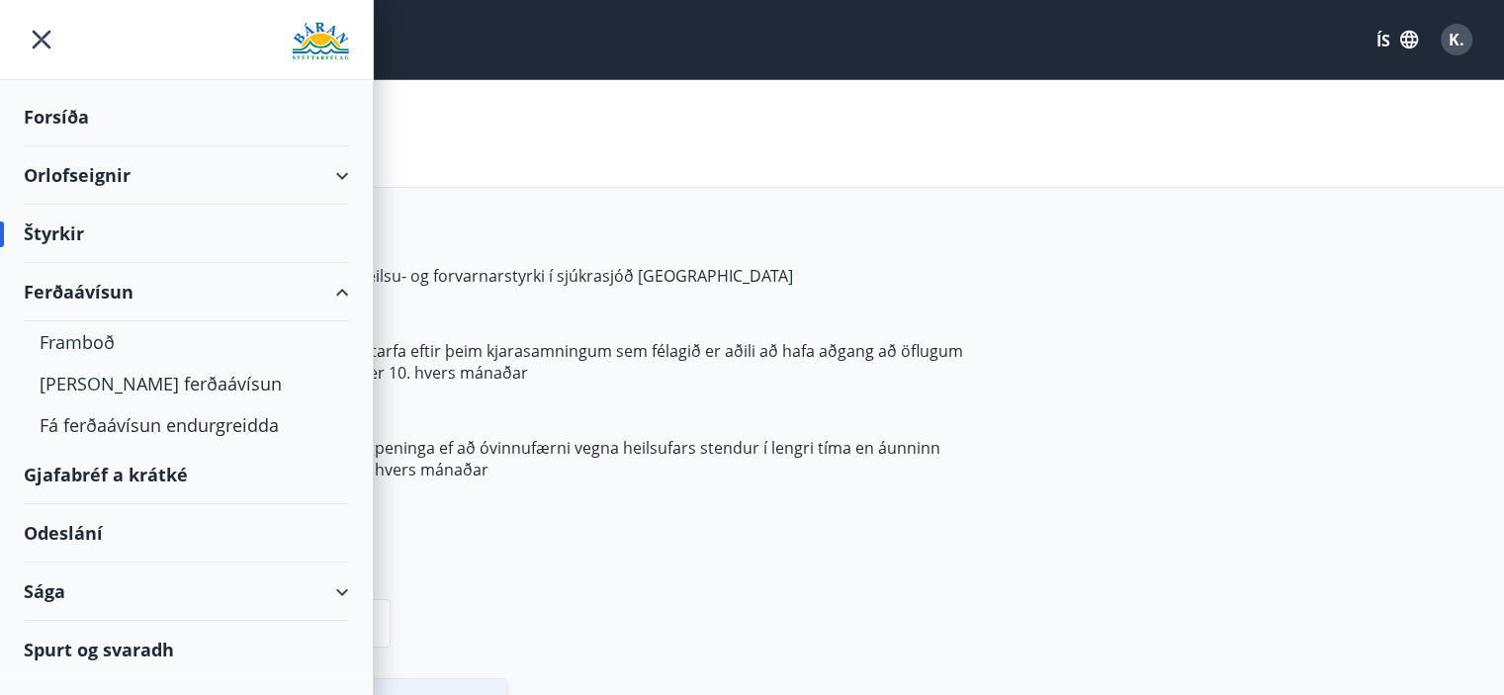
click at [219, 659] on div "Spurt og svaradh" at bounding box center [186, 649] width 325 height 57
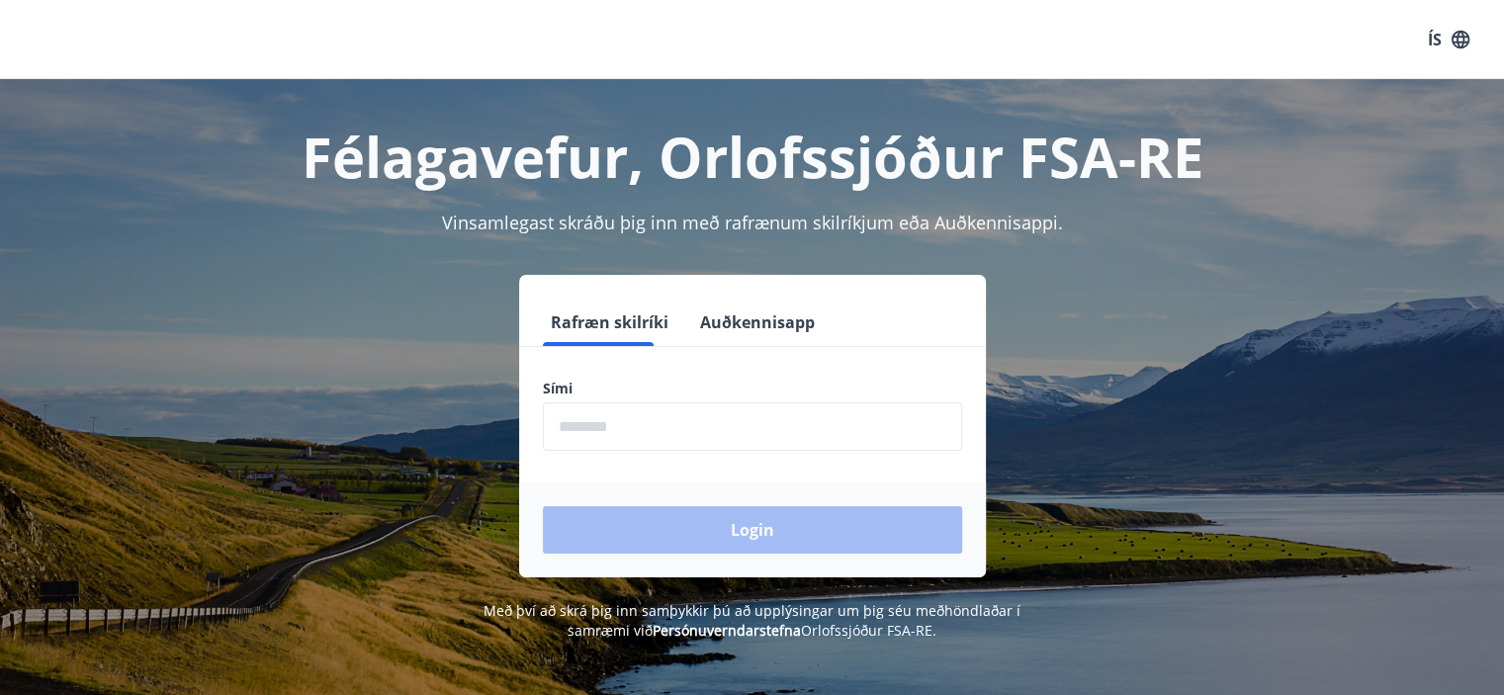
scroll to position [396, 0]
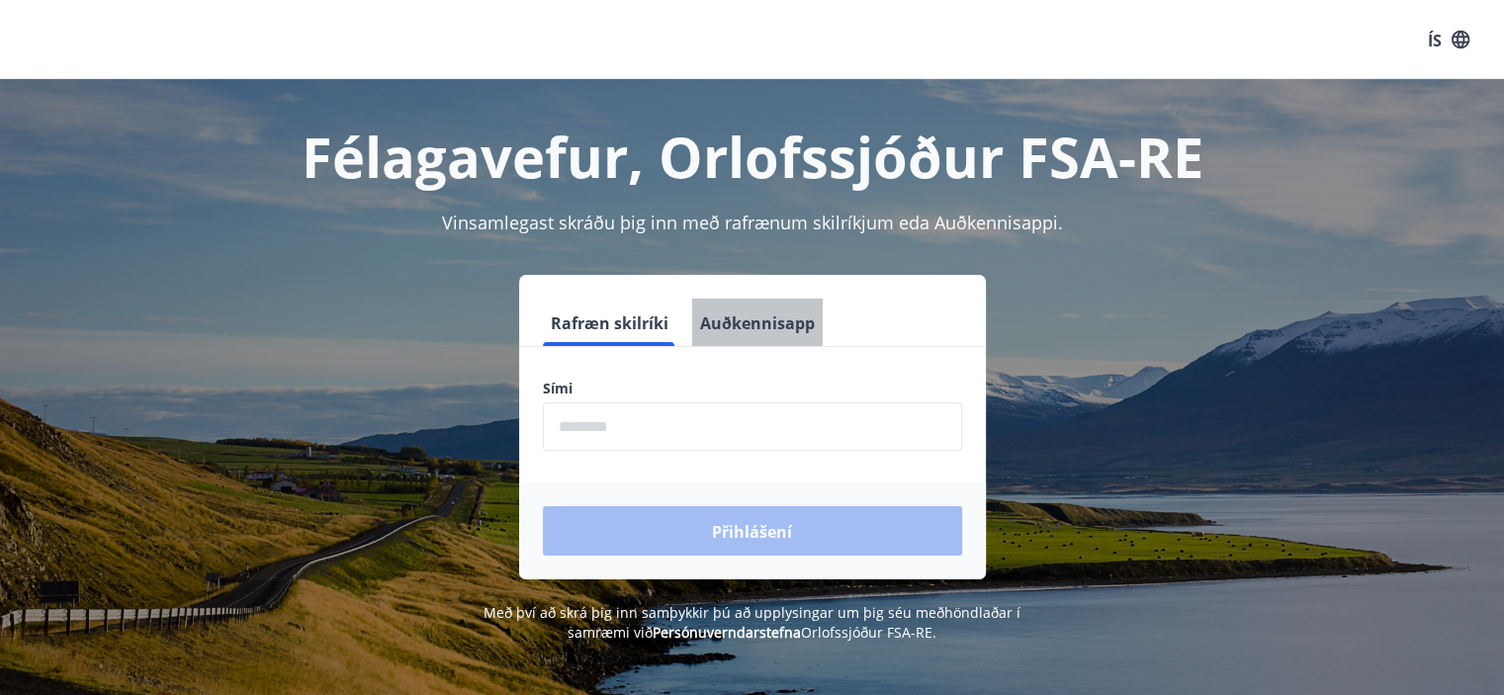
click at [738, 312] on font "Auðkennisapp" at bounding box center [757, 323] width 115 height 22
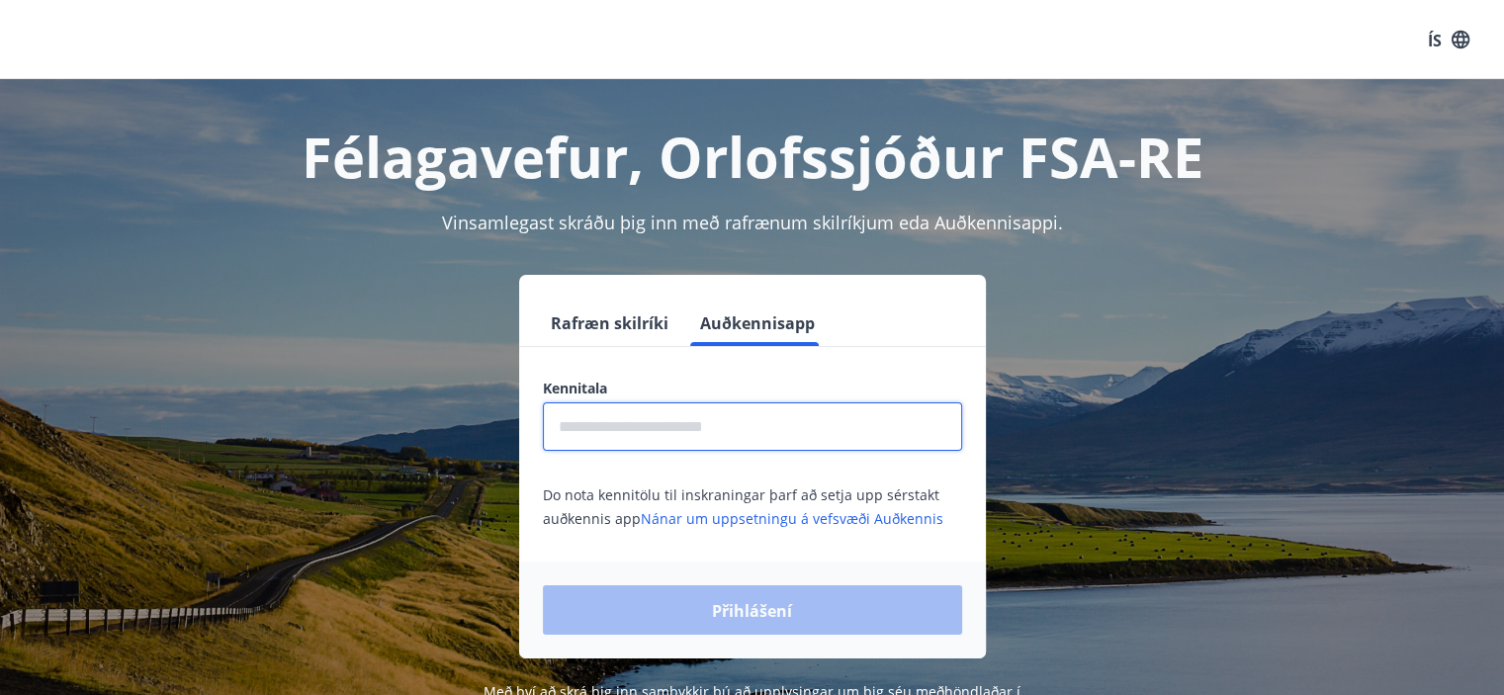
click at [637, 434] on input "text" at bounding box center [752, 426] width 419 height 48
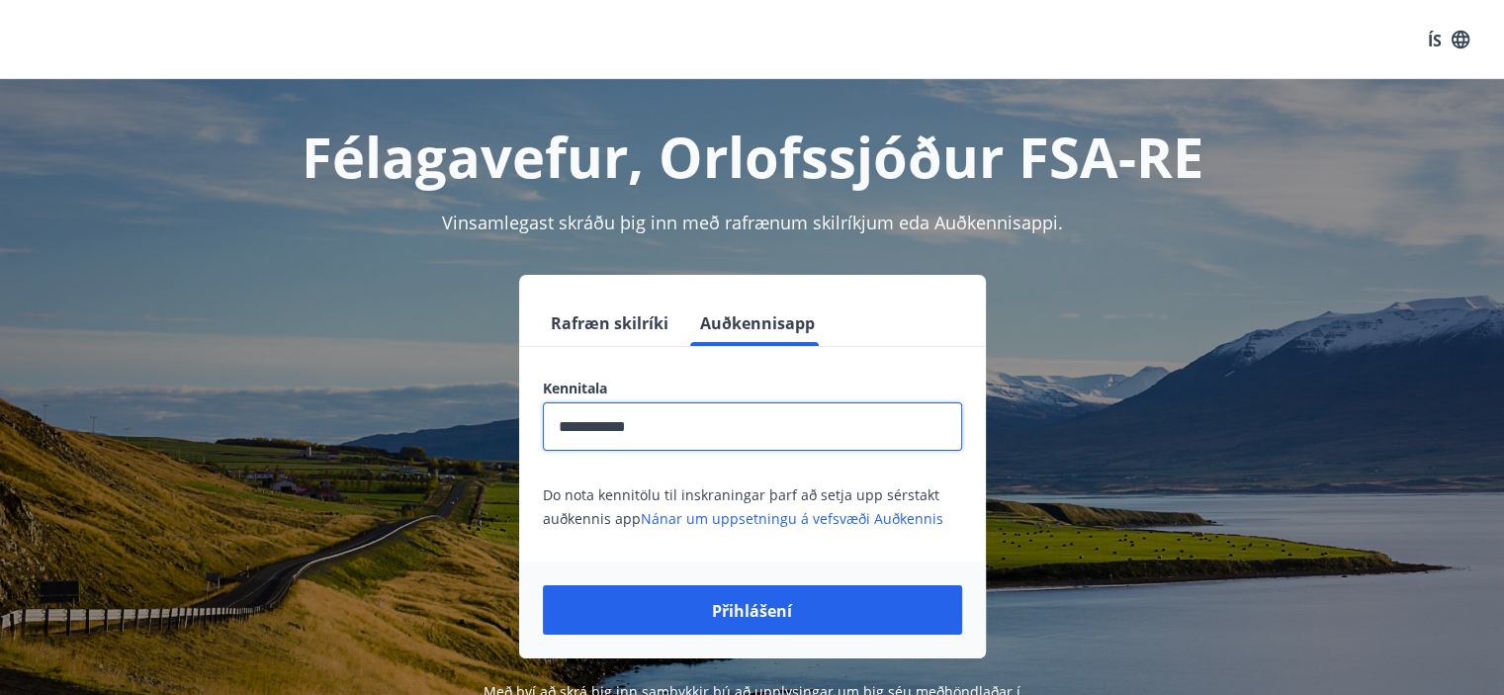
click at [543, 585] on button "Přihlášení" at bounding box center [752, 609] width 419 height 49
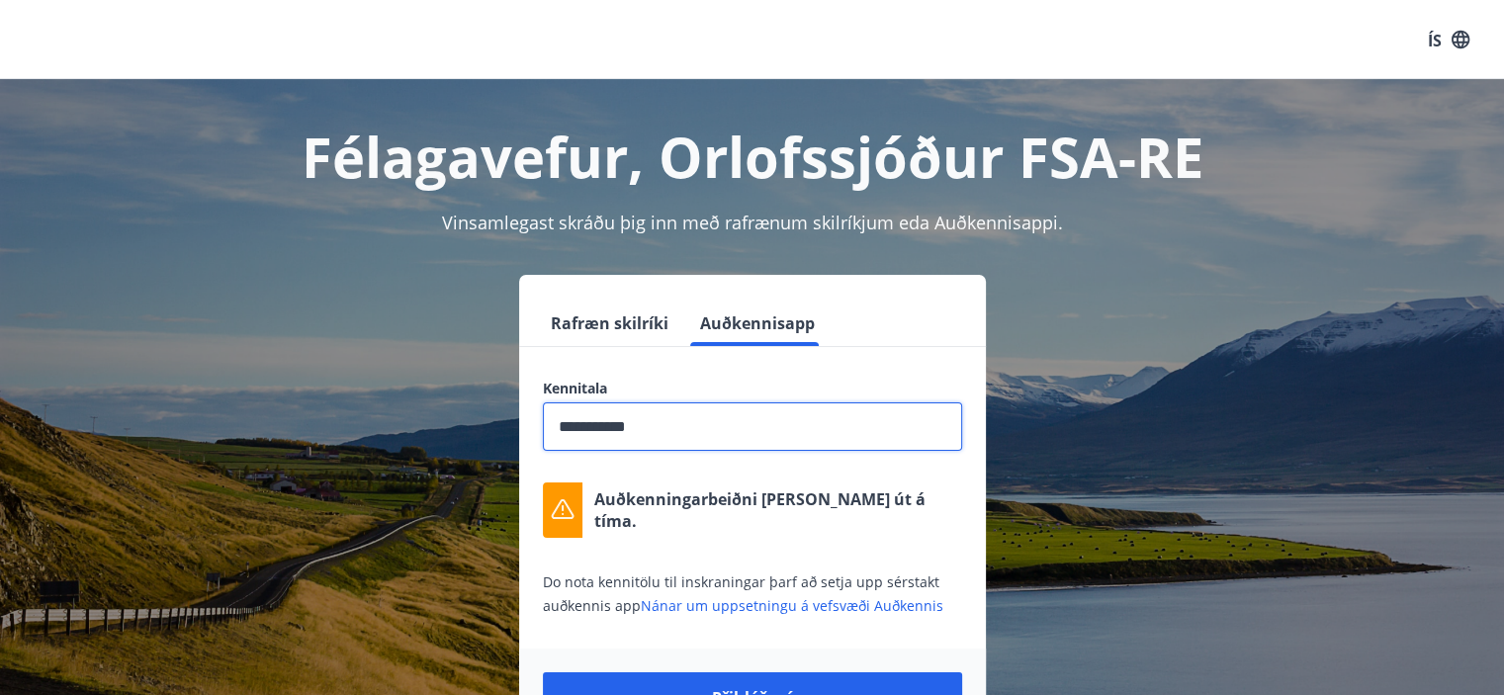
click at [543, 672] on button "Přihlášení" at bounding box center [752, 696] width 419 height 49
click at [827, 489] on div "Auðkenningarbeiðni [PERSON_NAME] út á tíma." at bounding box center [752, 509] width 419 height 55
click at [700, 426] on input "**********" at bounding box center [752, 426] width 419 height 48
click at [543, 672] on button "Přihlášení" at bounding box center [752, 696] width 419 height 49
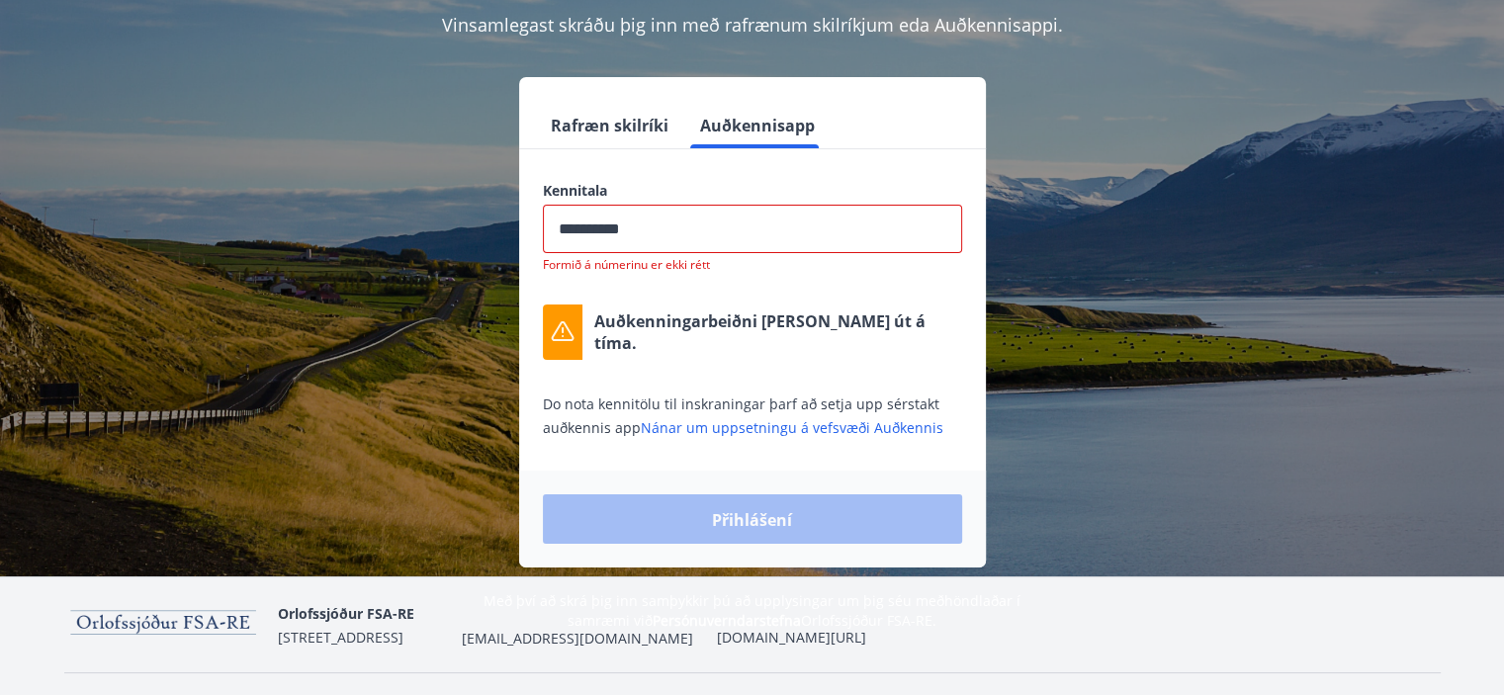
click at [740, 375] on div "**********" at bounding box center [752, 310] width 467 height 258
click at [688, 228] on input "**********" at bounding box center [752, 229] width 419 height 48
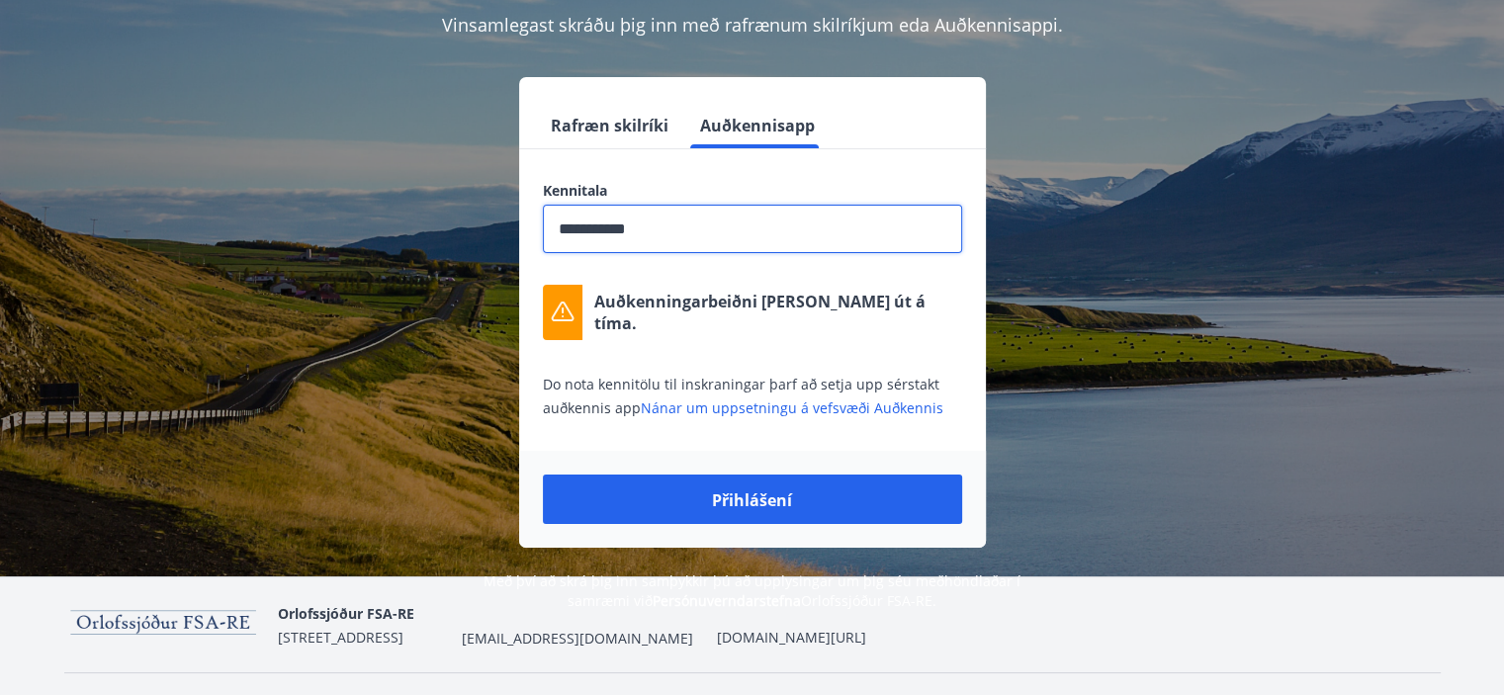
click at [543, 475] on button "Přihlášení" at bounding box center [752, 499] width 419 height 49
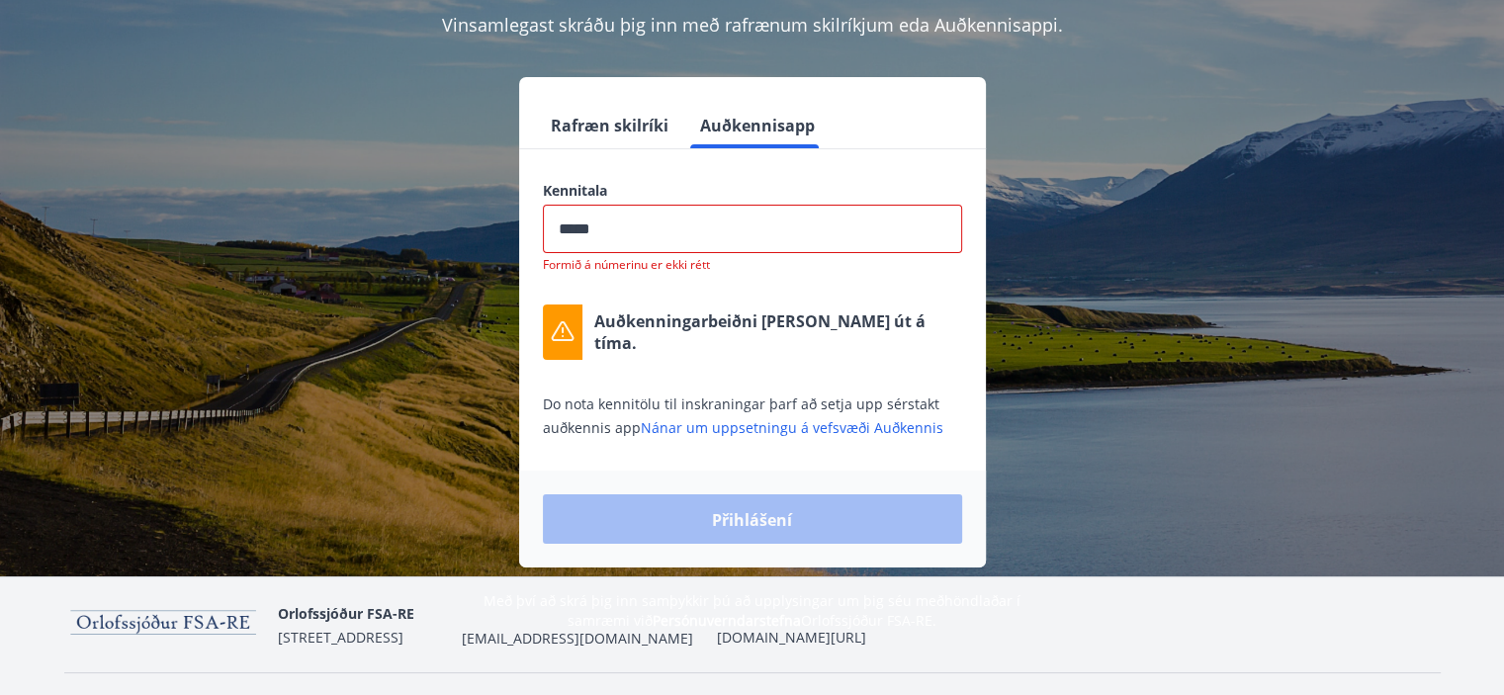
type input "*****"
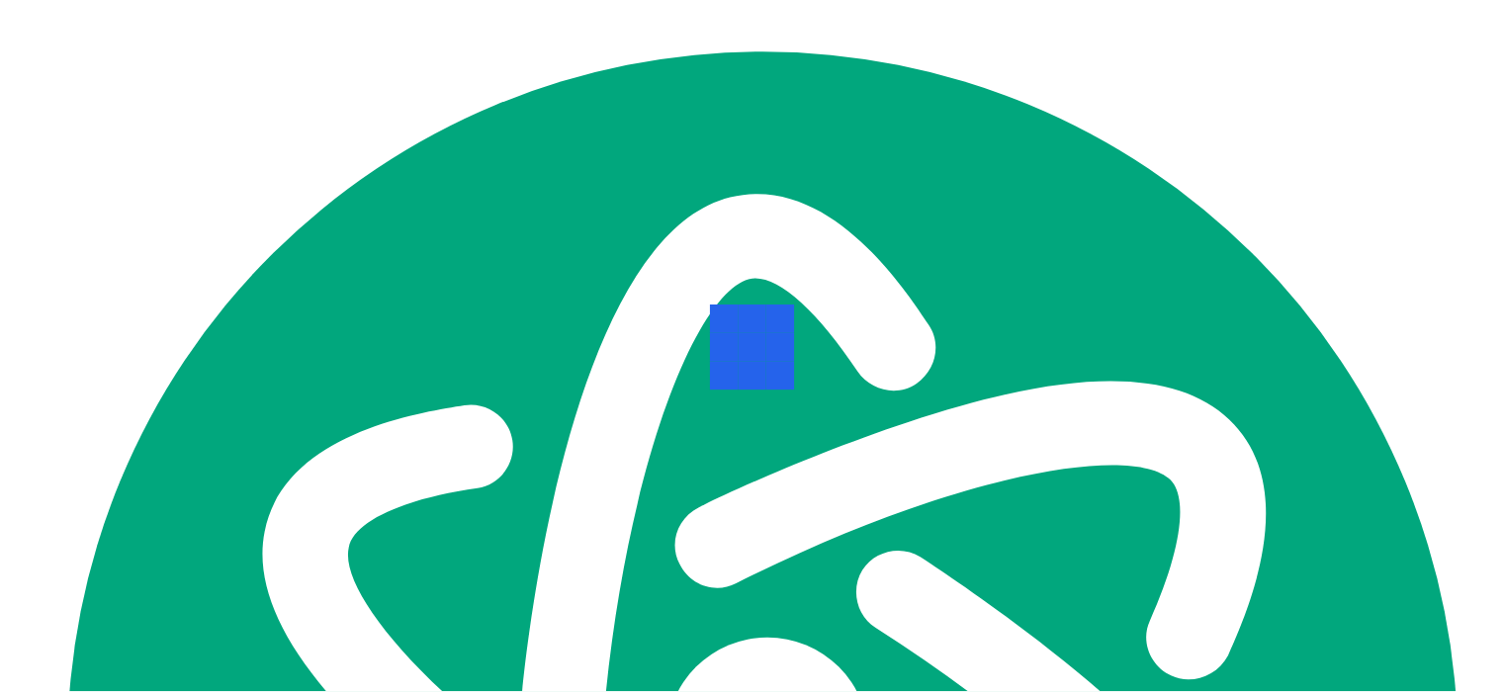
scroll to position [396, 0]
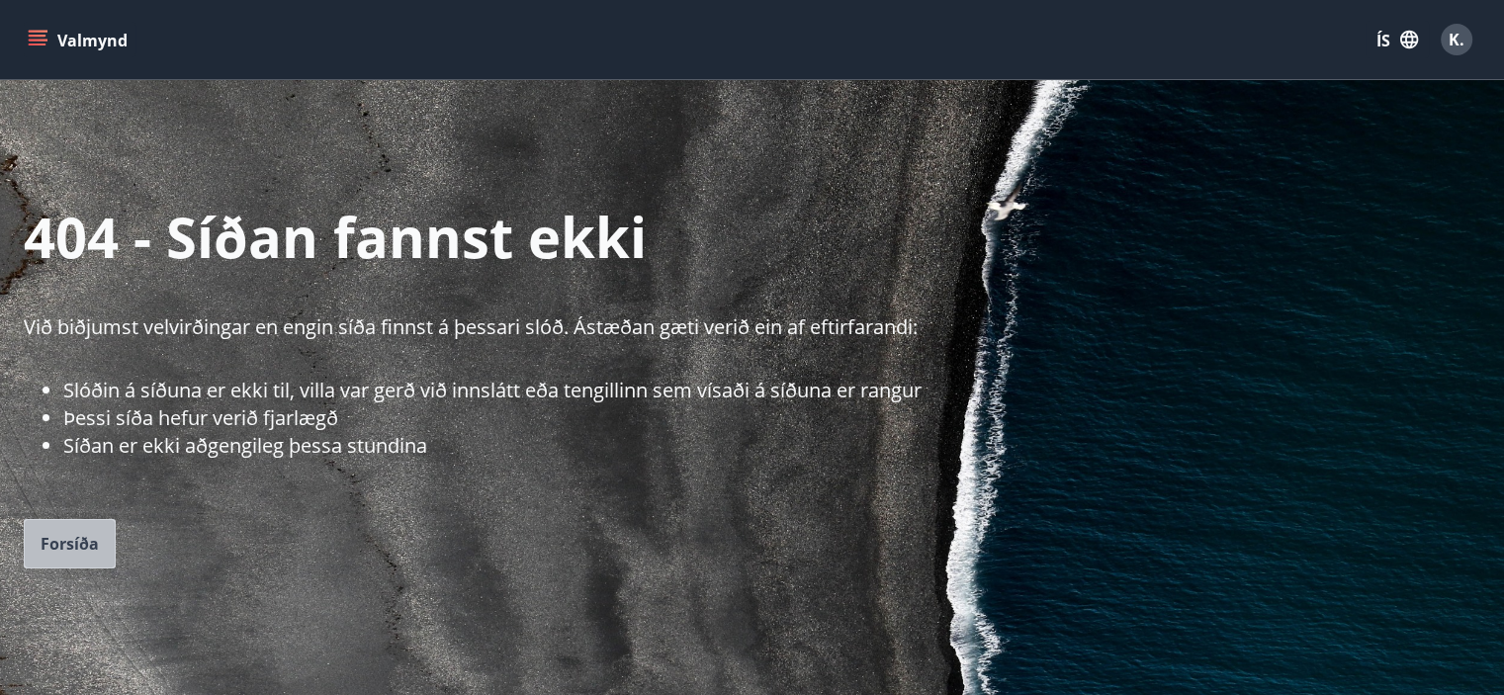
click at [64, 531] on button "Forsíða" at bounding box center [70, 543] width 92 height 49
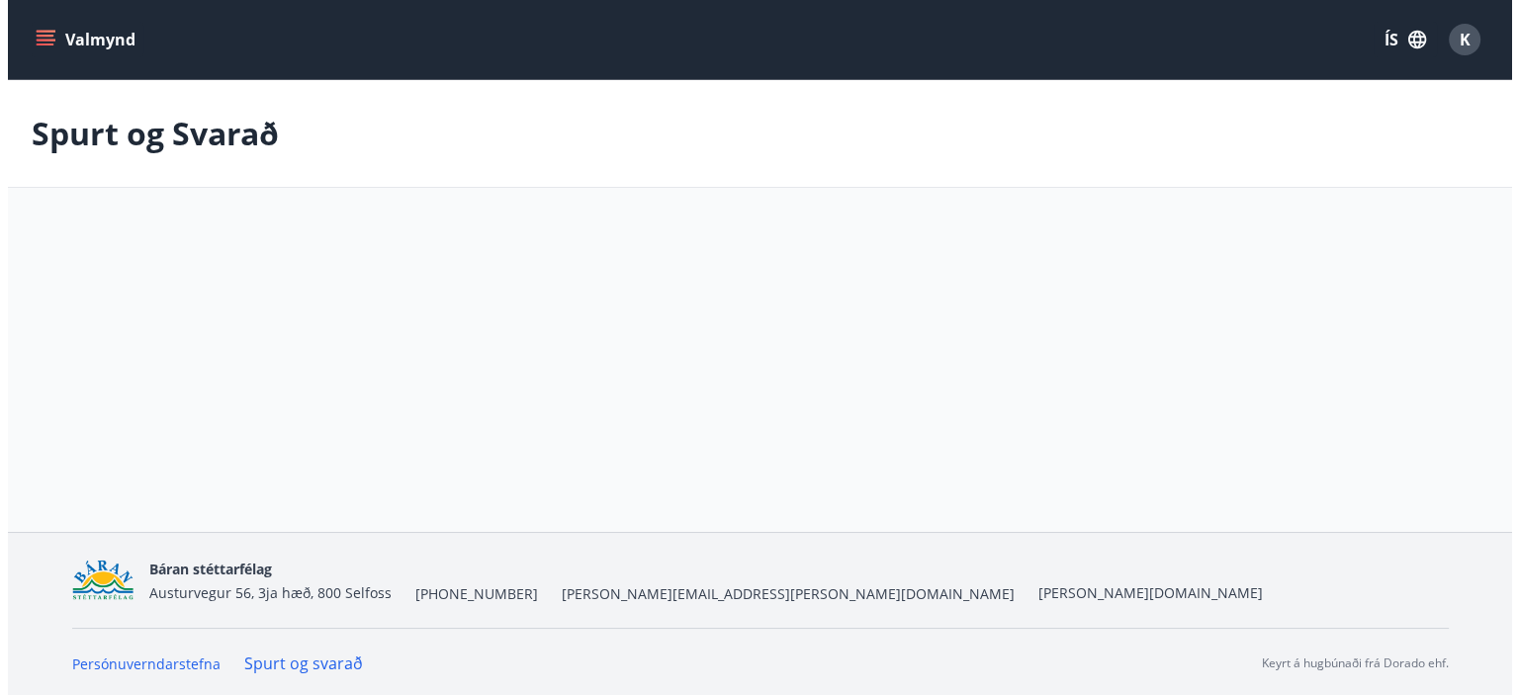
scroll to position [396, 0]
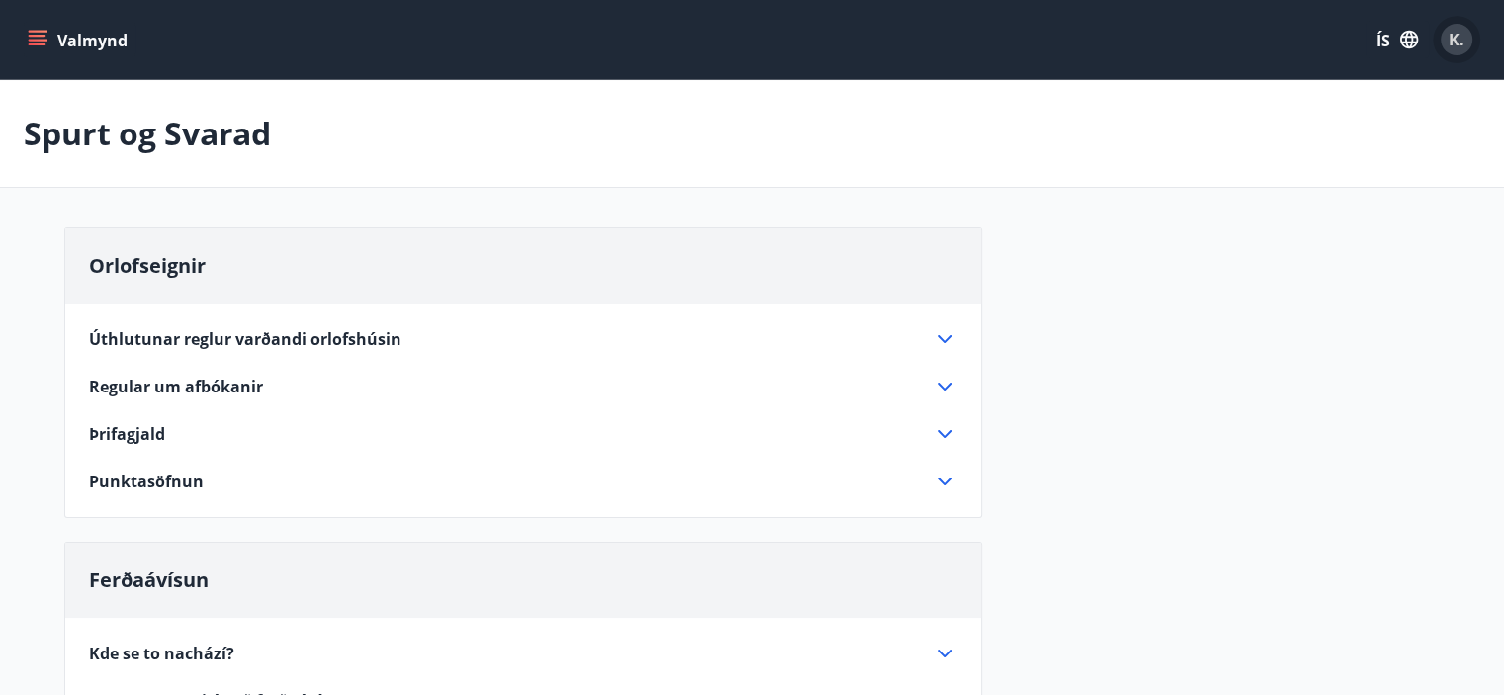
click at [1455, 43] on font "K." at bounding box center [1456, 40] width 16 height 22
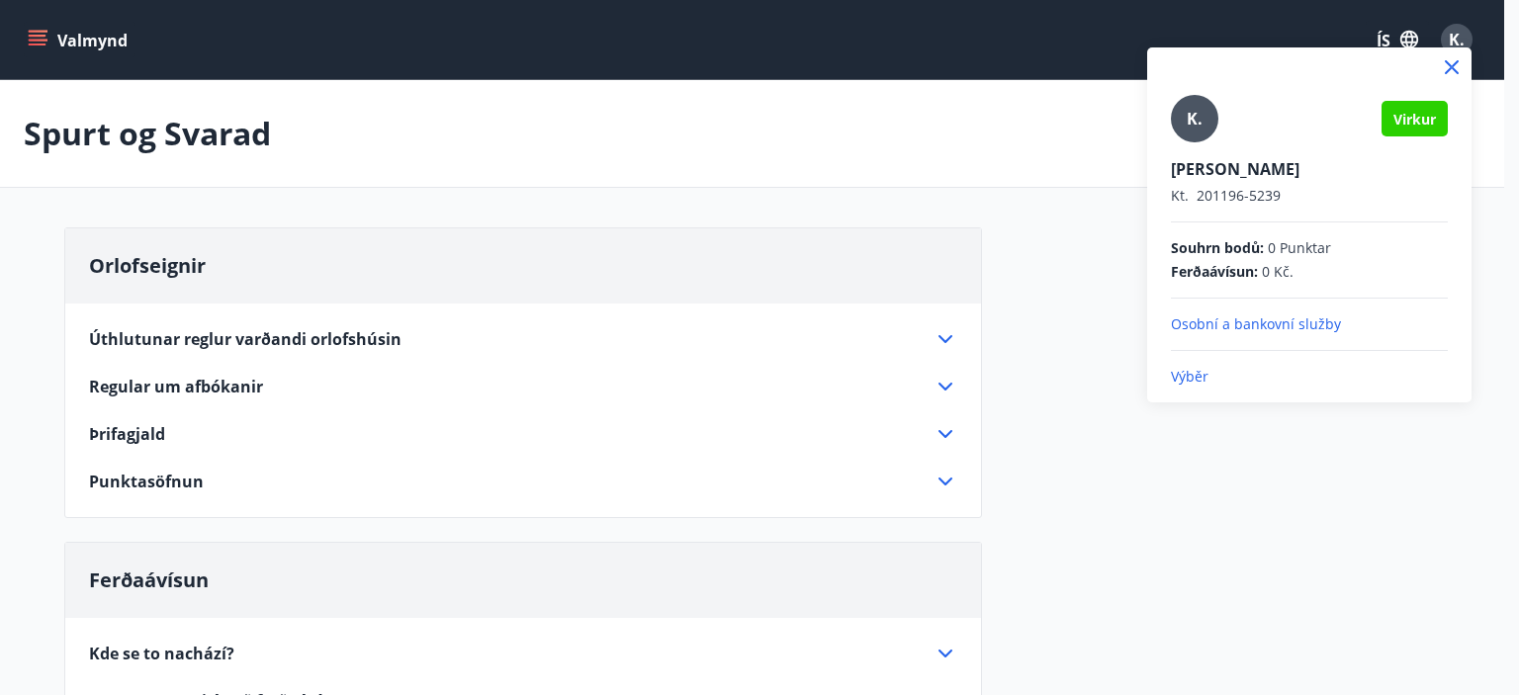
click at [1194, 382] on font "Výběr" at bounding box center [1190, 376] width 38 height 19
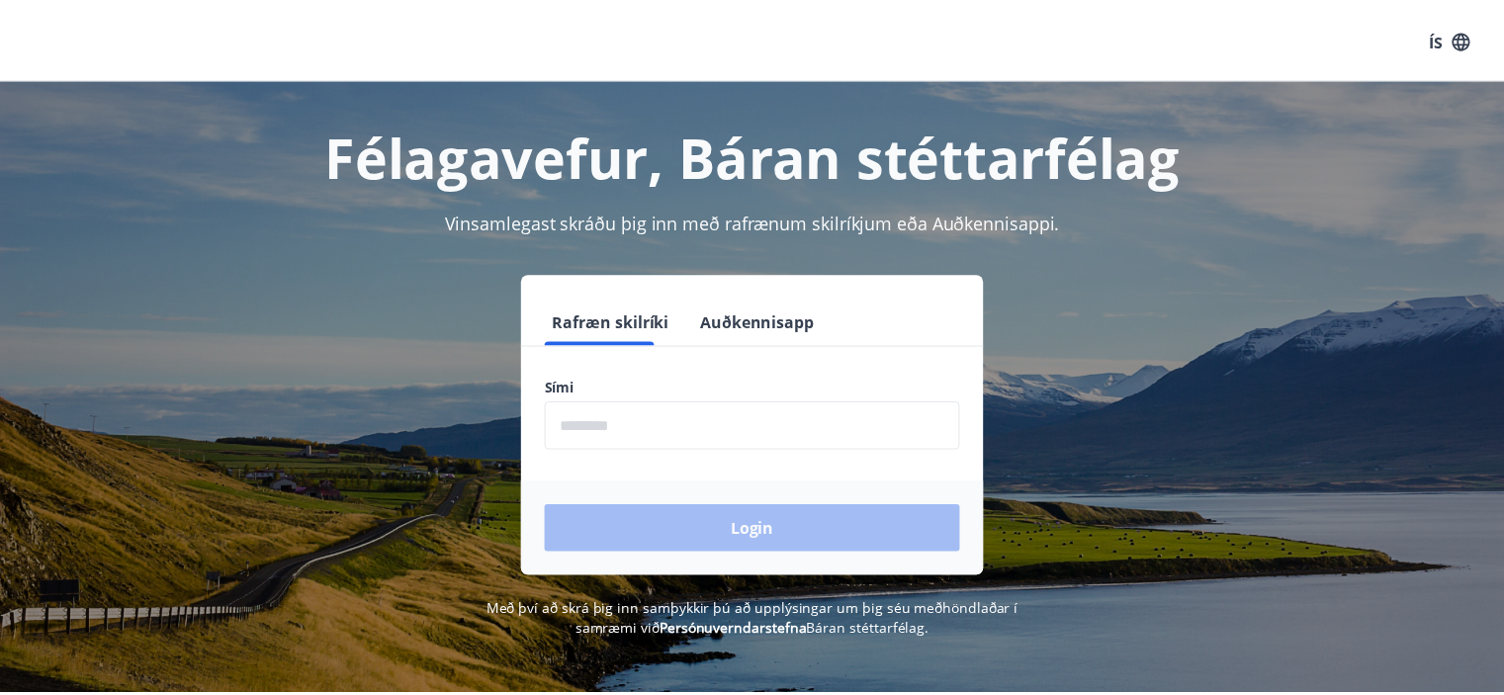
scroll to position [396, 0]
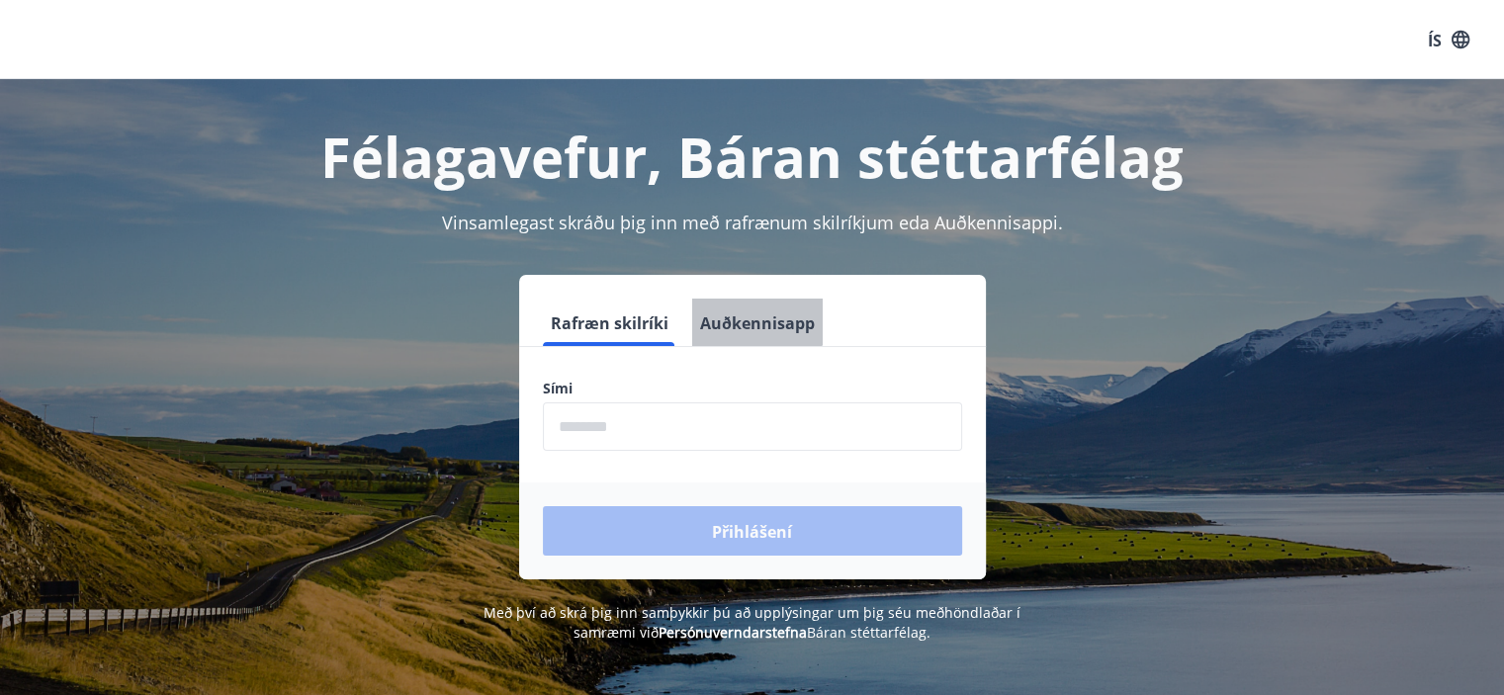
click at [754, 318] on font "Auðkennisapp" at bounding box center [757, 323] width 115 height 22
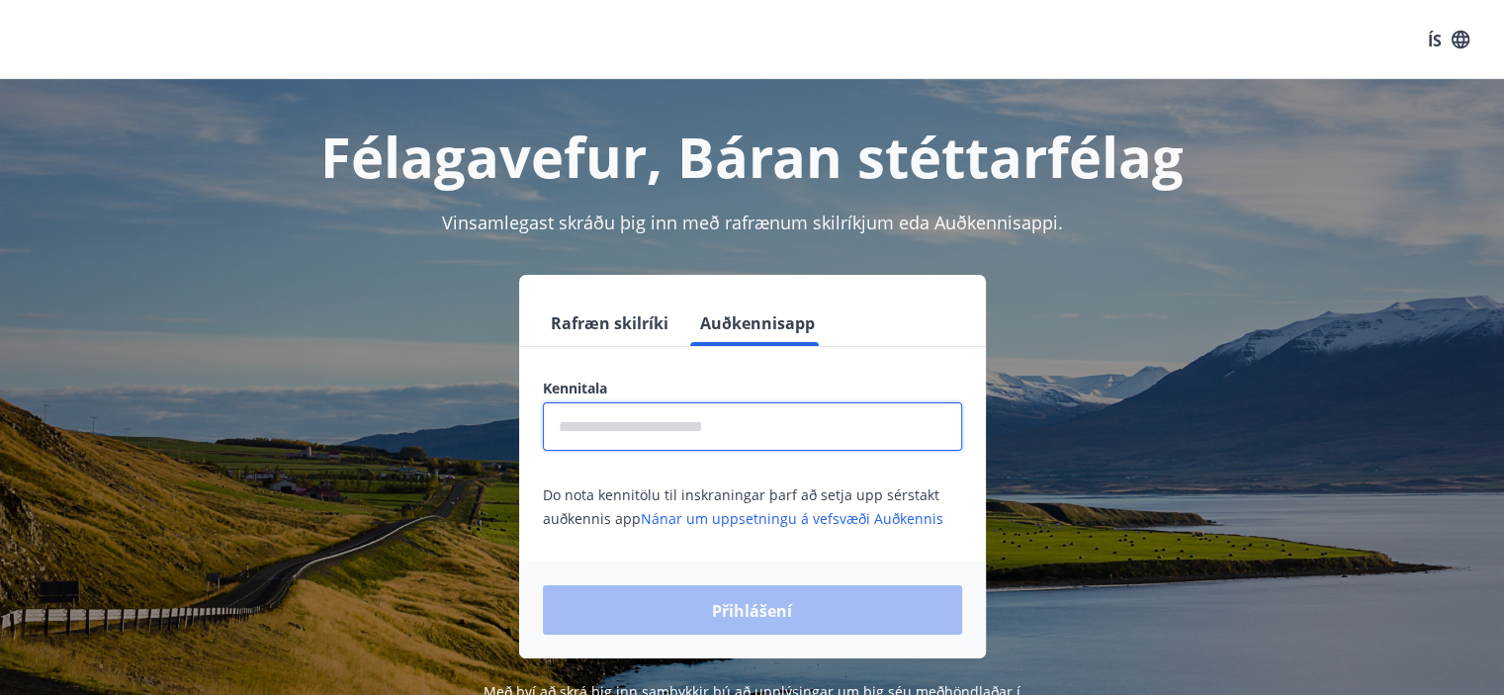
click at [671, 425] on input "text" at bounding box center [752, 426] width 419 height 48
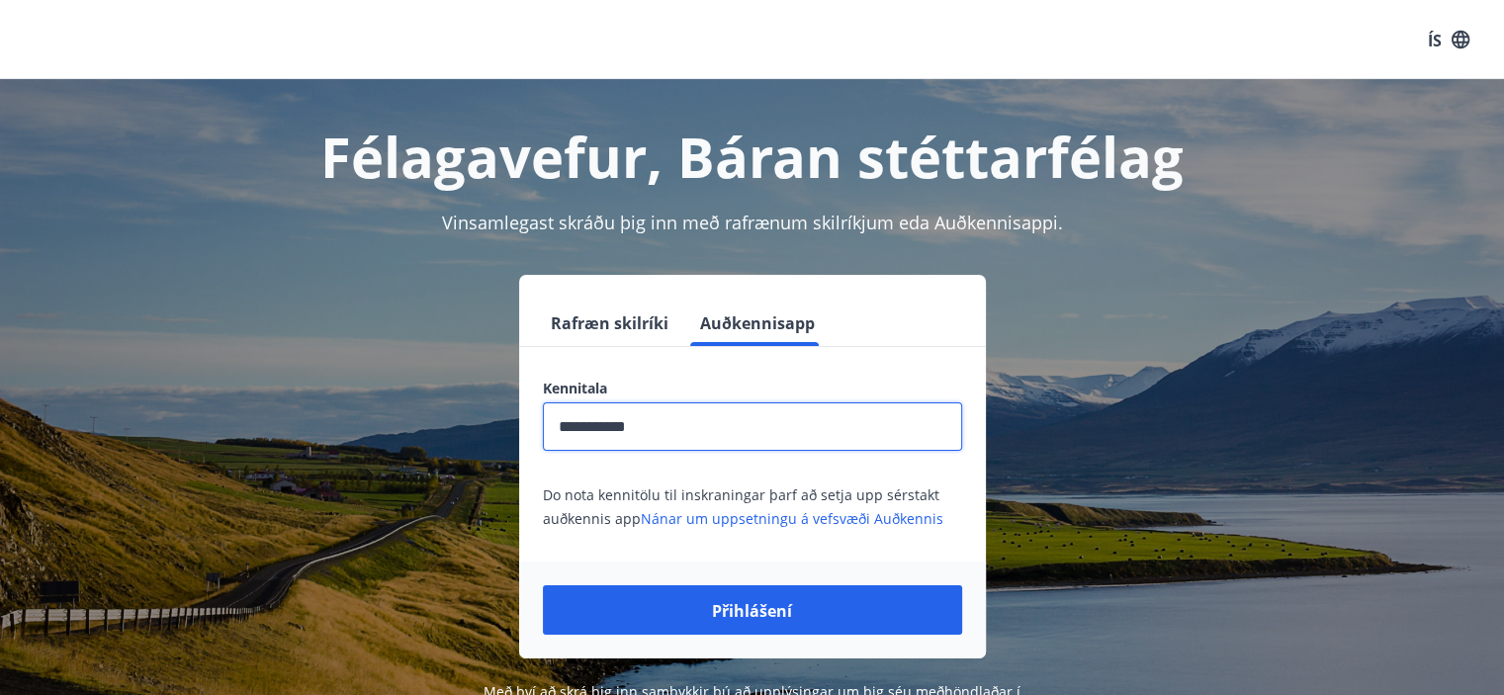
type input "**********"
click at [543, 585] on button "Přihlášení" at bounding box center [752, 609] width 419 height 49
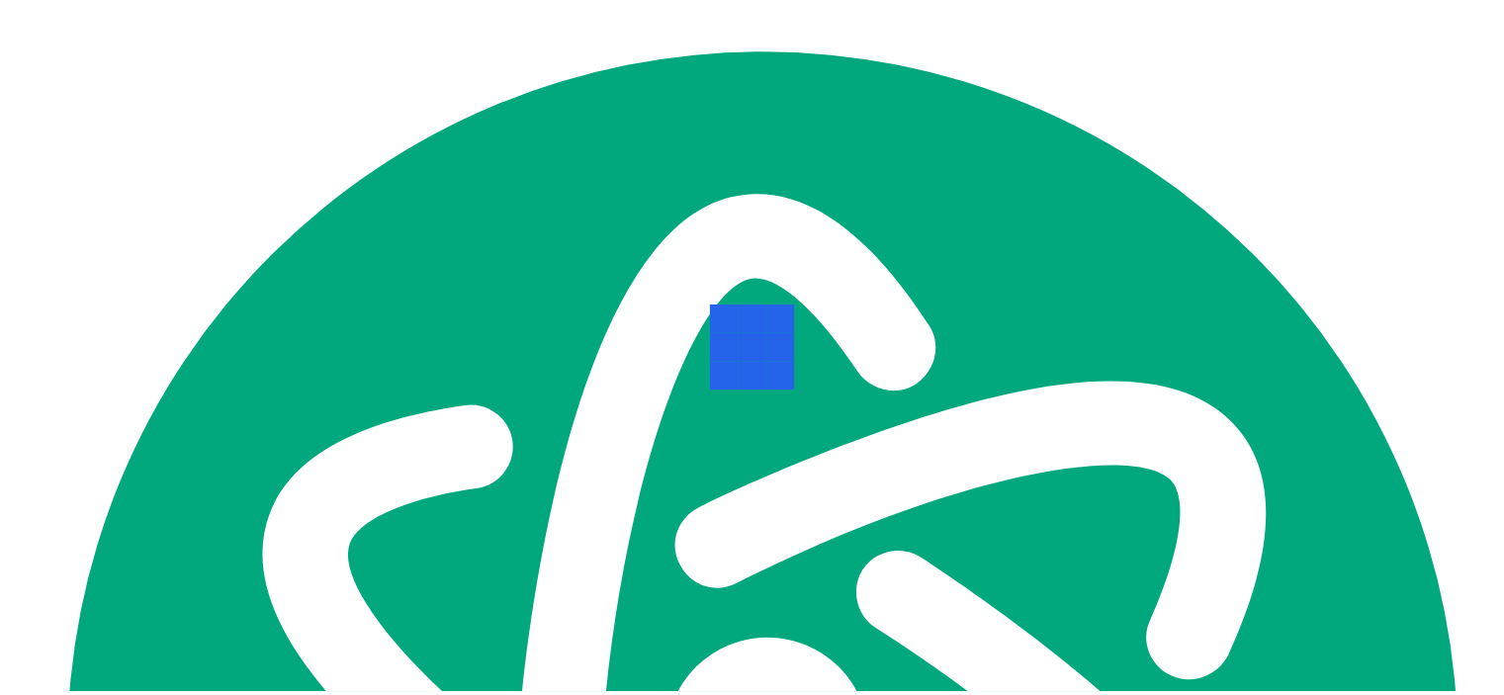
scroll to position [396, 0]
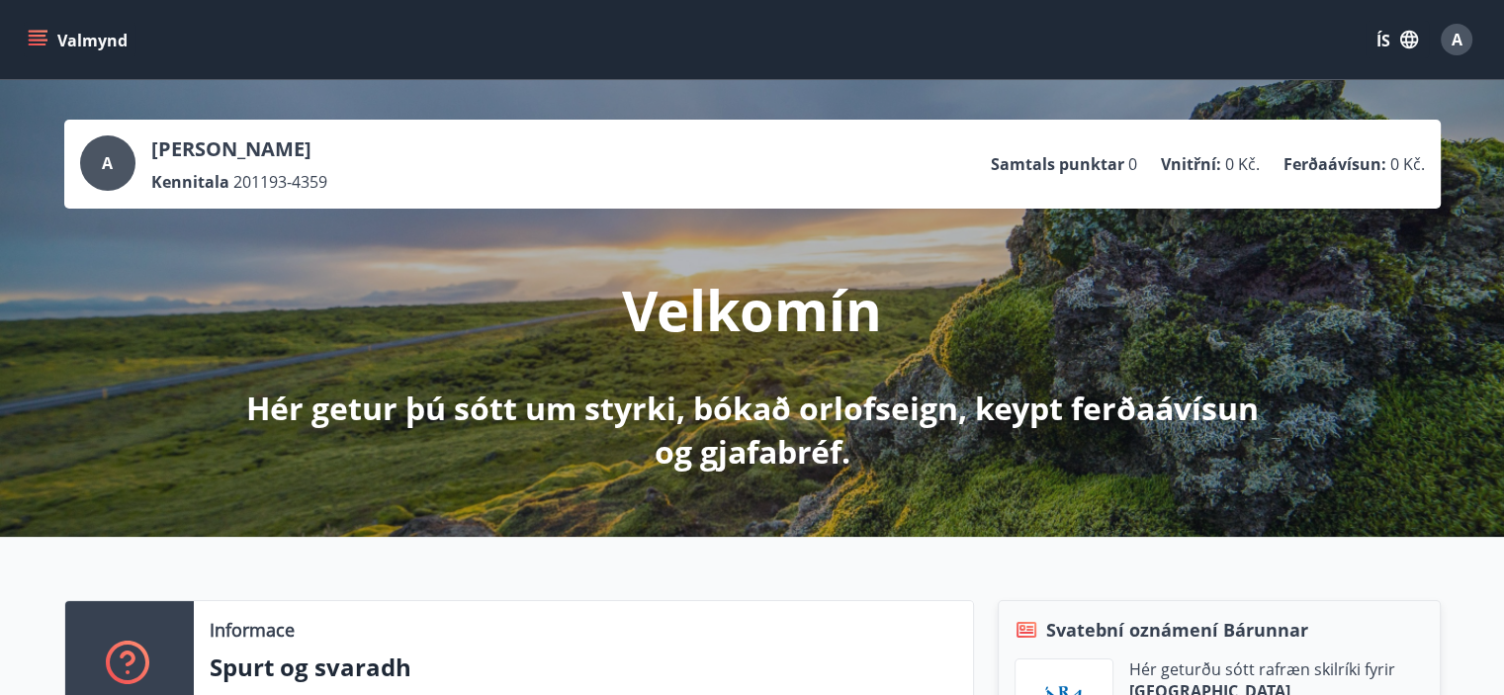
click at [52, 29] on button "Valmynd" at bounding box center [80, 40] width 112 height 36
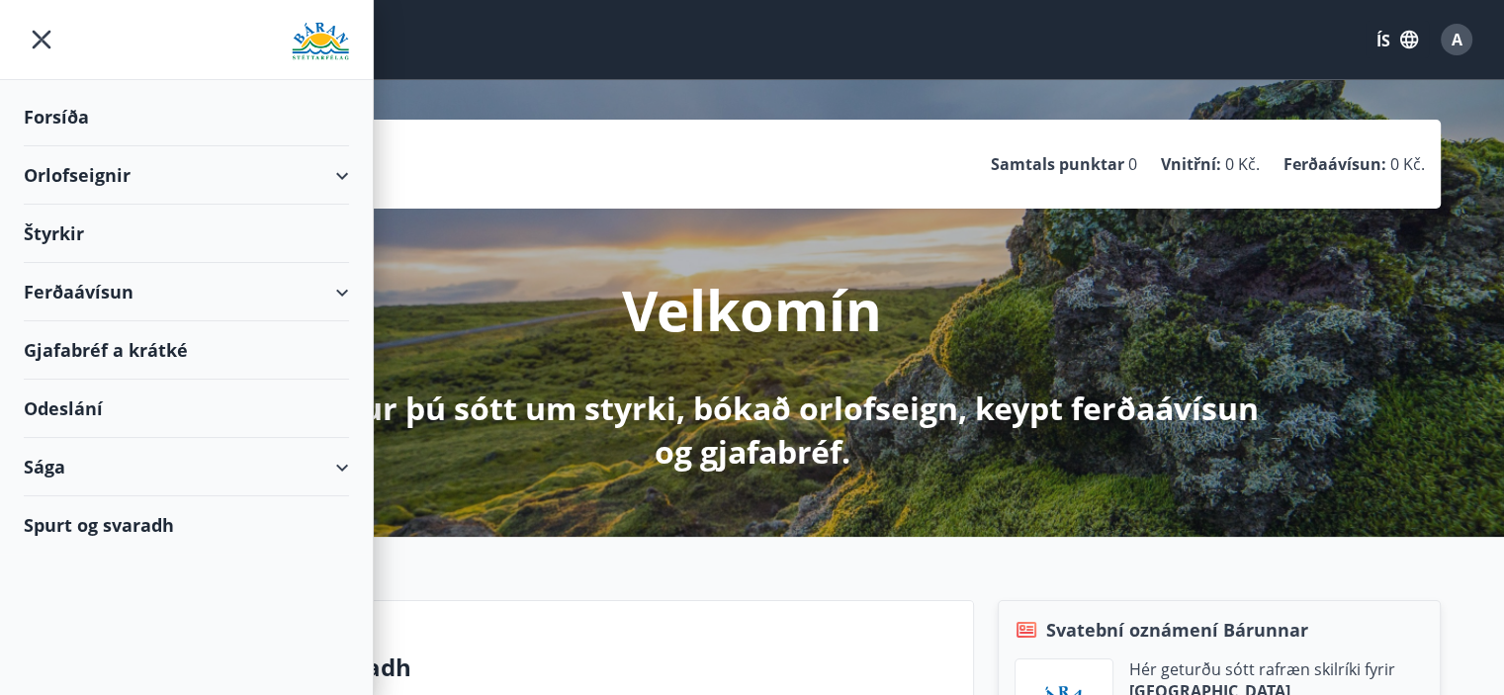
click at [77, 466] on div "Sága" at bounding box center [186, 467] width 325 height 58
click at [88, 516] on font "Ferðaávísun" at bounding box center [90, 517] width 101 height 24
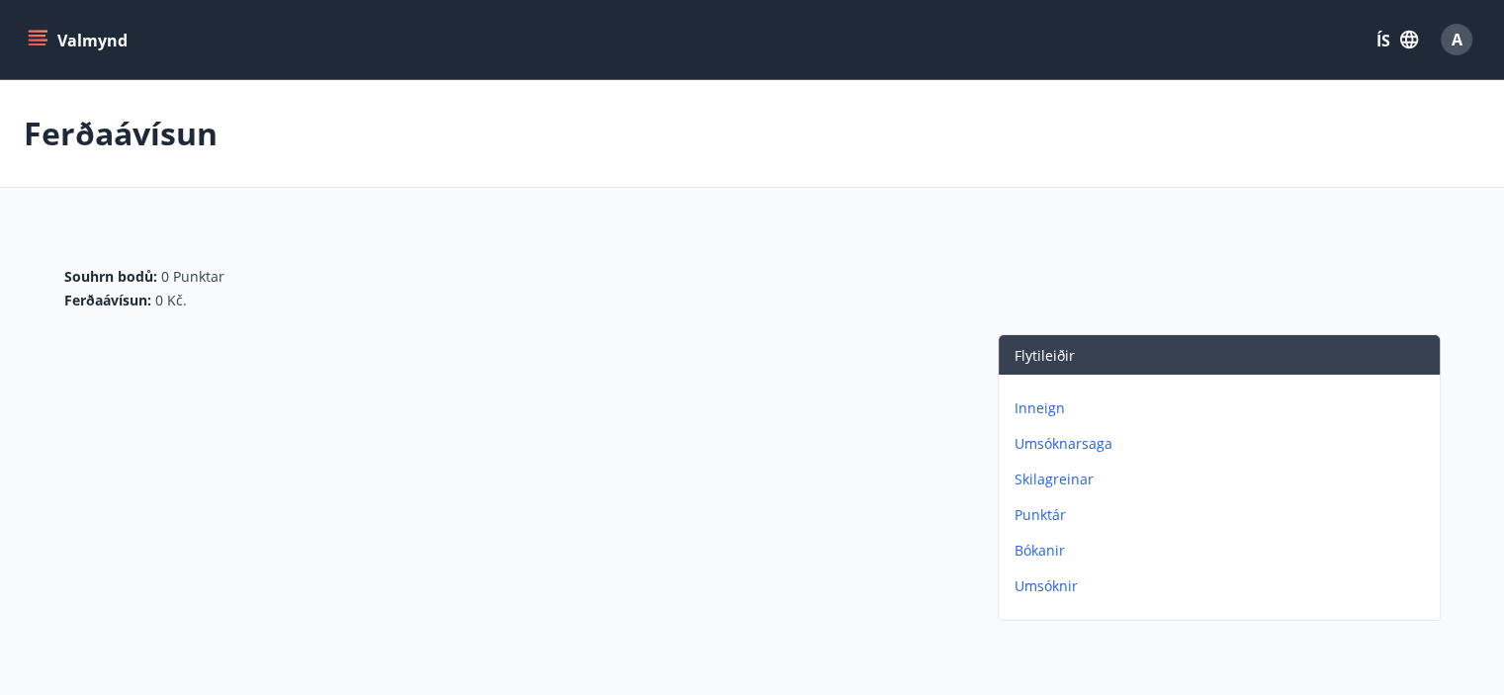
click at [31, 34] on icon "menu" at bounding box center [38, 40] width 20 height 20
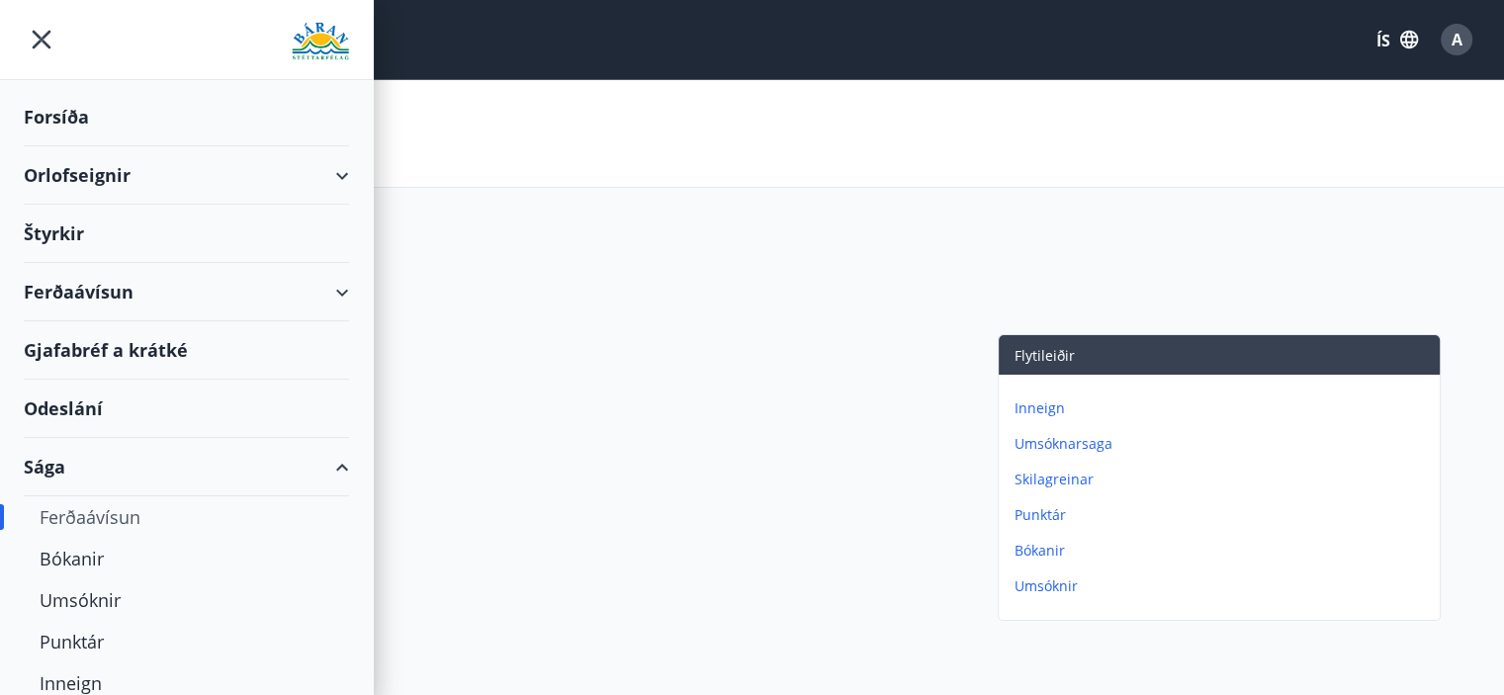
click at [116, 410] on div "Odeslání" at bounding box center [186, 409] width 325 height 58
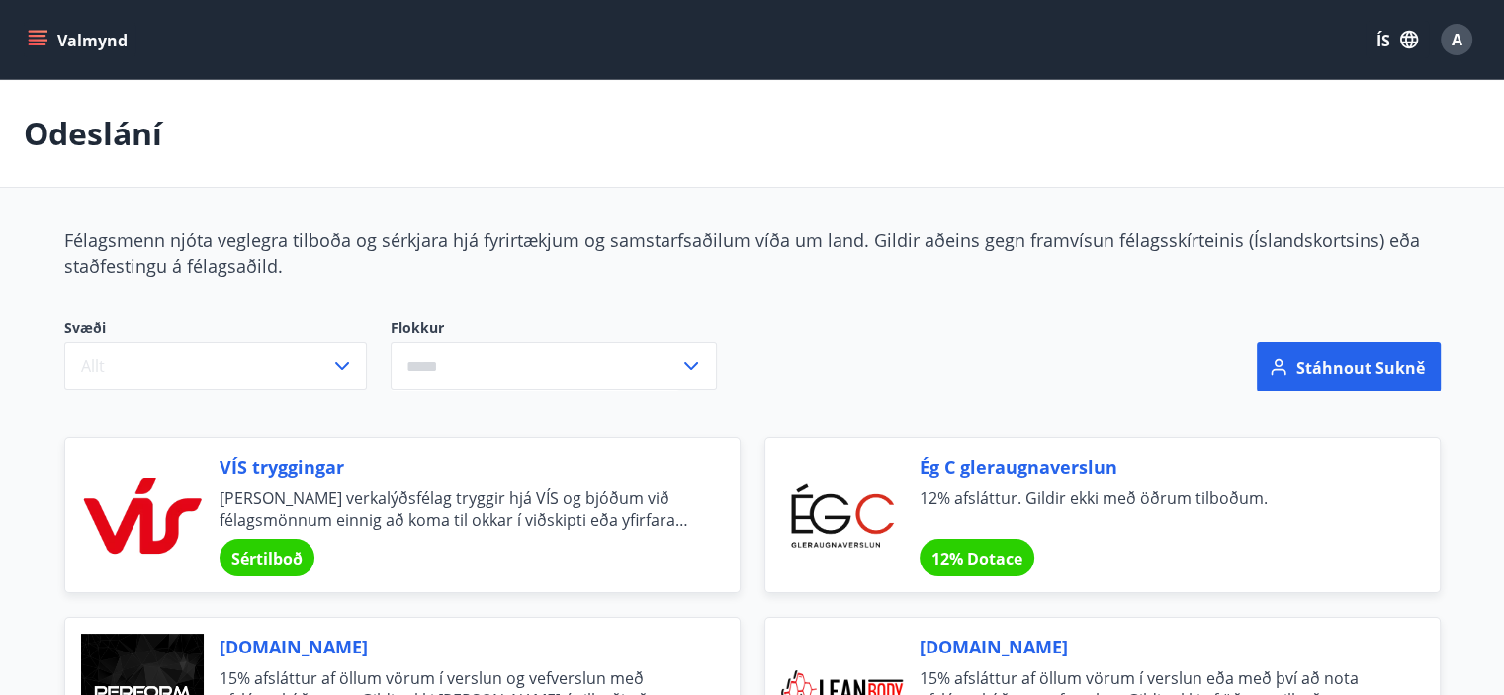
click at [28, 42] on icon "menu" at bounding box center [38, 40] width 20 height 20
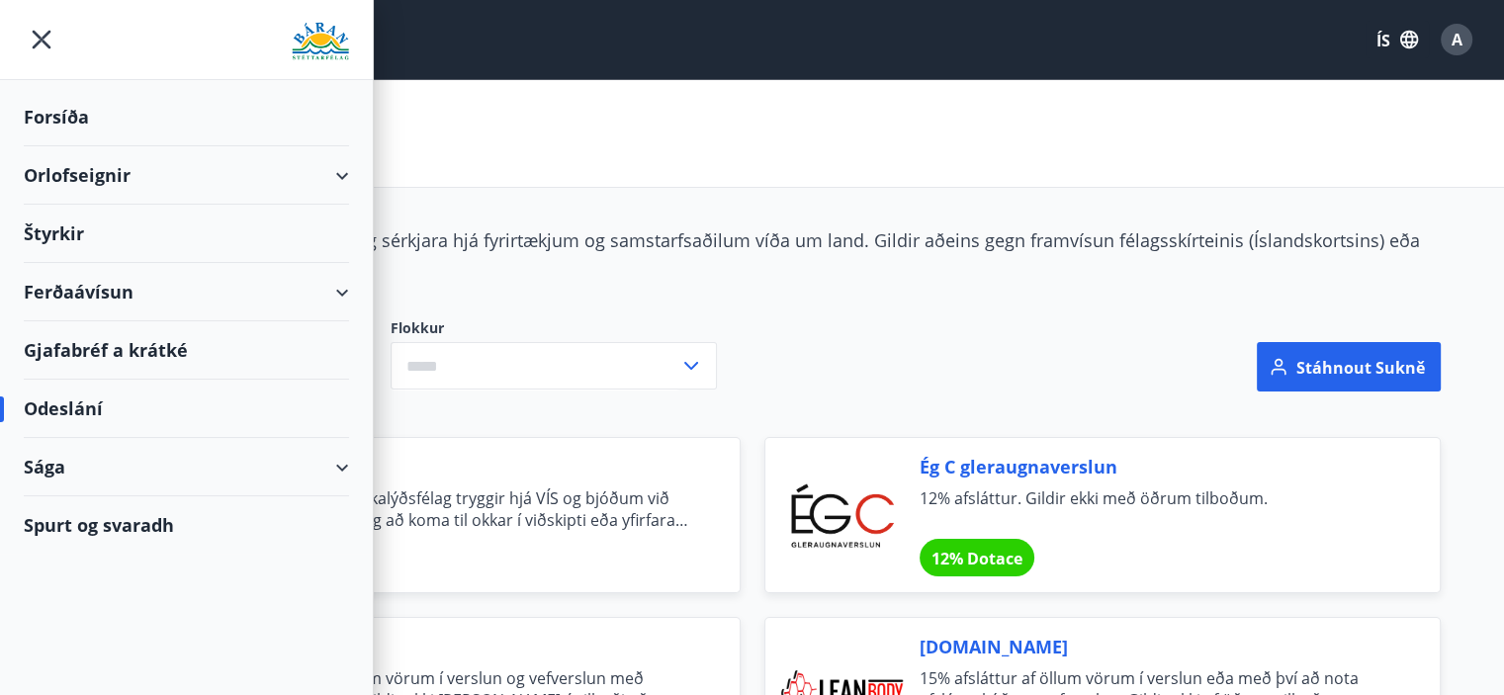
click at [99, 352] on font "Gjafabréf a krátké" at bounding box center [106, 350] width 164 height 24
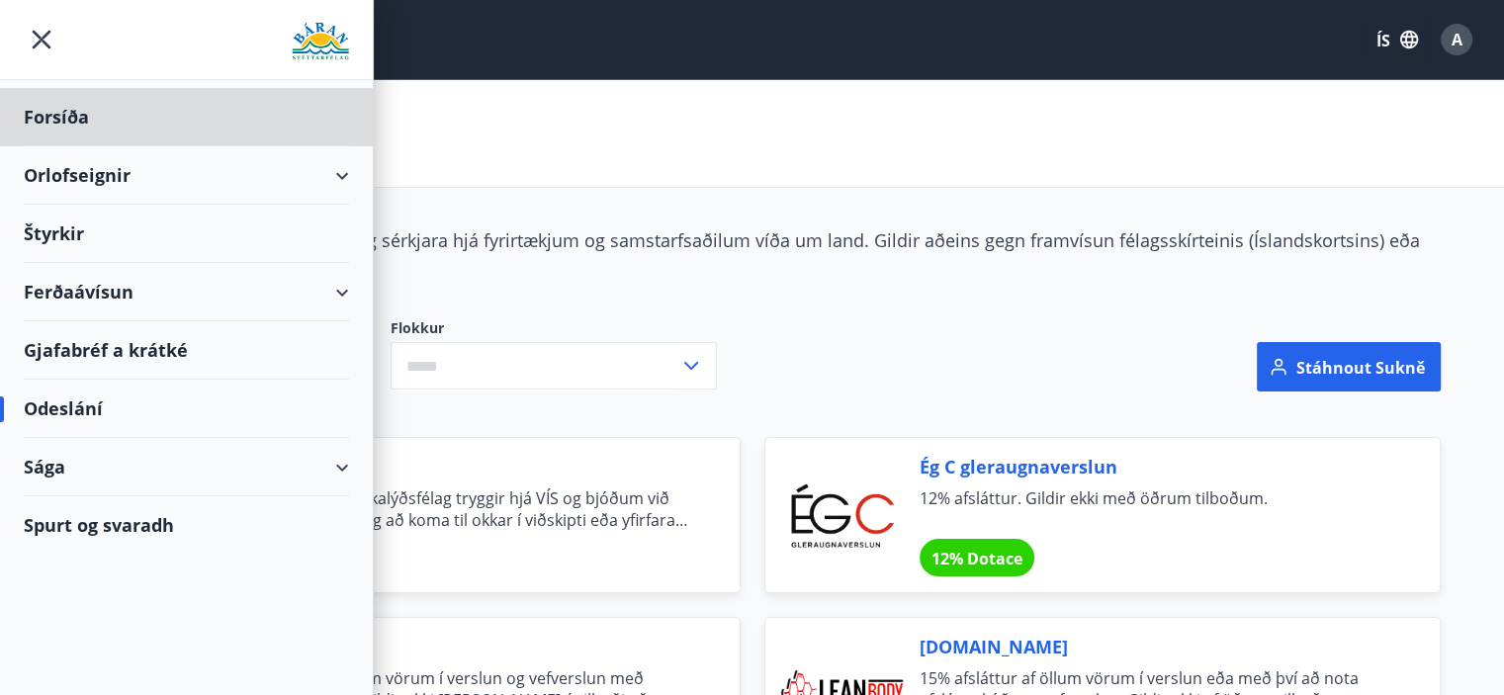
click at [87, 237] on div "Štyrkir" at bounding box center [186, 234] width 325 height 58
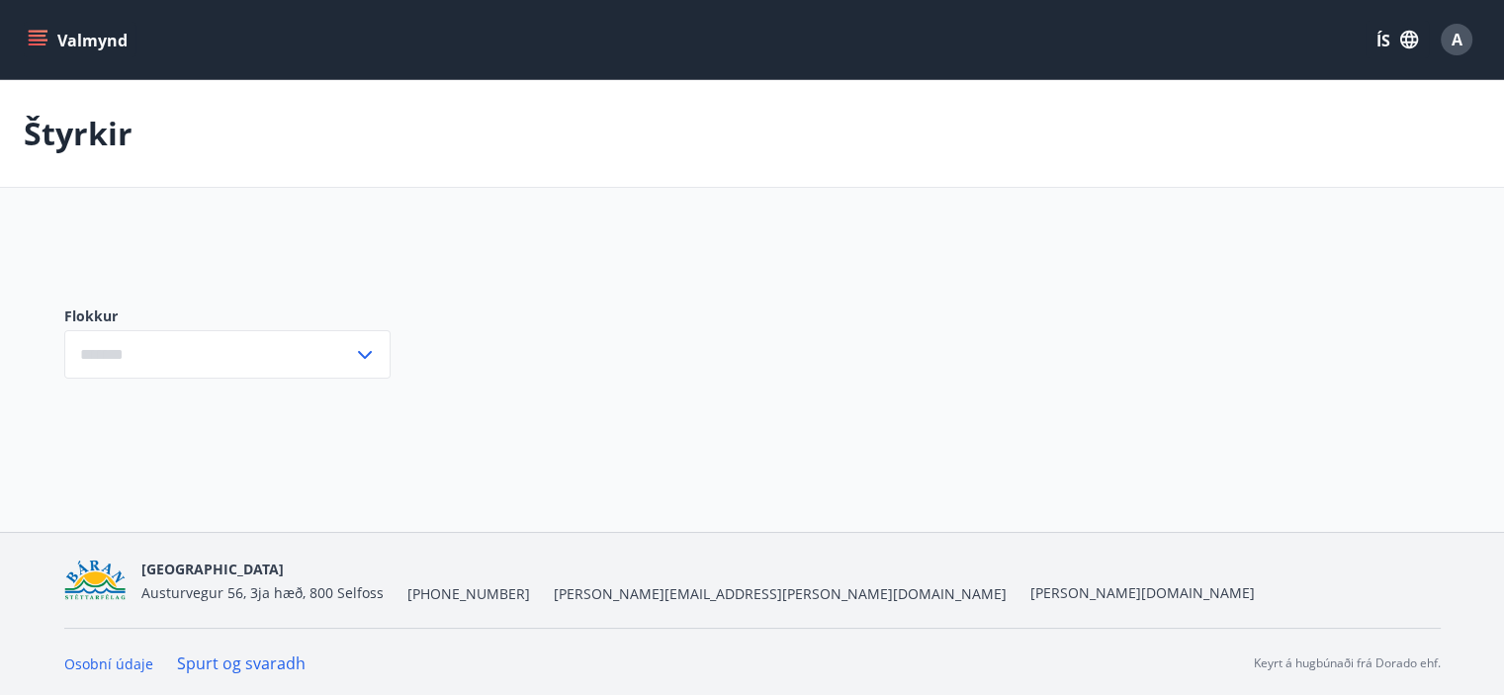
type input "***"
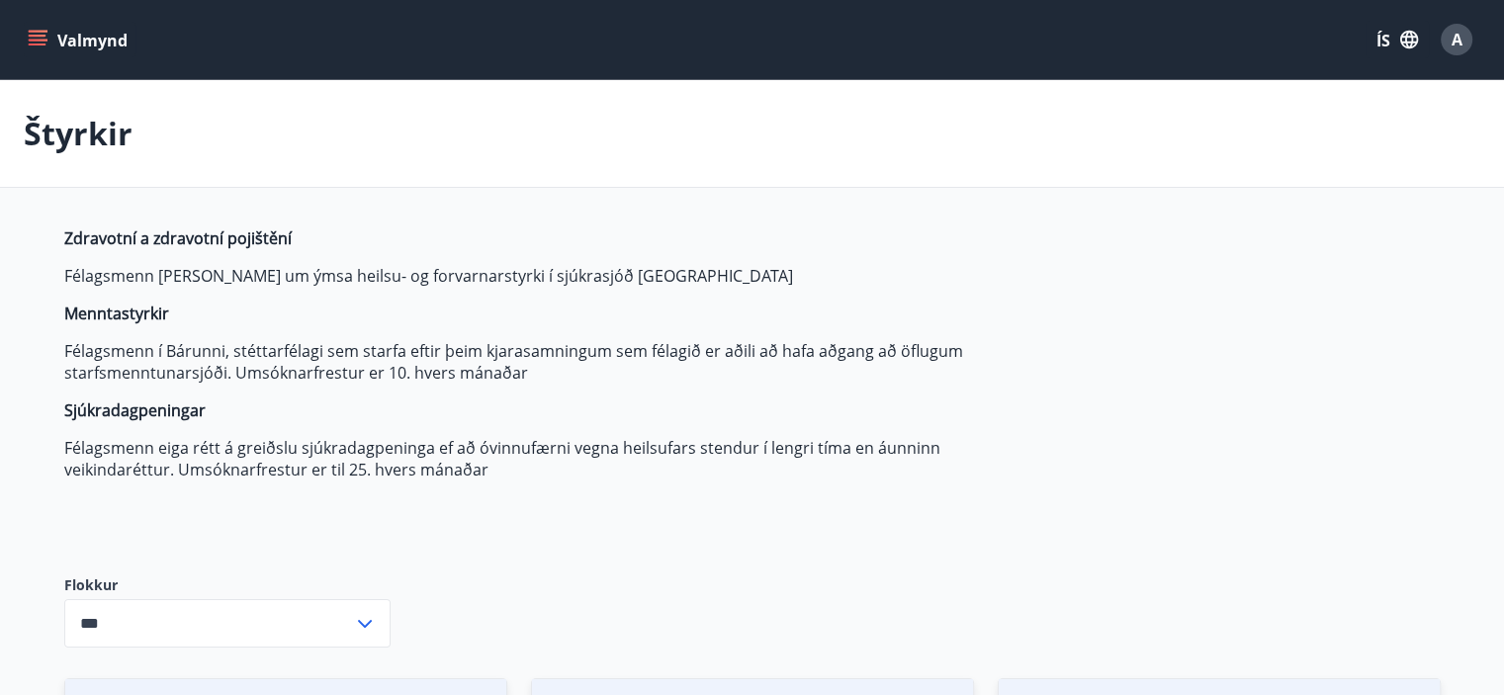
click at [37, 38] on icon "menu" at bounding box center [38, 40] width 20 height 20
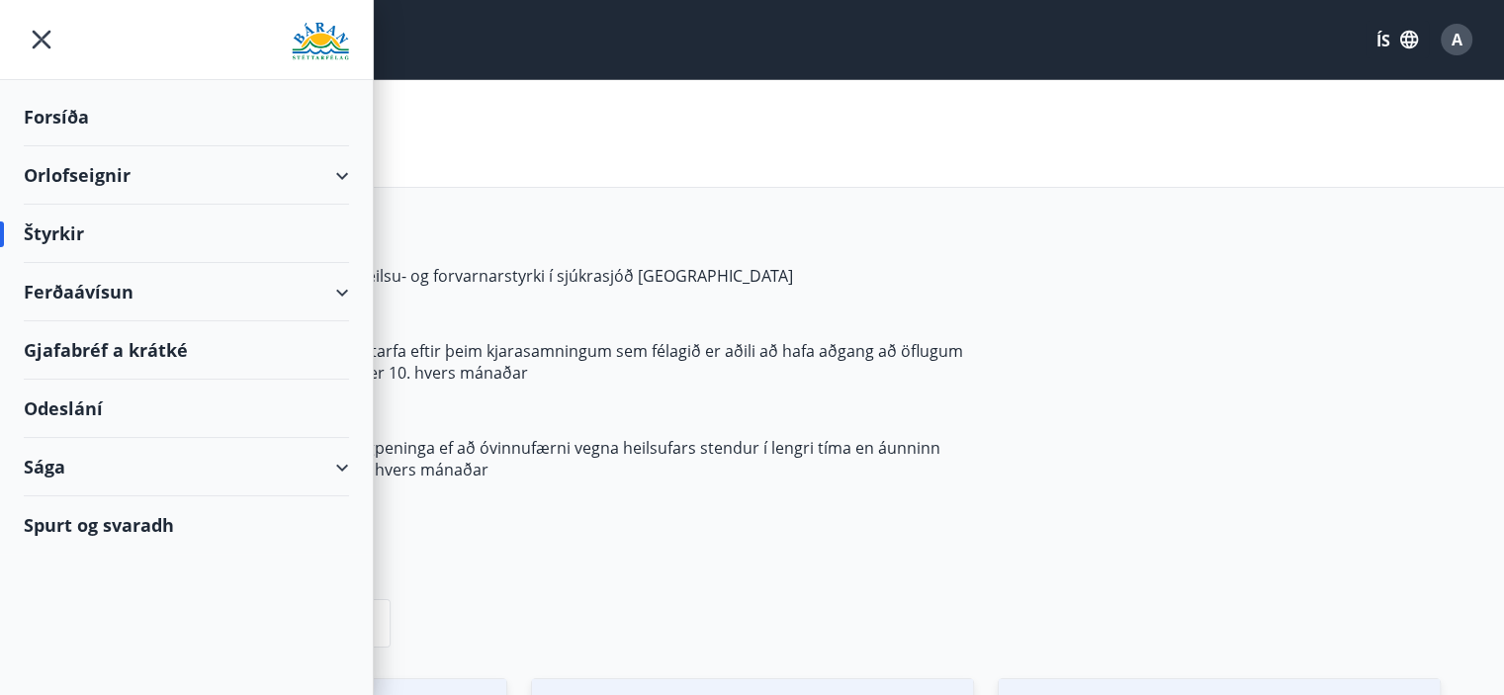
click at [102, 160] on div "Orlofseignir" at bounding box center [186, 175] width 325 height 58
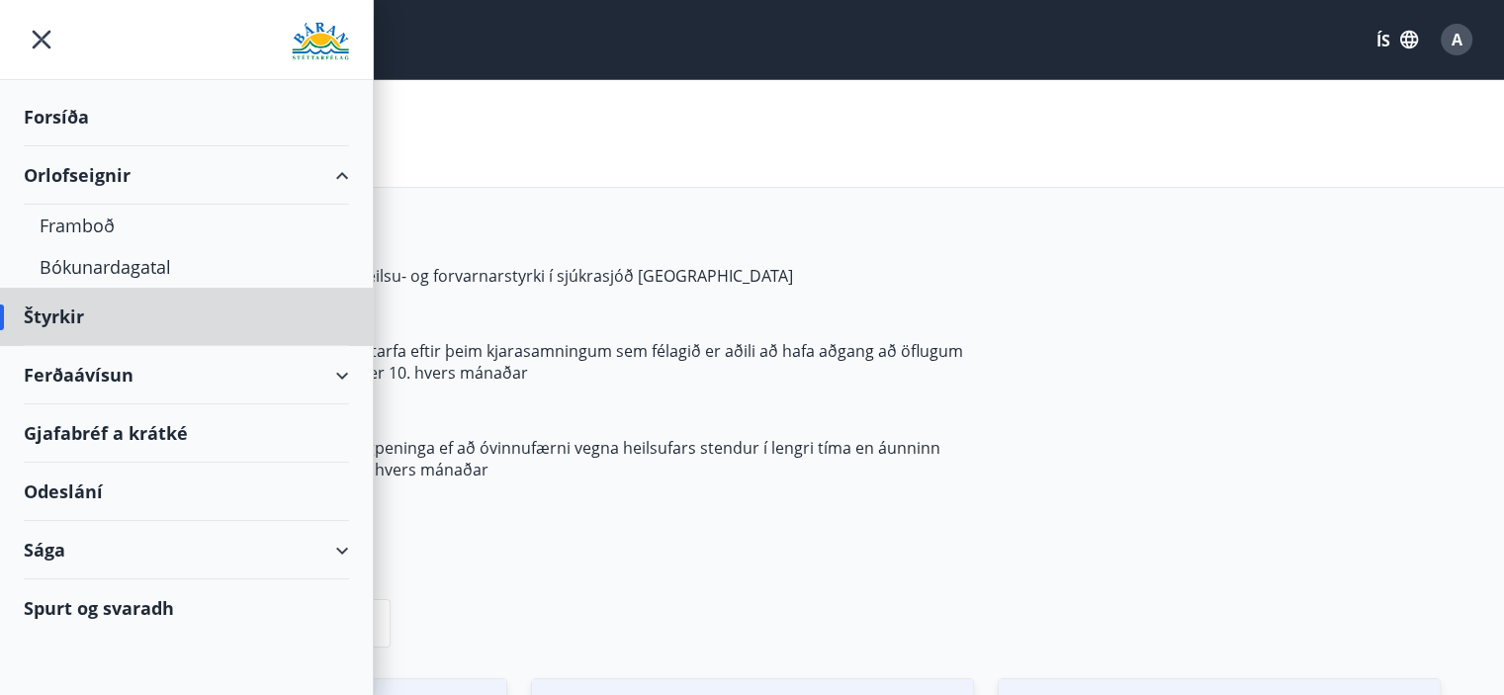
click at [51, 111] on font "Forsíða" at bounding box center [56, 117] width 65 height 24
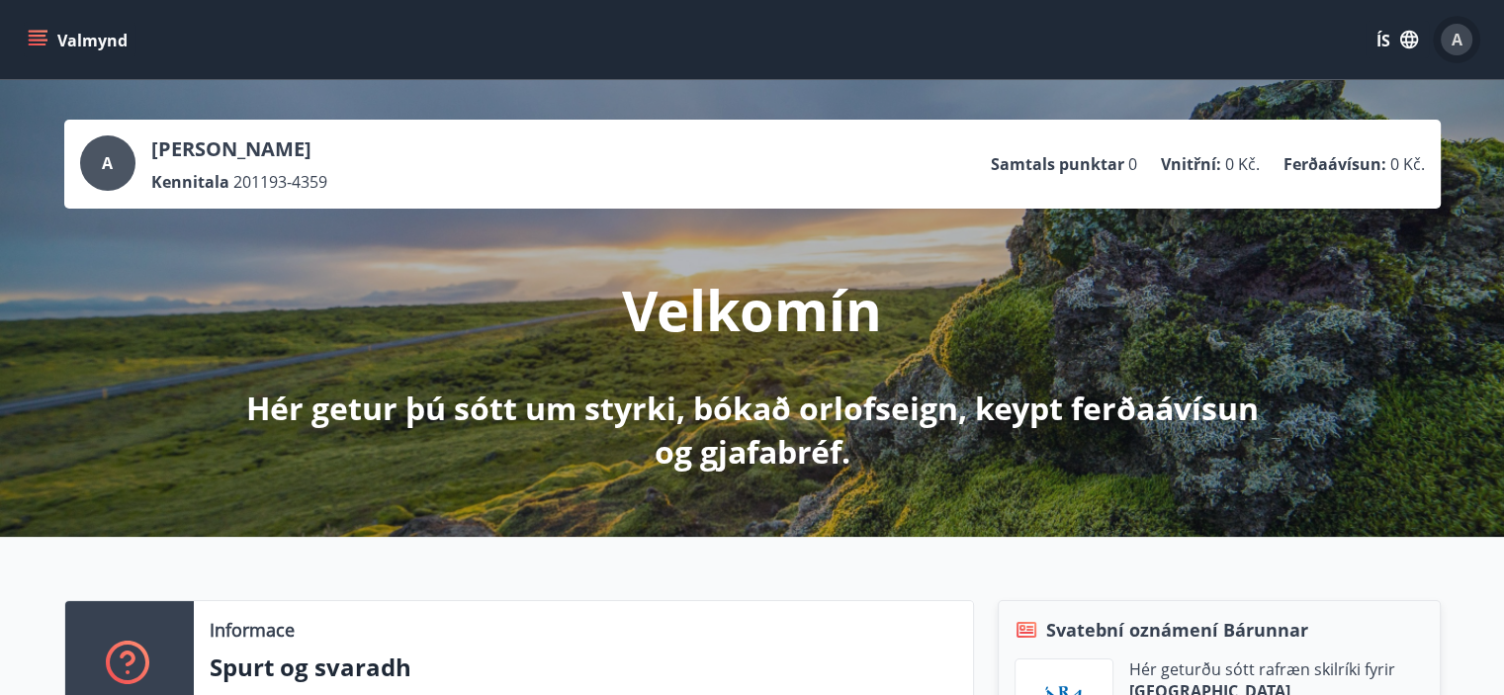
click at [1467, 45] on div "A" at bounding box center [1456, 40] width 32 height 32
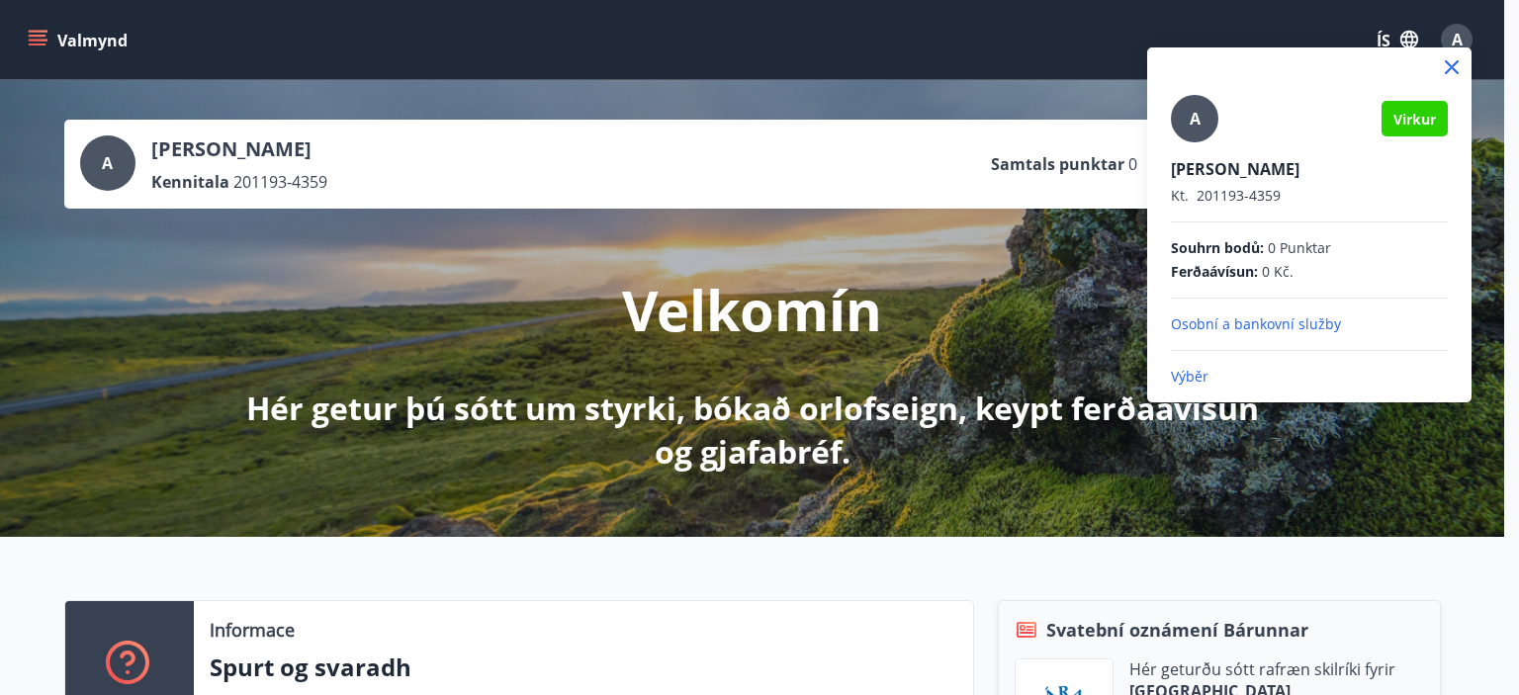
click at [1256, 315] on font "Osobní a bankovní služby" at bounding box center [1256, 323] width 170 height 19
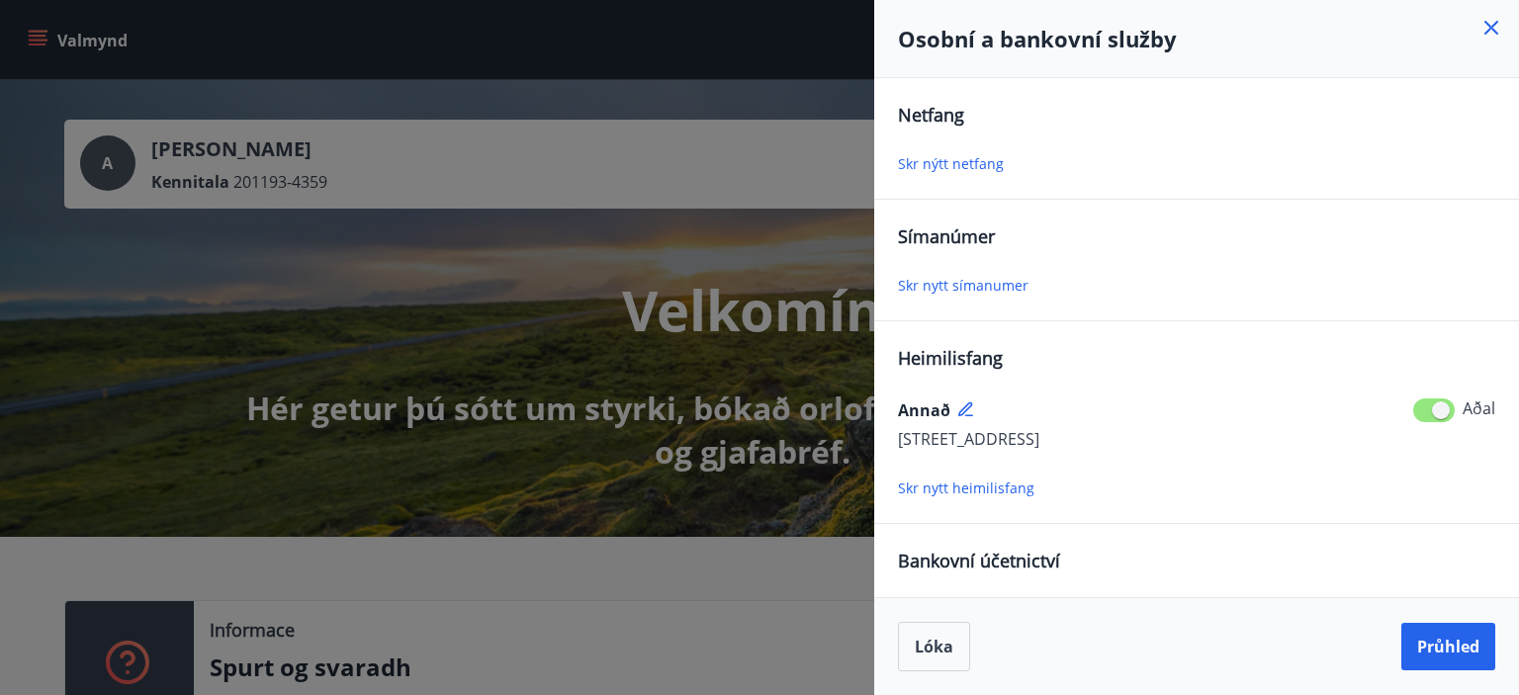
click at [1156, 483] on div "Skr nytt heimilisfang" at bounding box center [1196, 488] width 597 height 24
click at [743, 577] on div at bounding box center [759, 347] width 1519 height 695
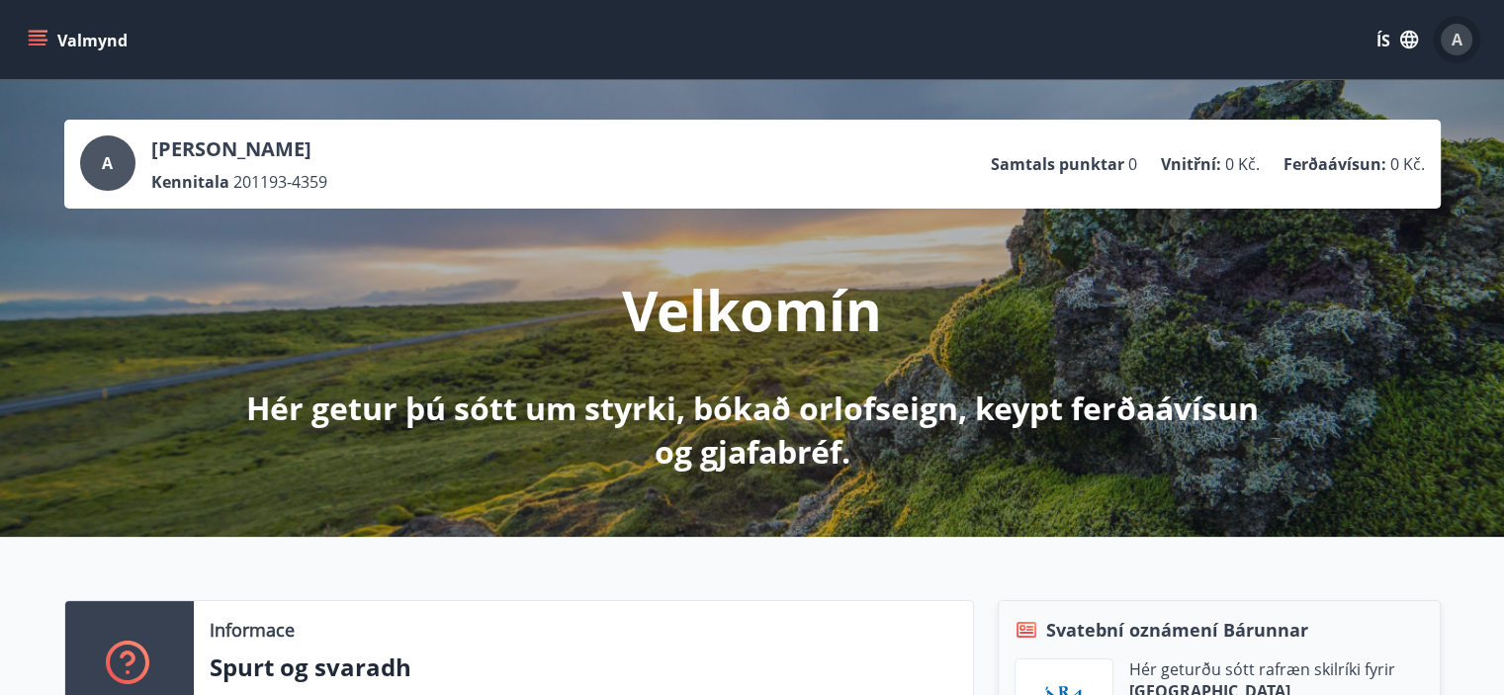
click at [1476, 43] on button "A" at bounding box center [1455, 39] width 47 height 47
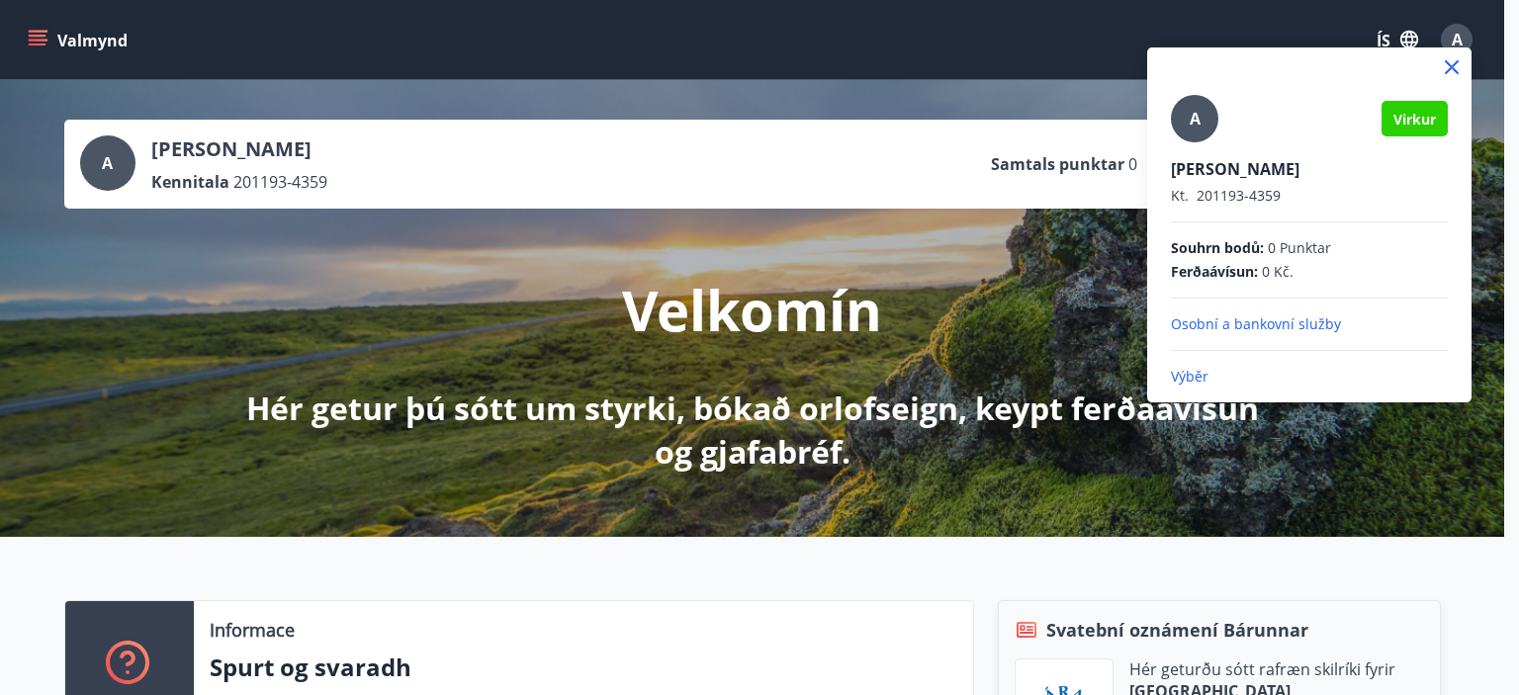
click at [1210, 262] on font "Ferðaávísun" at bounding box center [1212, 271] width 83 height 19
click at [38, 43] on div at bounding box center [759, 347] width 1519 height 695
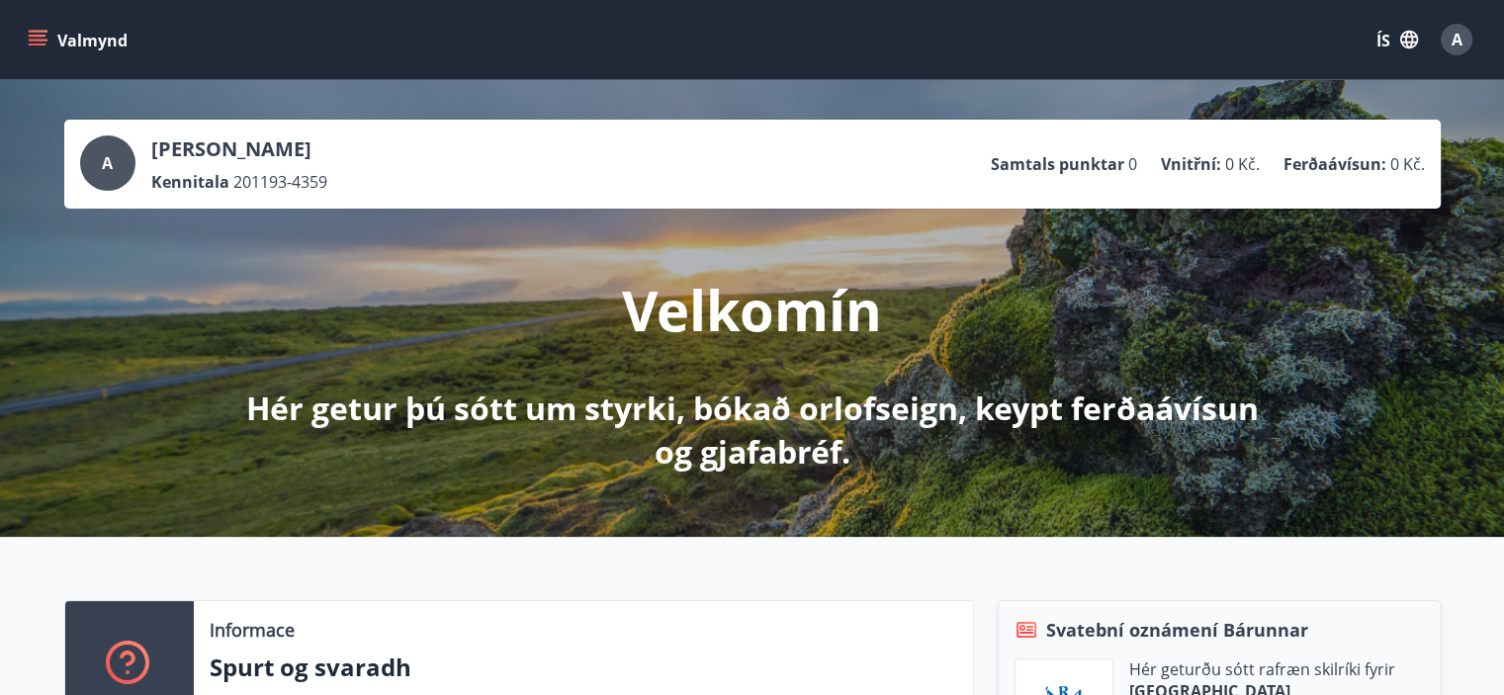
click at [38, 43] on icon "menu" at bounding box center [38, 44] width 18 height 2
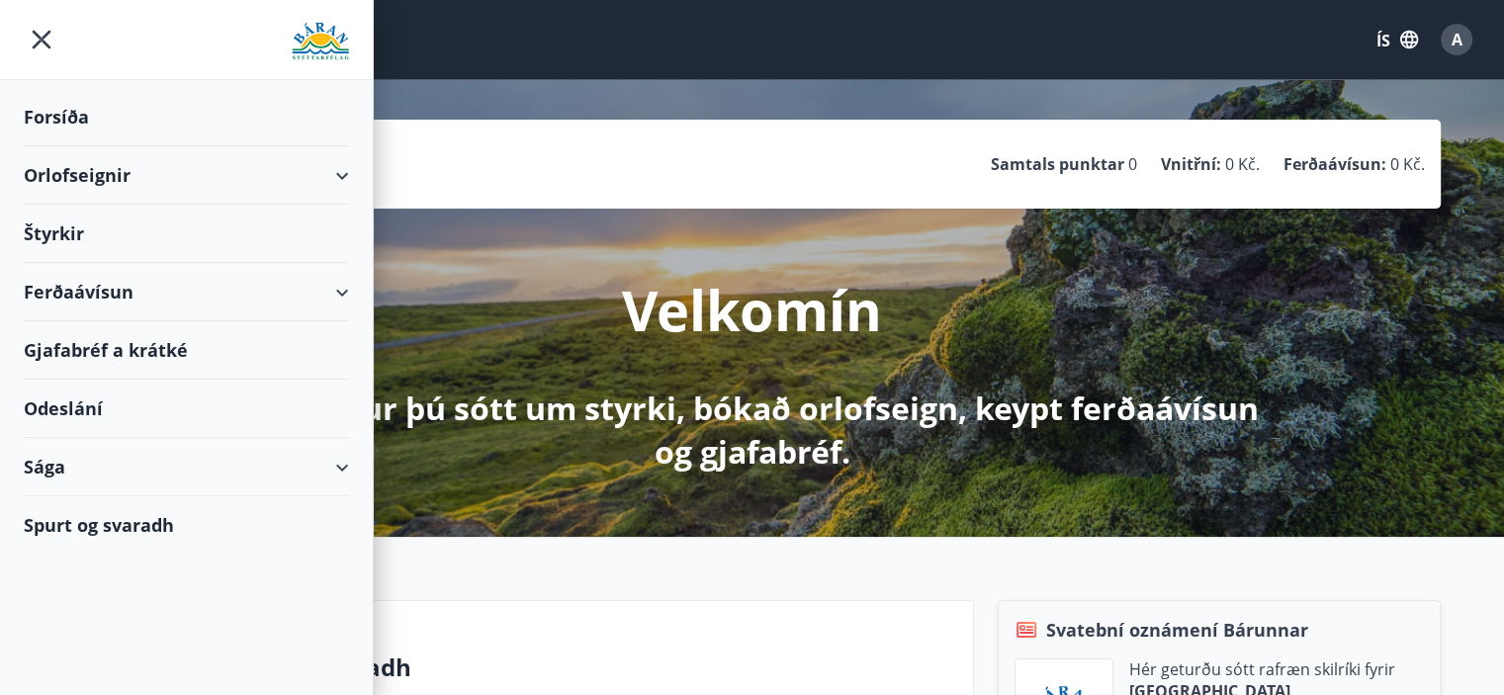
click at [100, 307] on div "Ferðaávísun" at bounding box center [186, 292] width 325 height 58
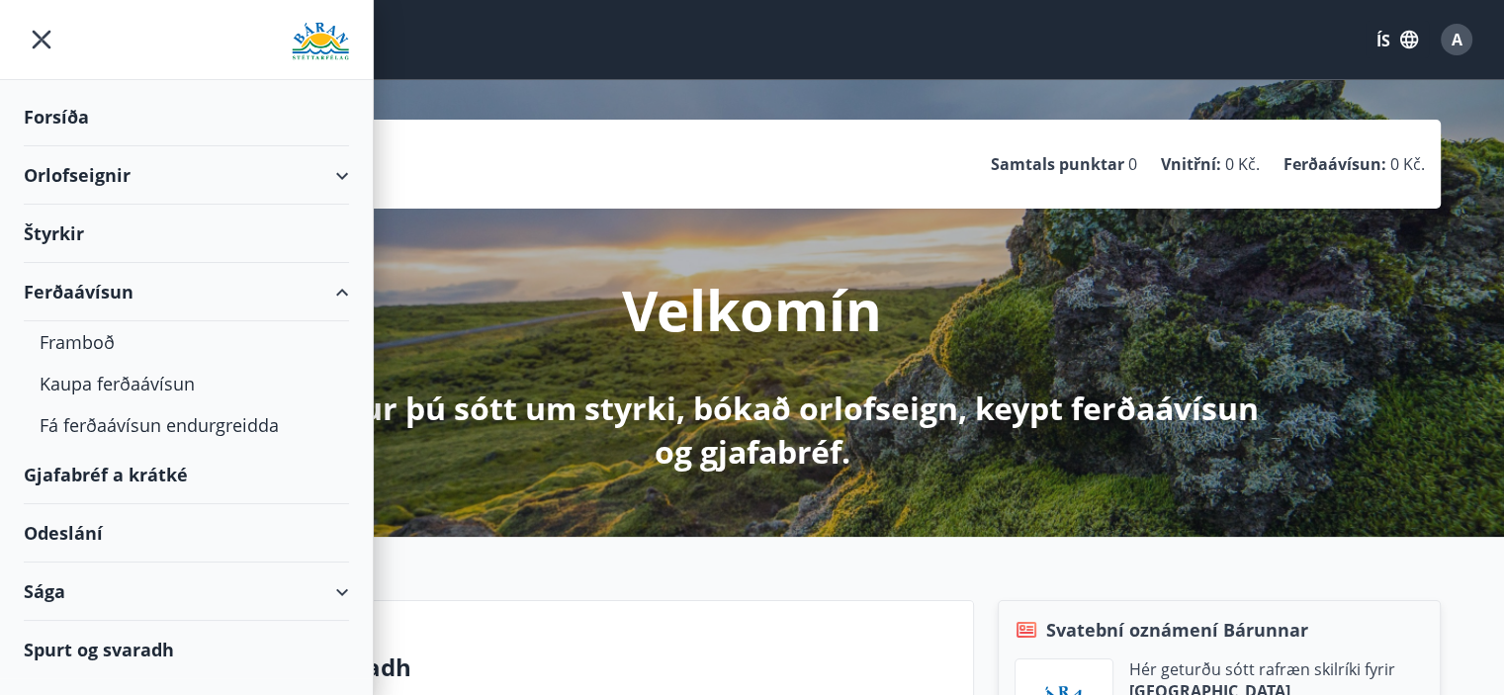
click at [79, 470] on font "Gjafabréf a krátké" at bounding box center [106, 475] width 164 height 24
click at [25, 24] on icon "menu" at bounding box center [42, 40] width 36 height 36
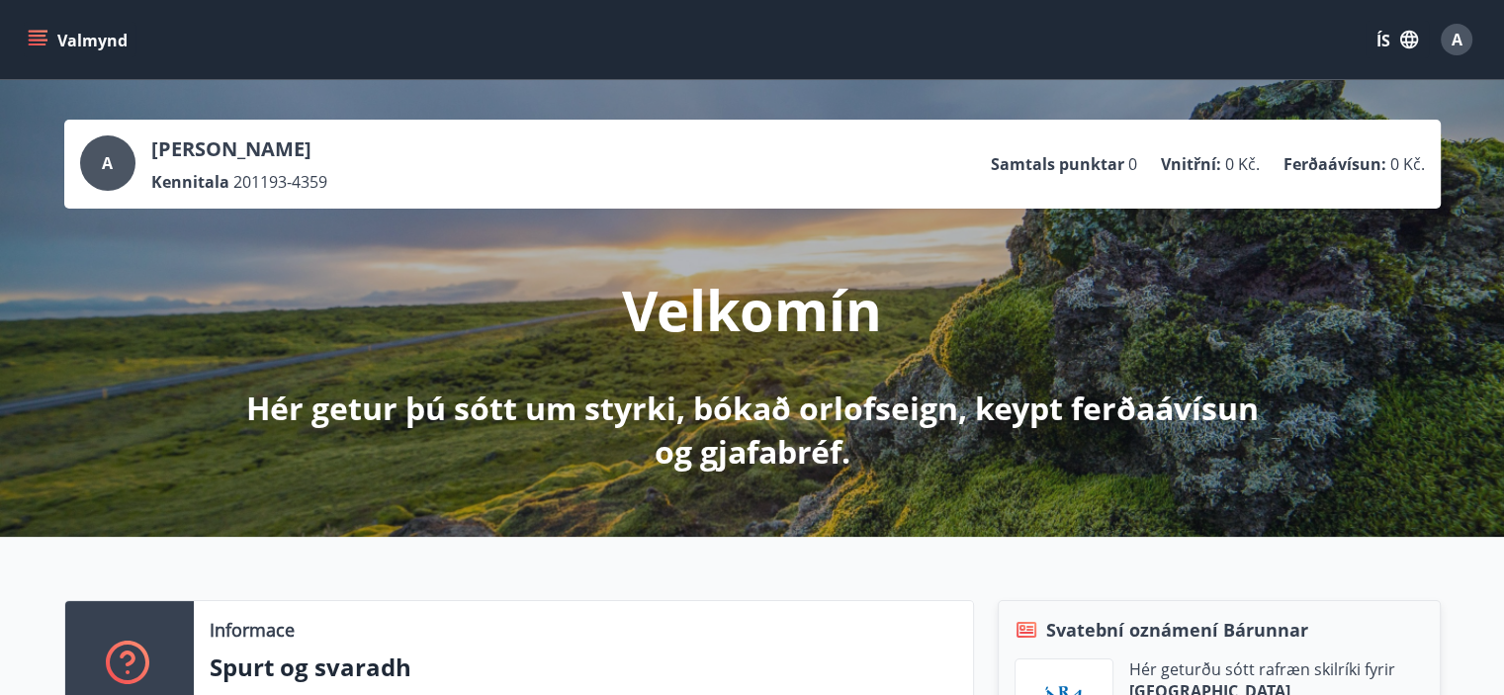
click at [1044, 156] on font "Samtals punktar" at bounding box center [1057, 164] width 133 height 22
